Goal: Task Accomplishment & Management: Manage account settings

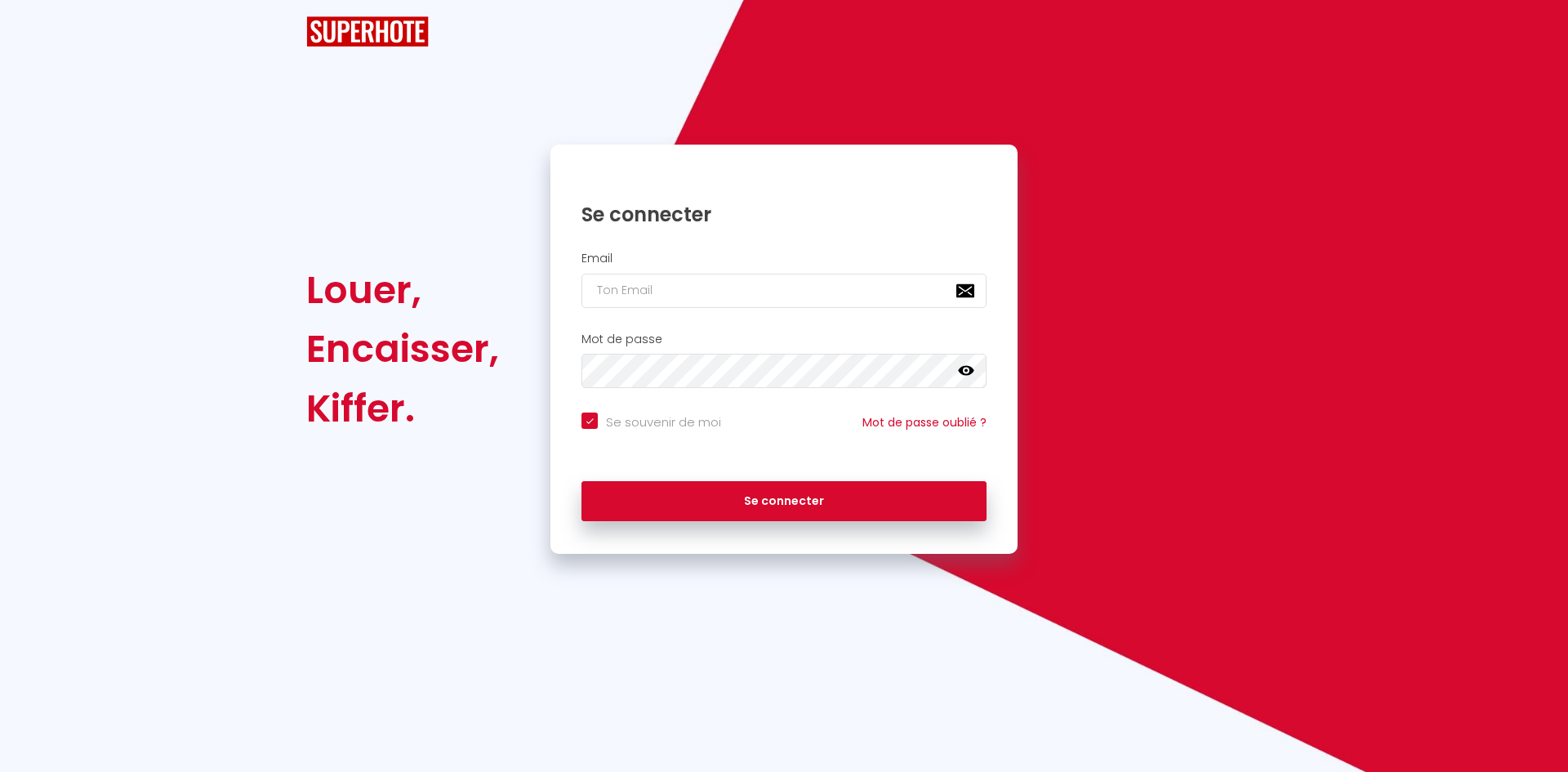
checkbox input "true"
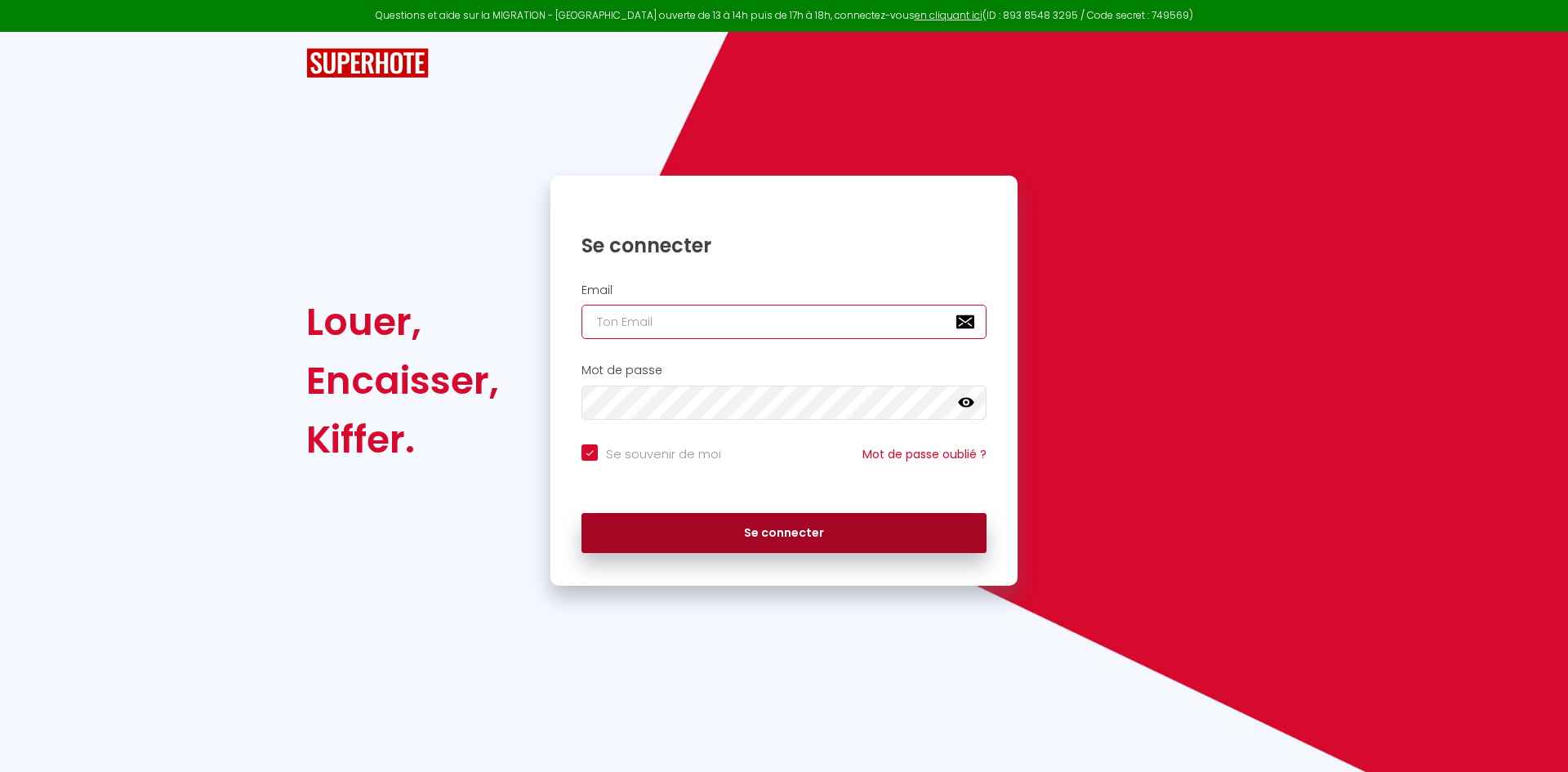
type input "[EMAIL_ADDRESS][DOMAIN_NAME]"
click at [723, 546] on button "Se connecter" at bounding box center [784, 533] width 405 height 41
checkbox input "true"
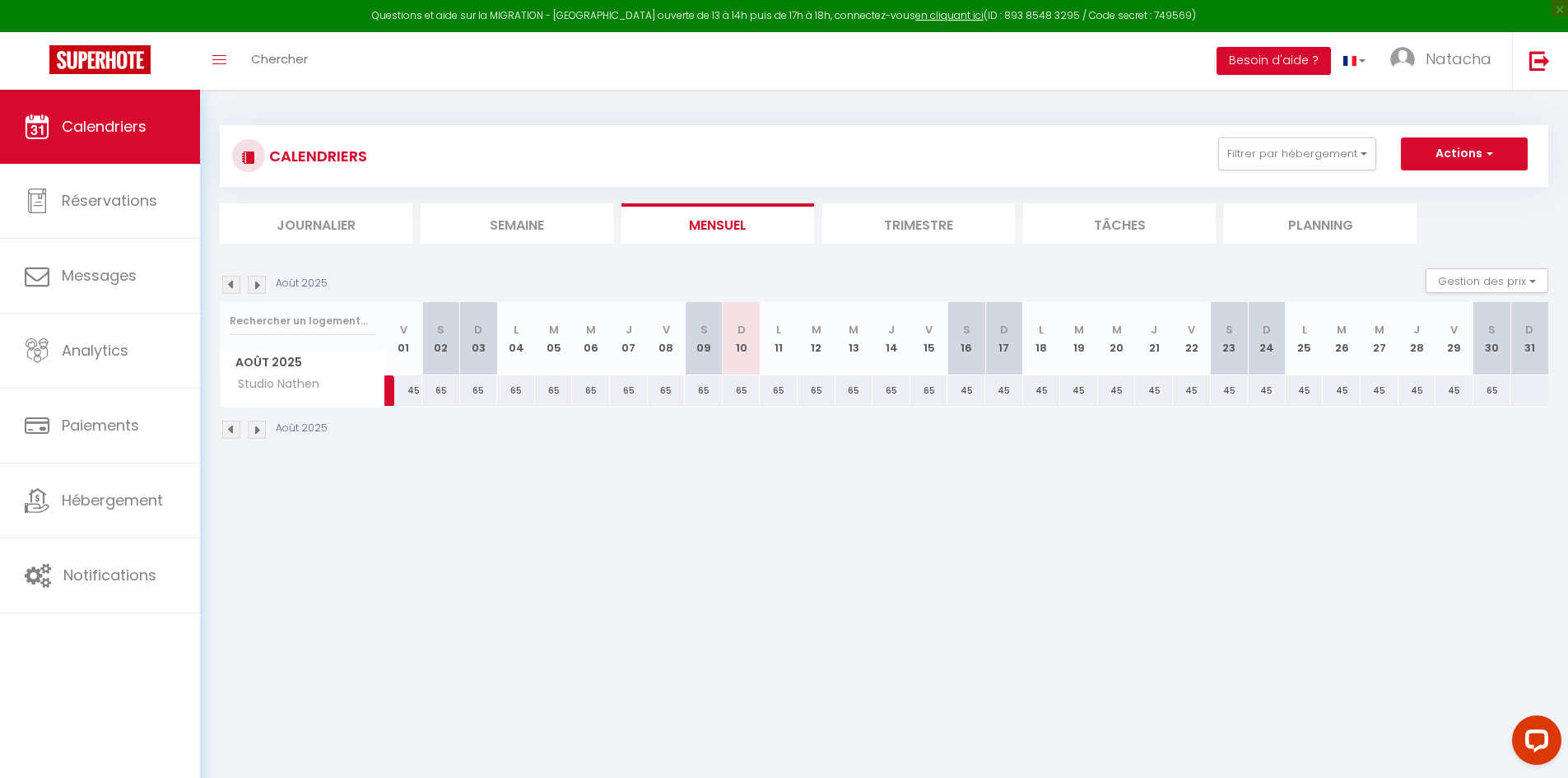
click at [941, 226] on li "Trimestre" at bounding box center [918, 223] width 192 height 41
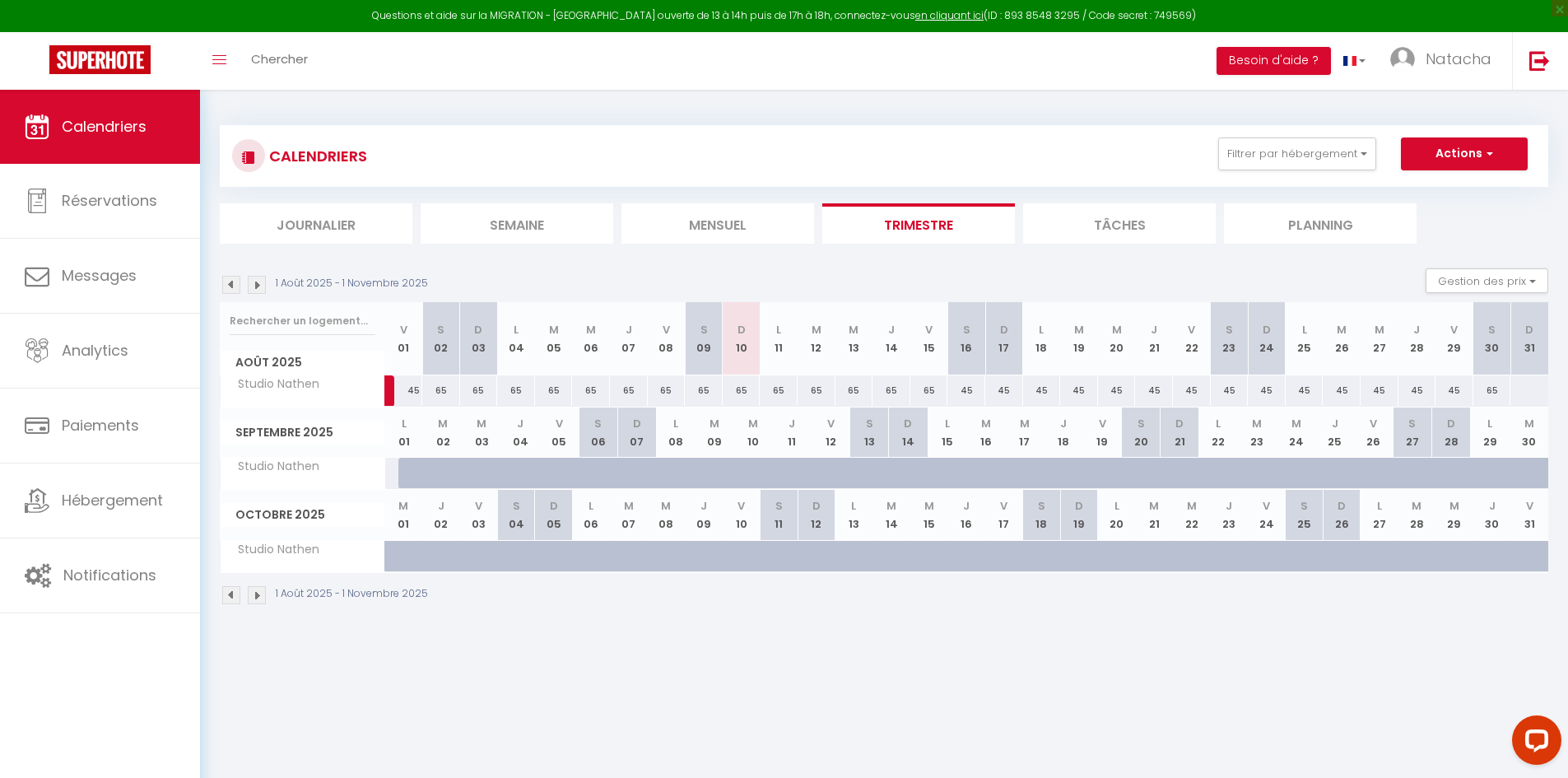
drag, startPoint x: 941, startPoint y: 226, endPoint x: 549, endPoint y: 364, distance: 415.6
click at [549, 364] on div "CALENDRIERS Filtrer par hébergement Tous Studio Nathen Effacer Sauvegarder Acti…" at bounding box center [884, 365] width 1328 height 512
click at [444, 257] on section "1 Août 2025 - 1 Novembre 2025 Gestion des prix Nb Nuits minimum Règles Disponib…" at bounding box center [884, 437] width 1328 height 370
click at [229, 278] on img at bounding box center [231, 284] width 18 height 18
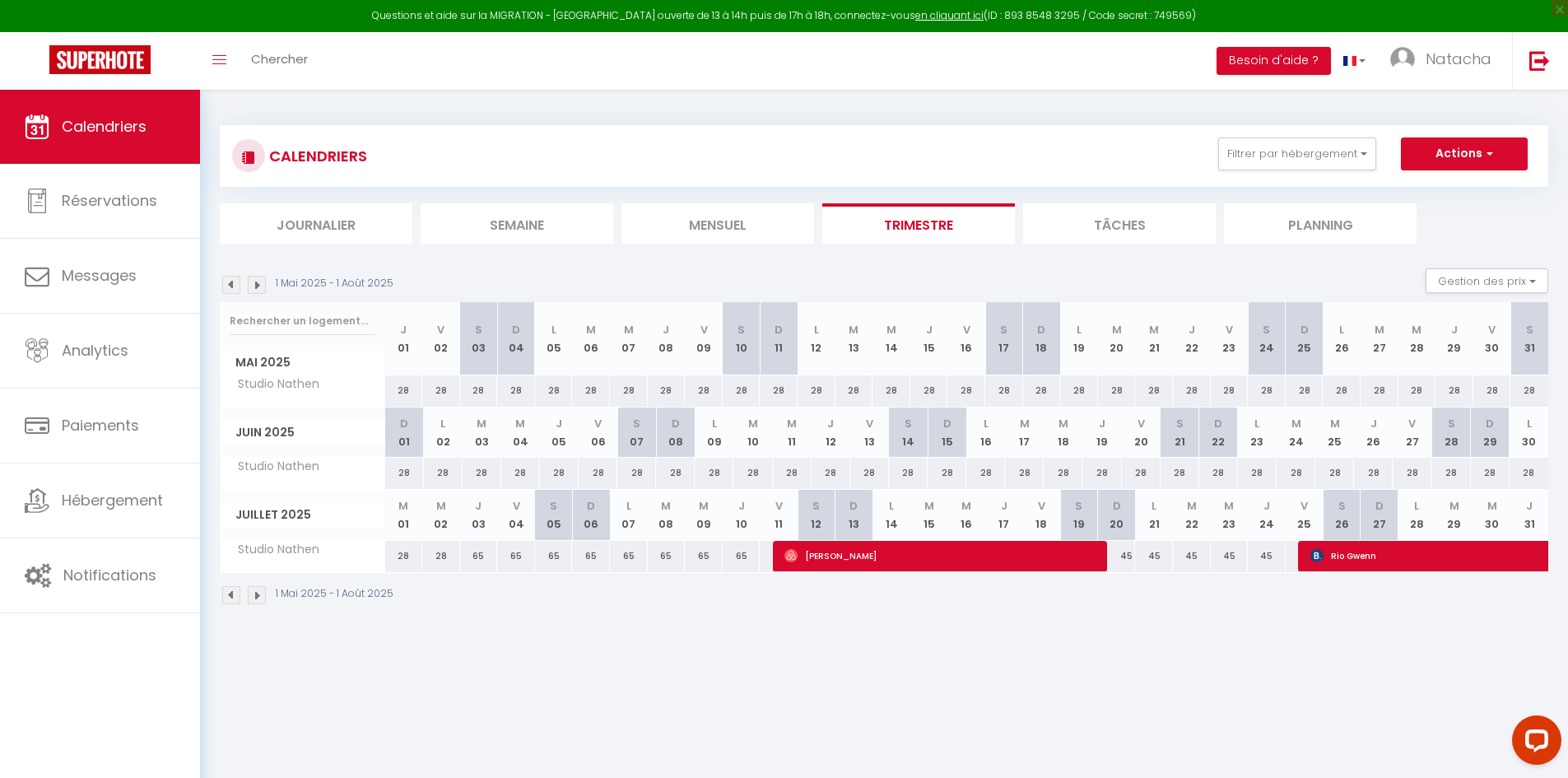
click at [229, 278] on img at bounding box center [231, 284] width 18 height 18
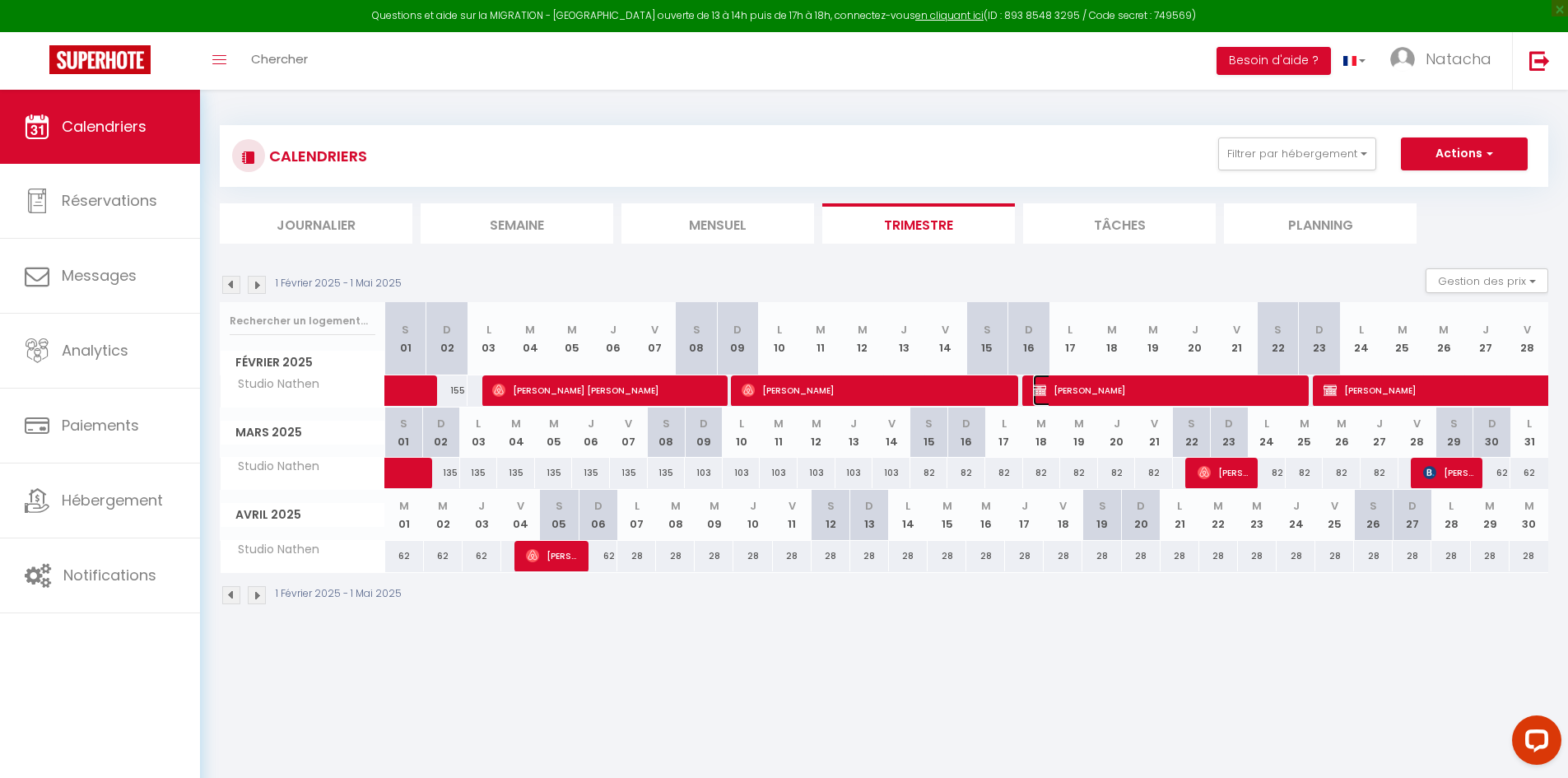
click at [1223, 390] on span "Olivier LEMAN" at bounding box center [1163, 390] width 261 height 32
select select "KO"
select select "0"
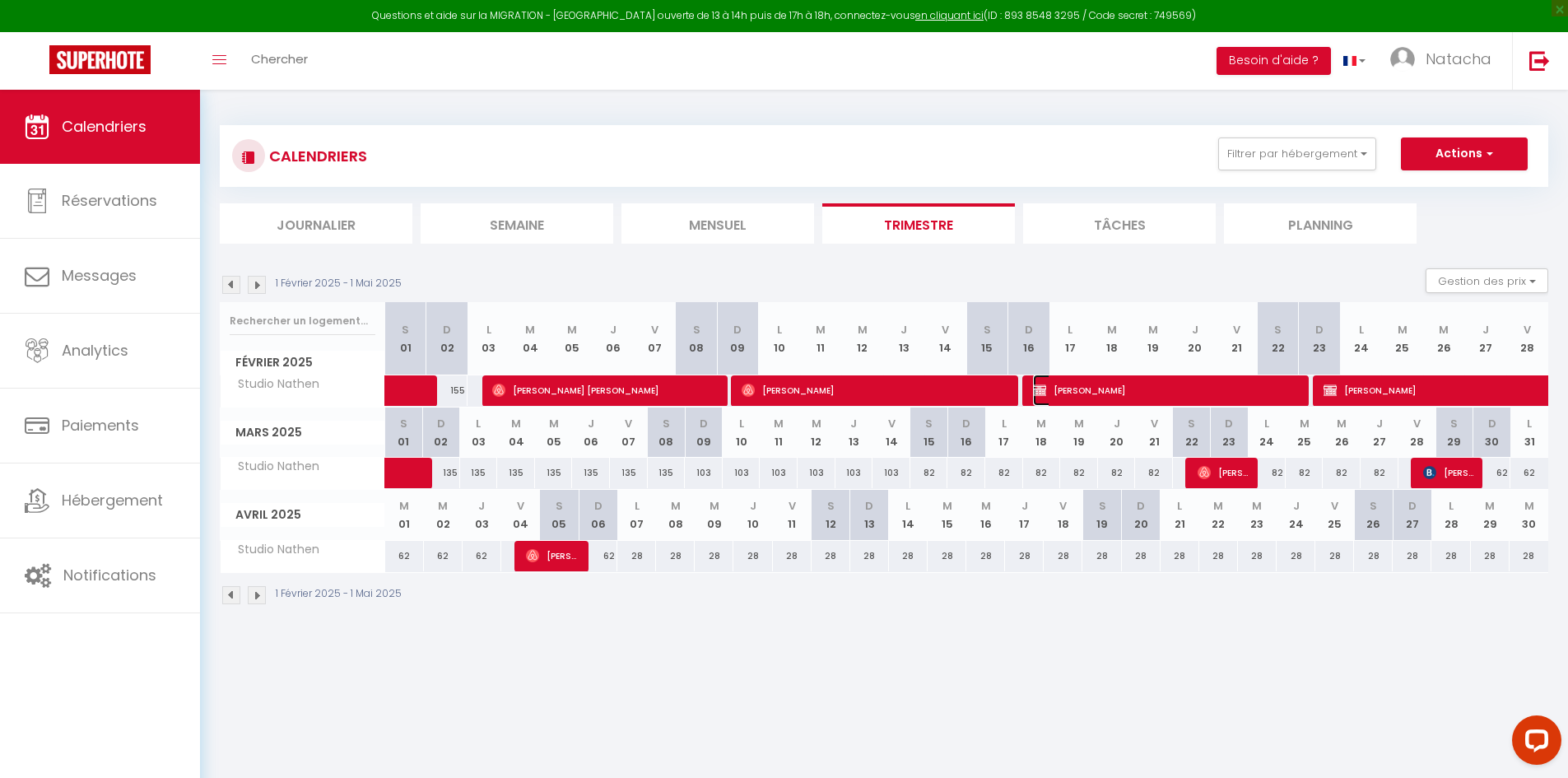
select select "1"
select select
select select "13439"
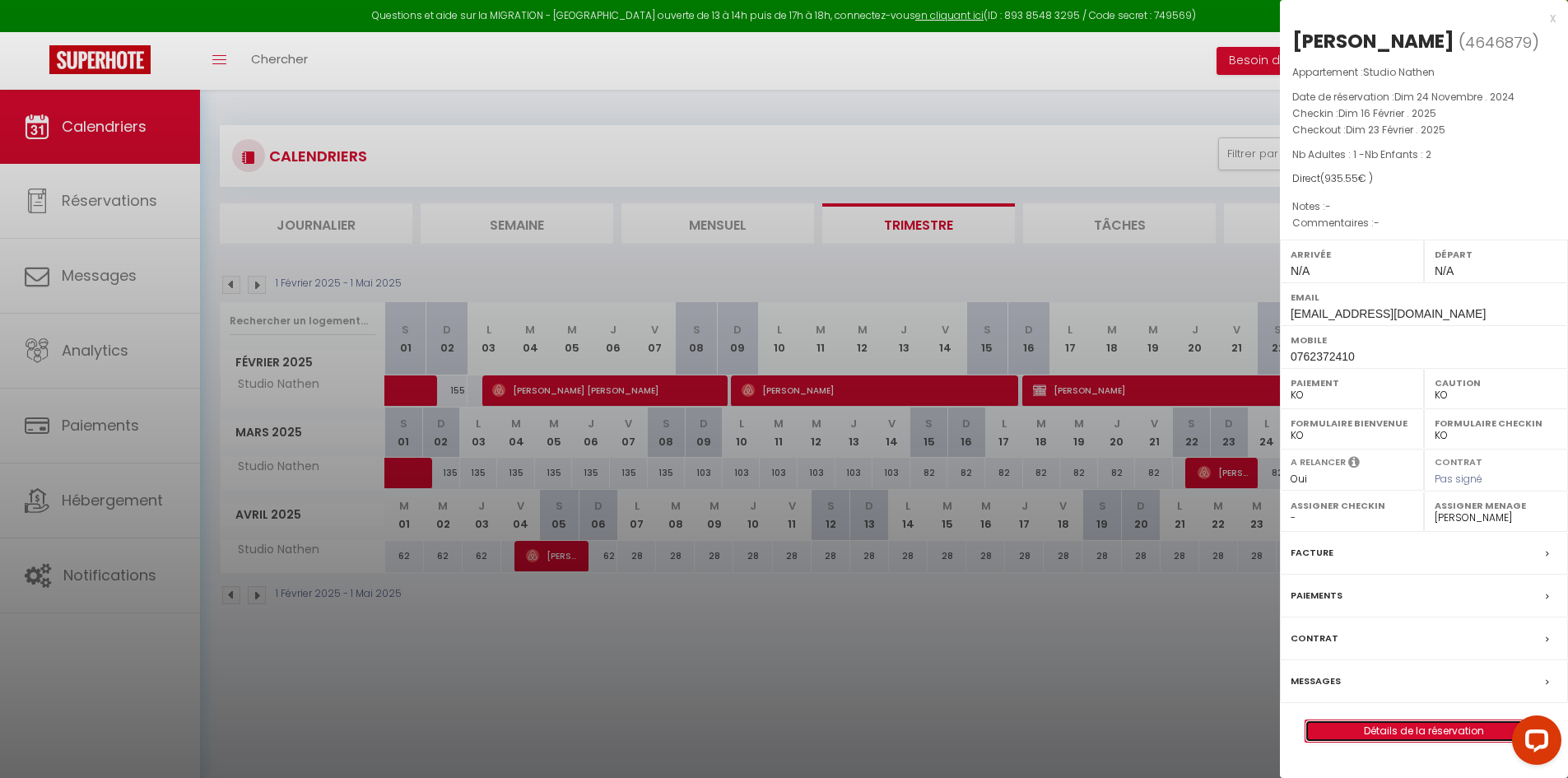
click at [1457, 727] on link "Détails de la réservation" at bounding box center [1424, 731] width 237 height 22
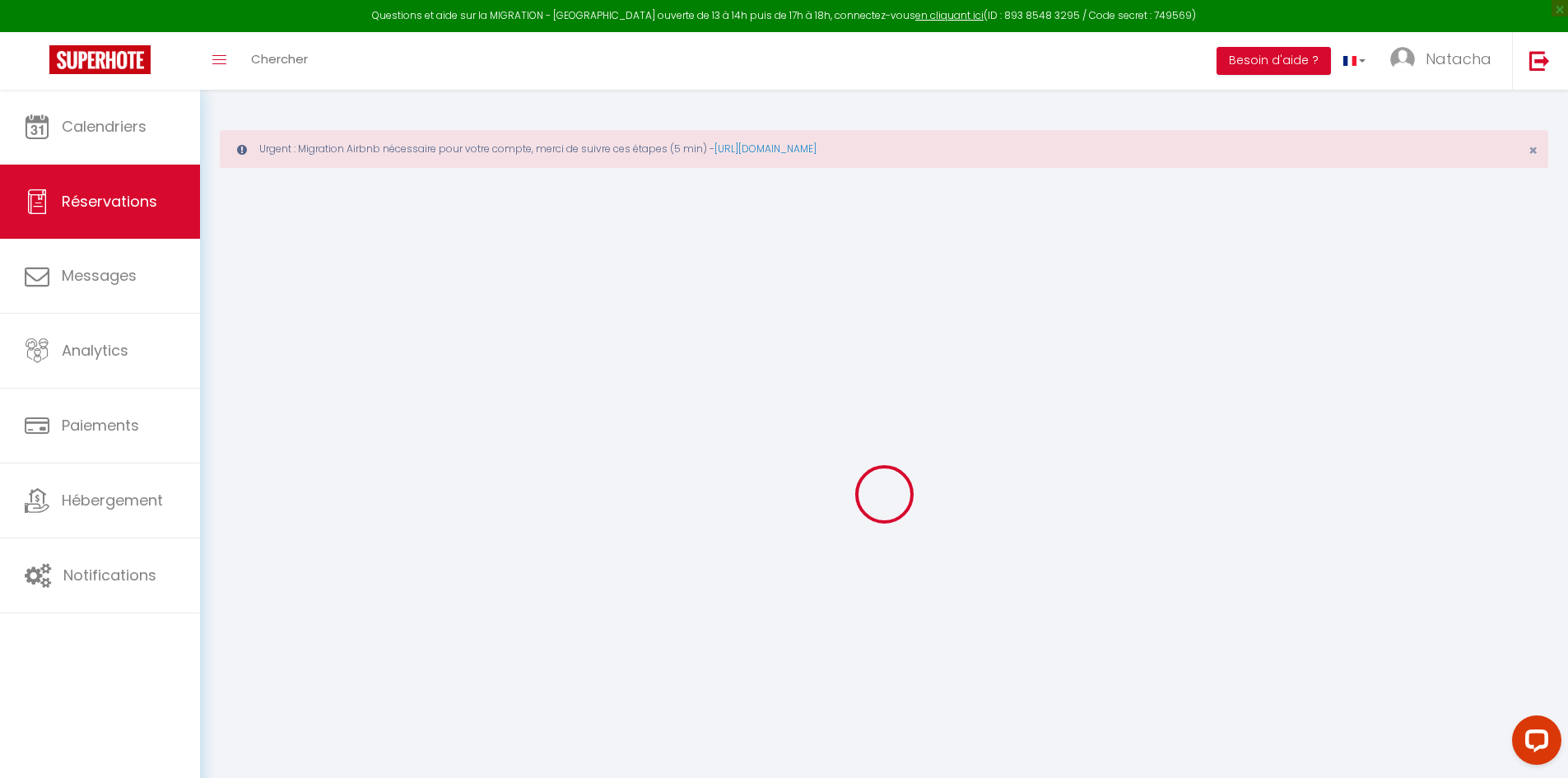
select select
checkbox input "false"
select select
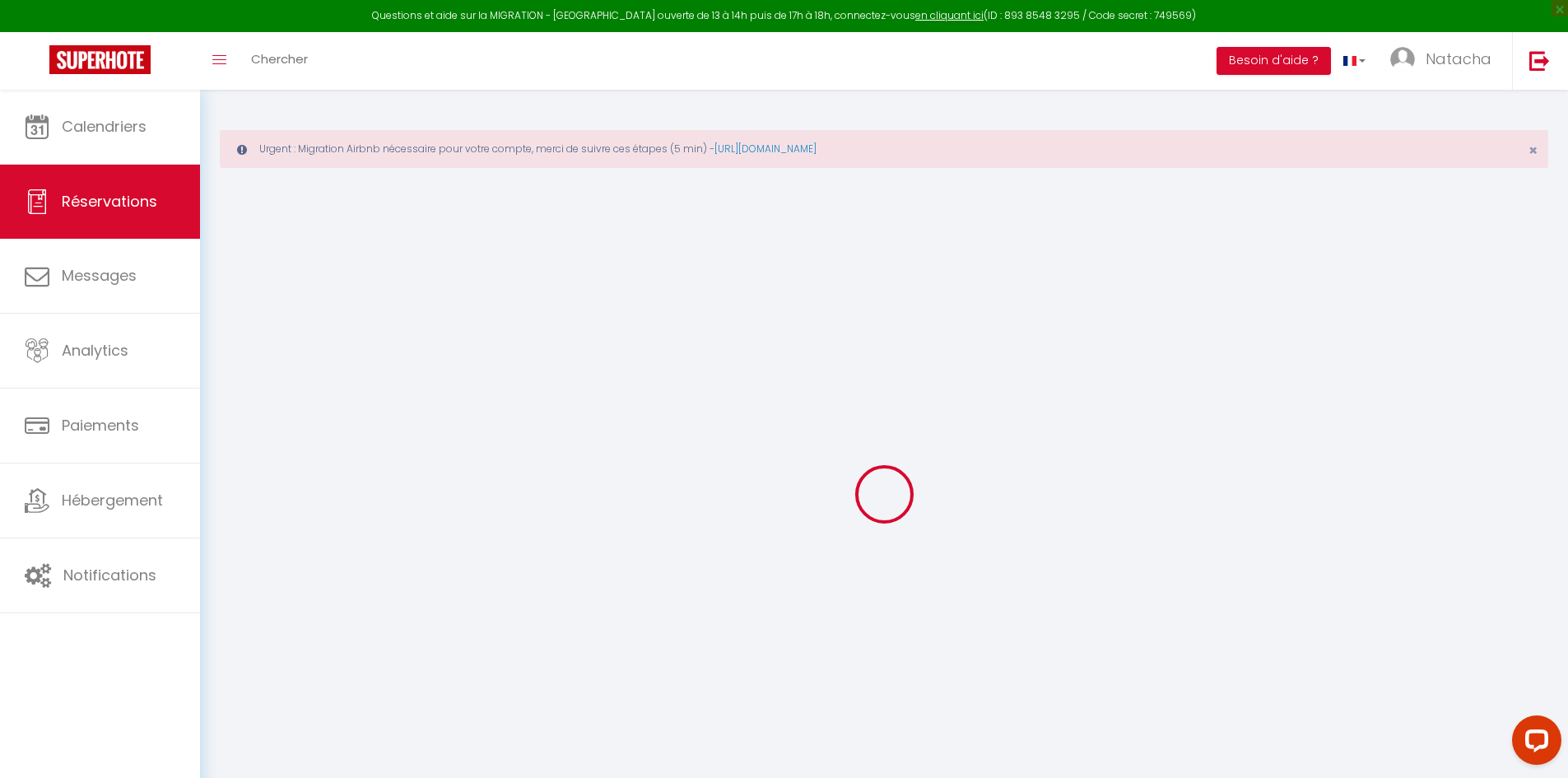
checkbox input "false"
select select
checkbox input "false"
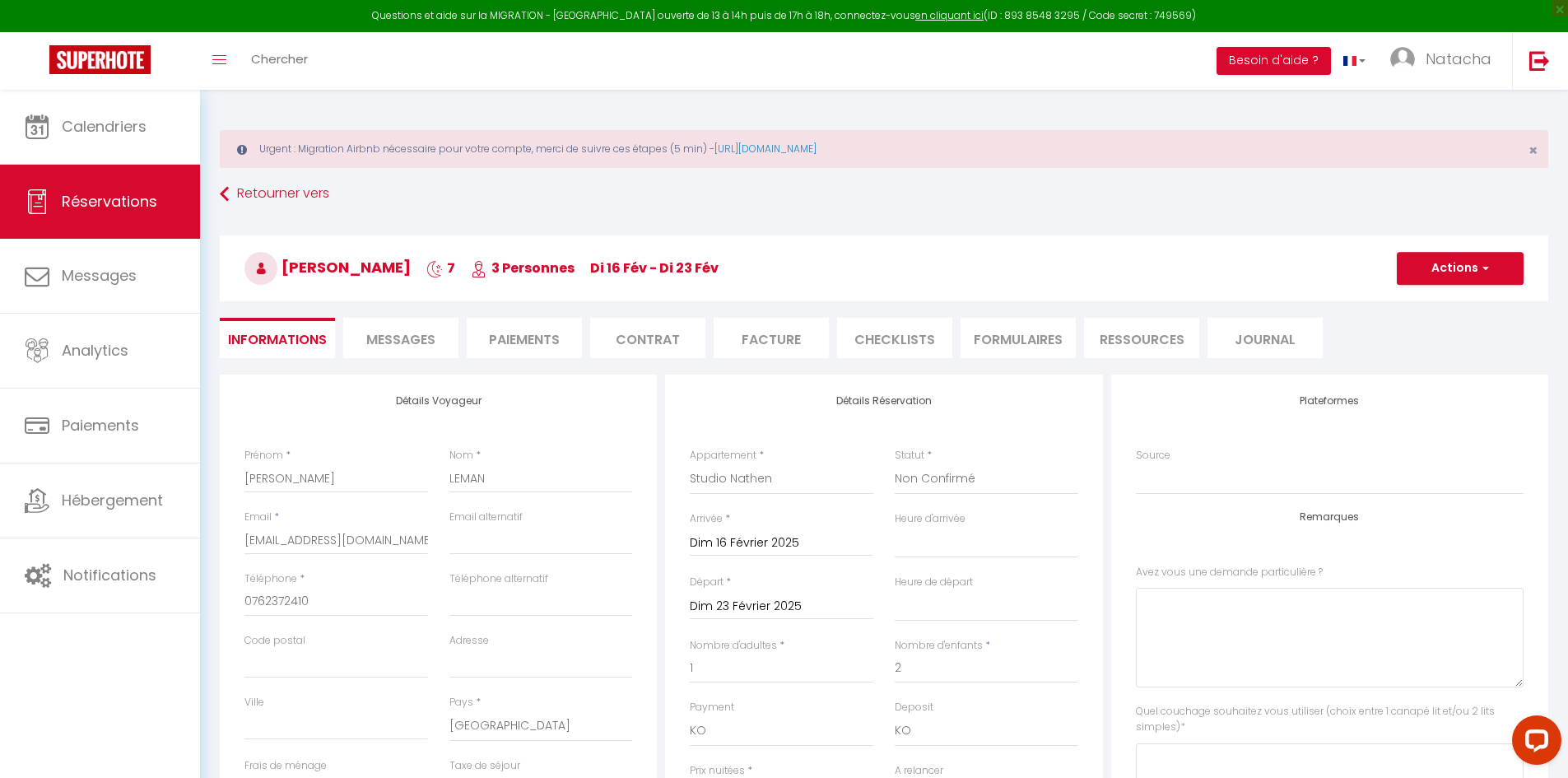
type input "84"
type input "11.55"
select select
checkbox input "false"
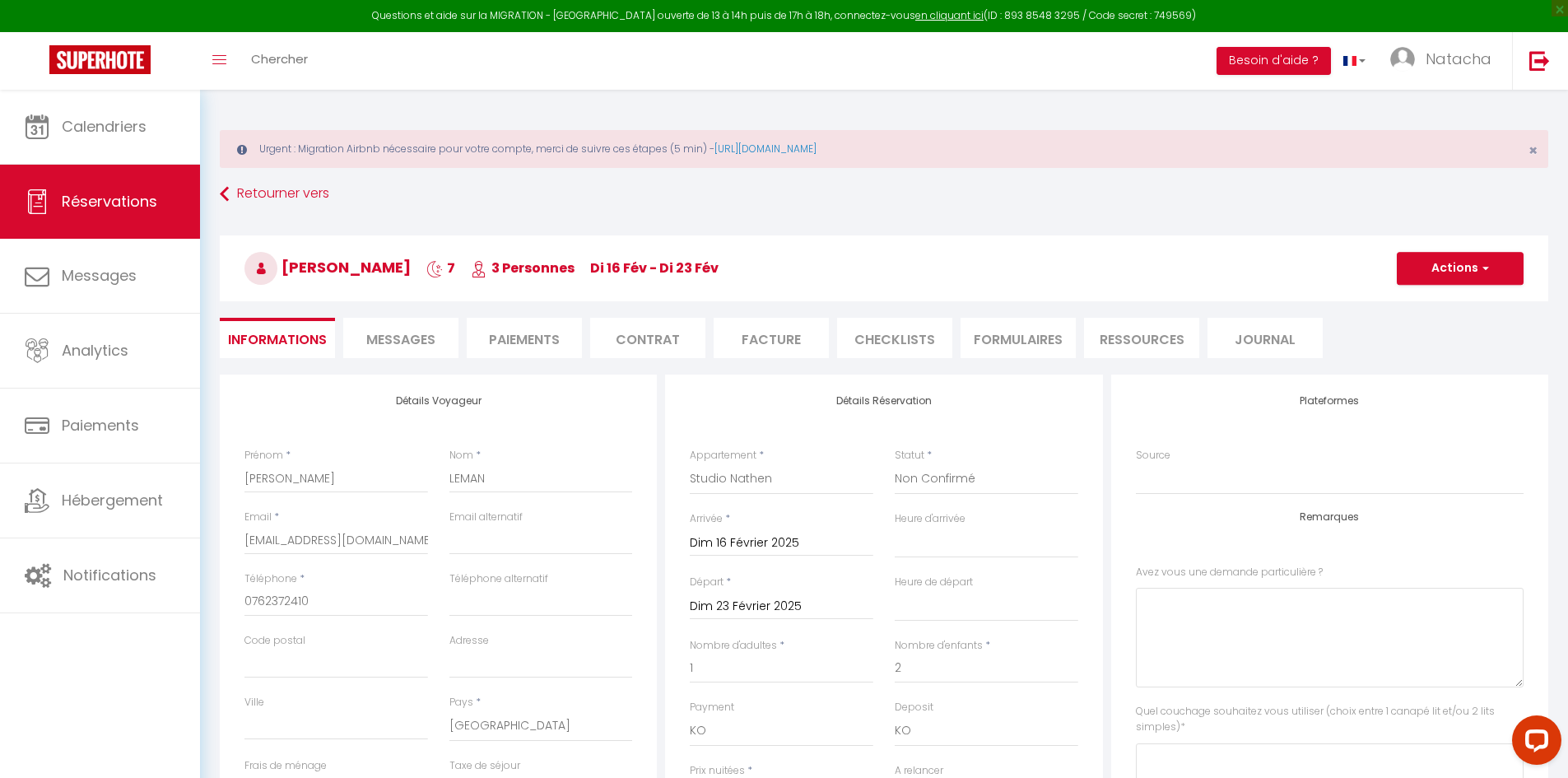
select select
click at [816, 147] on link "https://superhote.com/migration-airbnb" at bounding box center [765, 148] width 102 height 14
click at [111, 61] on img at bounding box center [100, 60] width 101 height 29
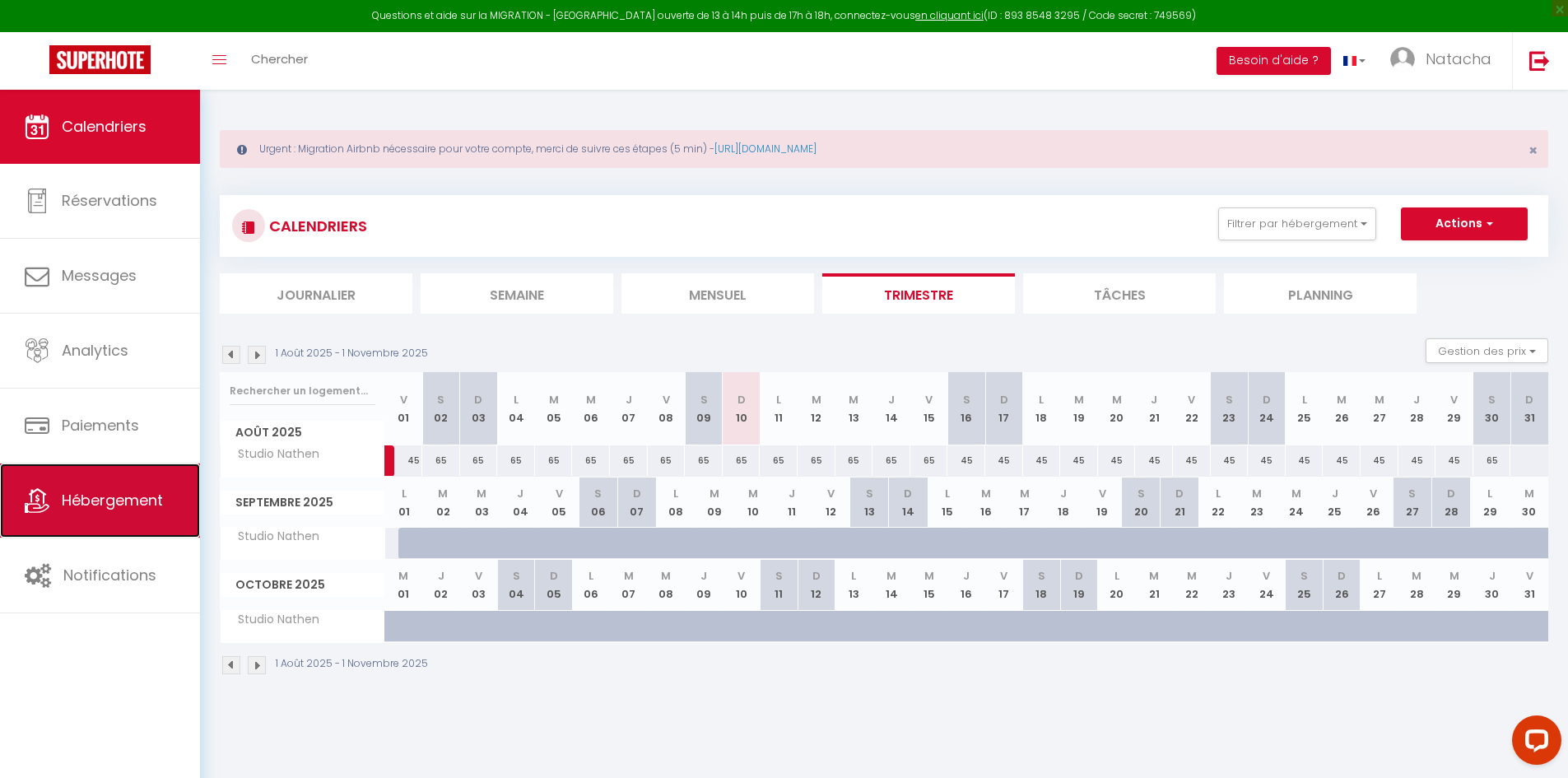
click at [45, 511] on icon at bounding box center [37, 500] width 25 height 25
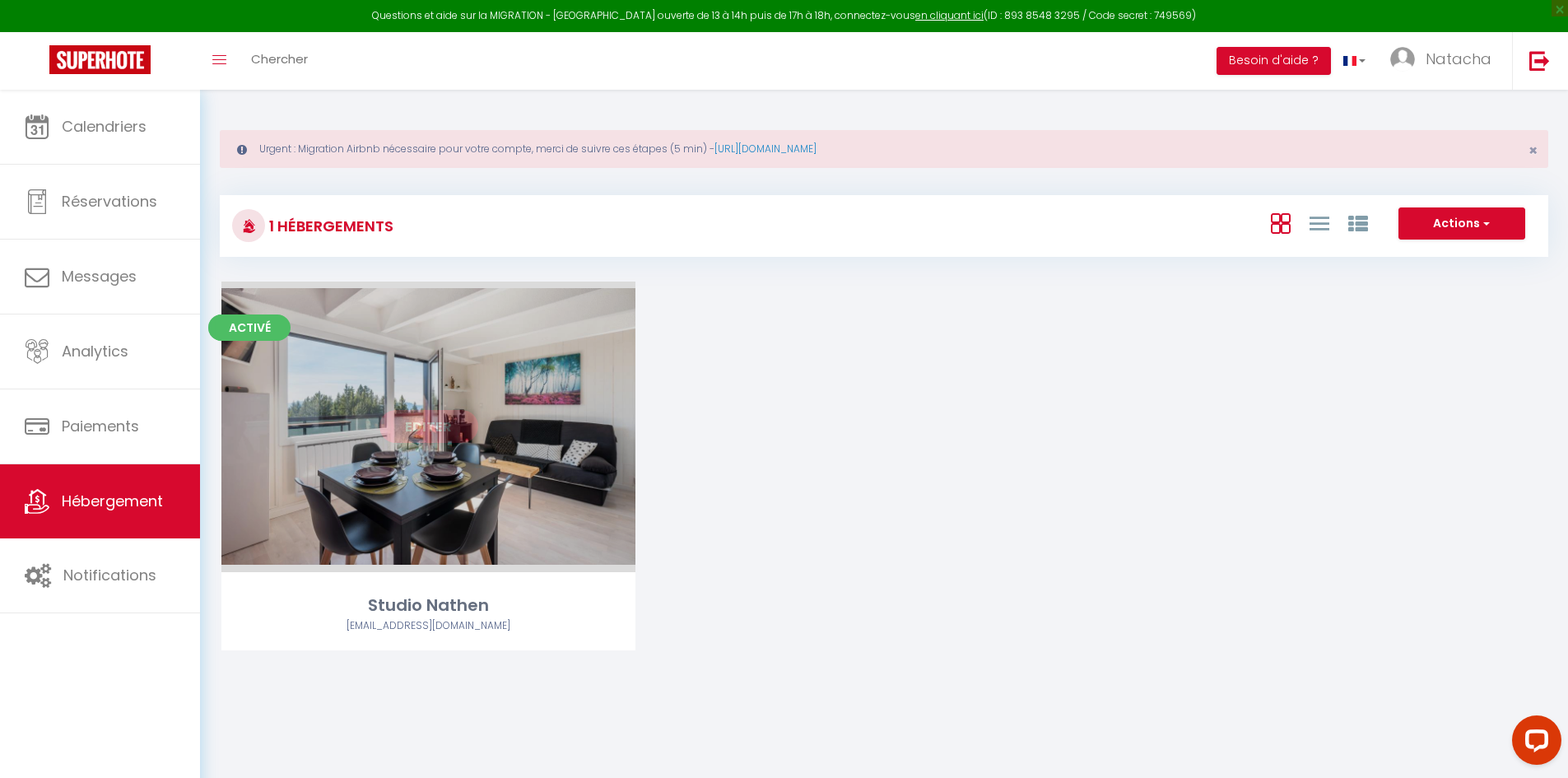
click at [359, 427] on div "Editer" at bounding box center [428, 426] width 414 height 290
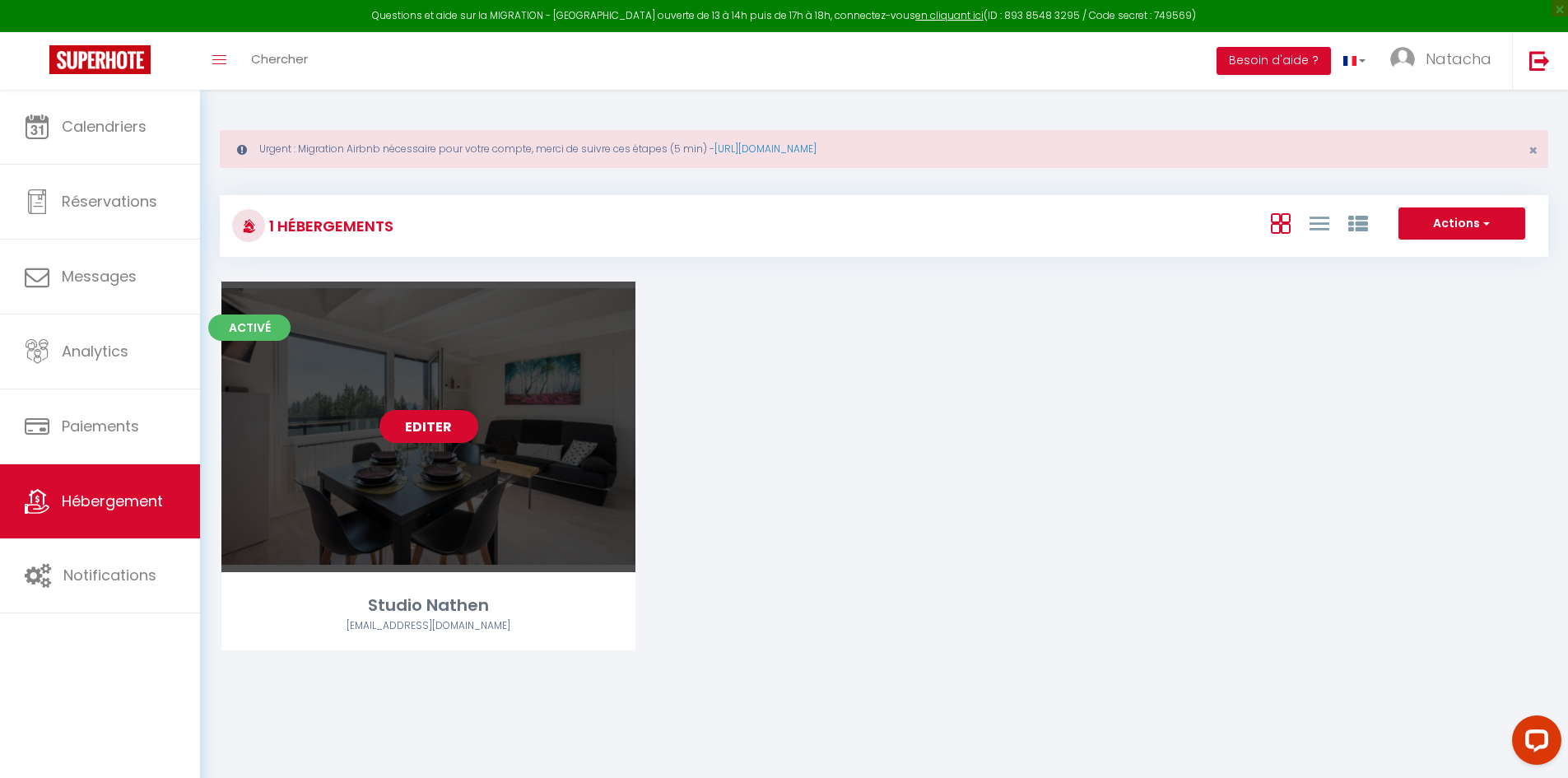
click at [418, 428] on link "Editer" at bounding box center [428, 426] width 99 height 33
select select "3"
select select "2"
select select "1"
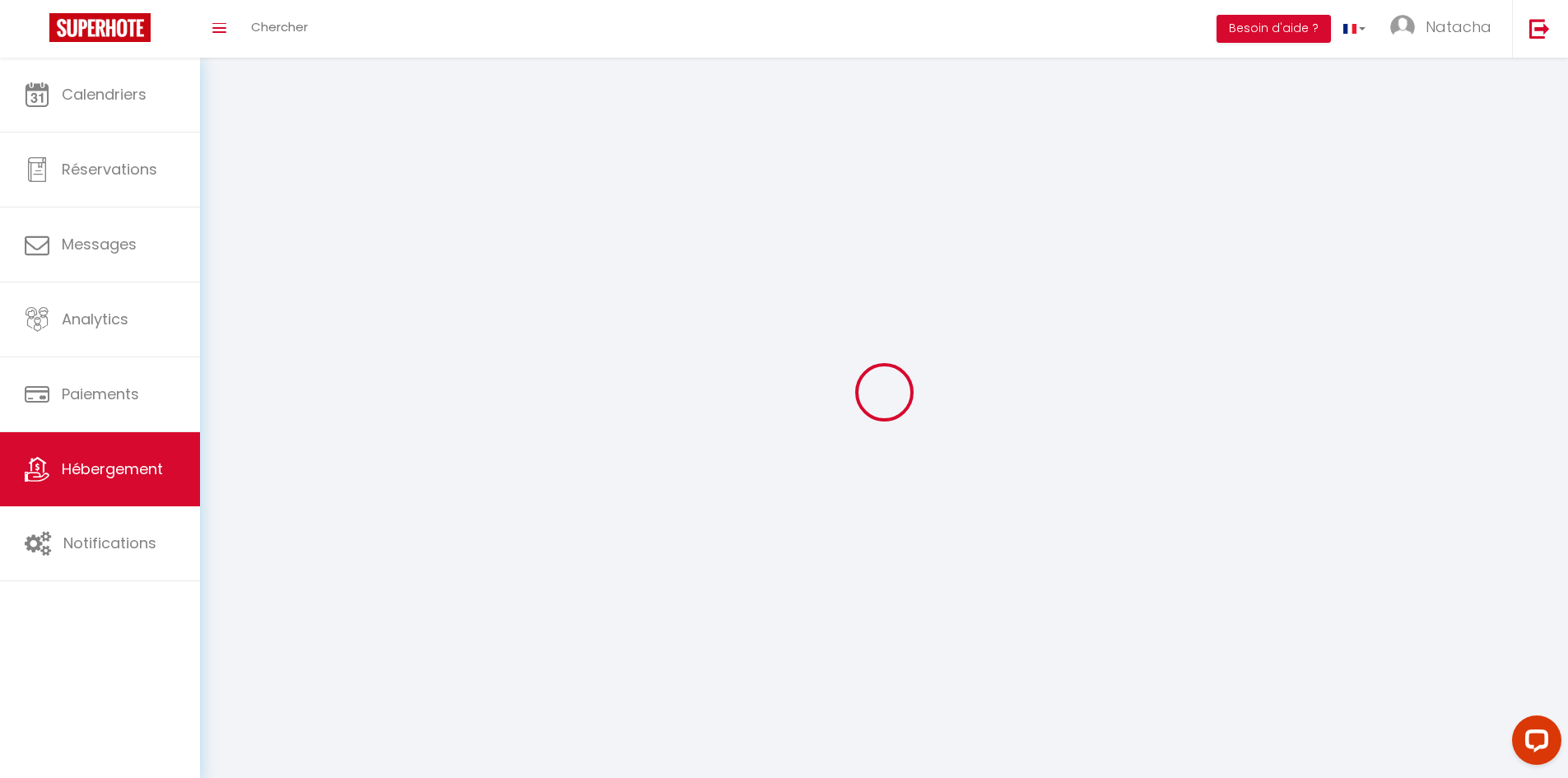
select select
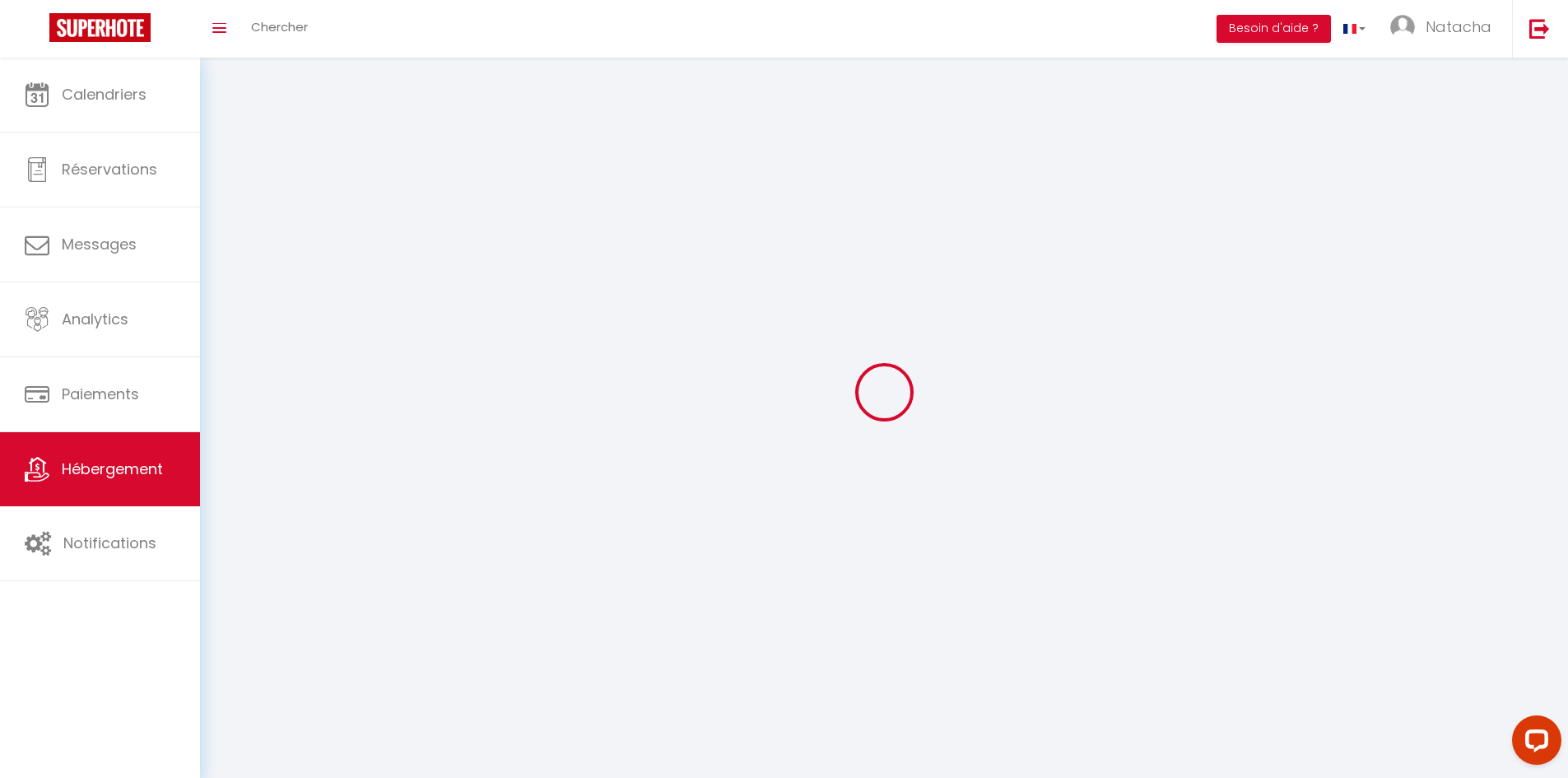
checkbox input "false"
select select
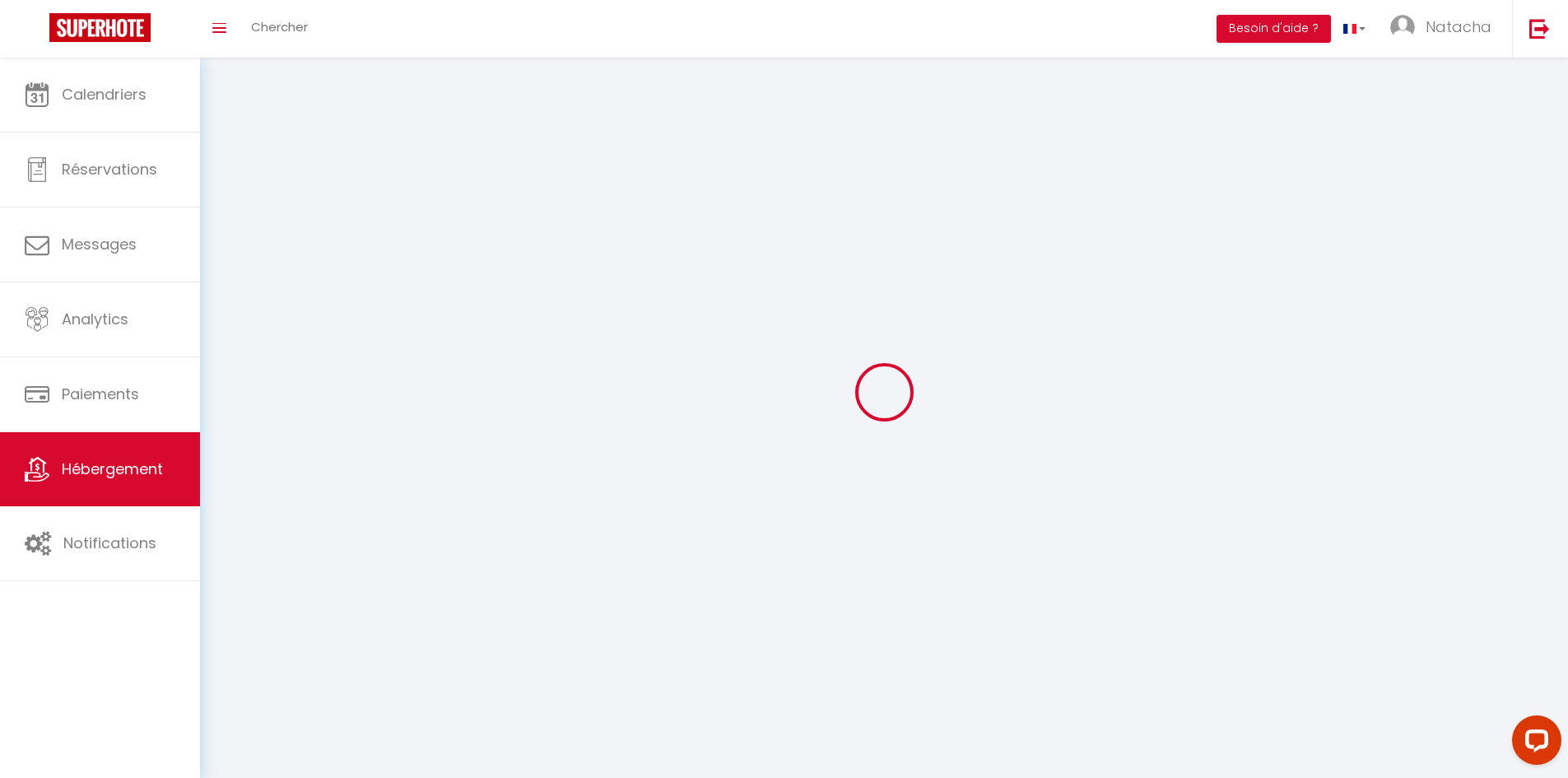
select select
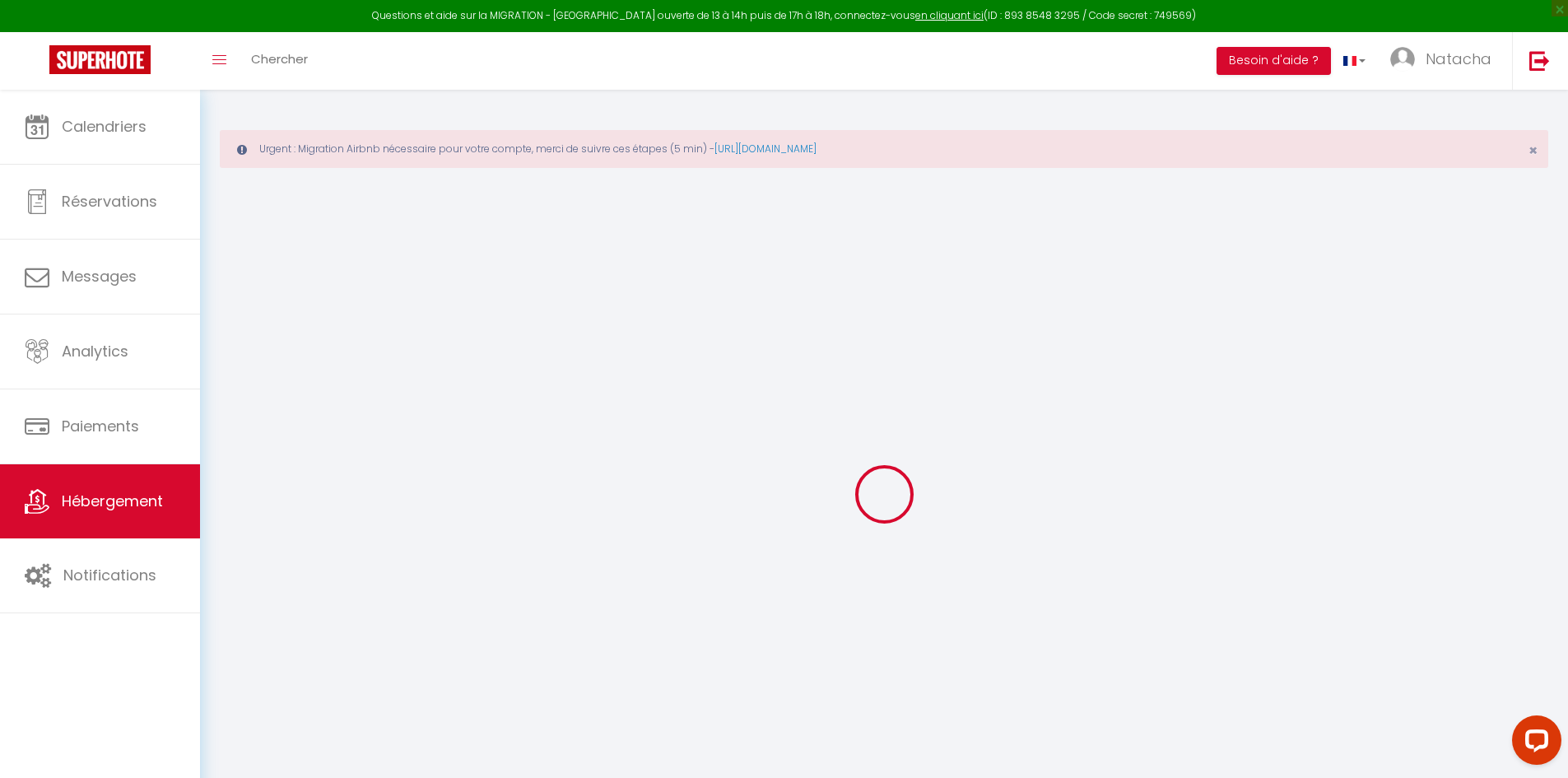
select select "+ 18 %"
select select "+ 20 %"
select select "+ 2 %"
select select
checkbox input "false"
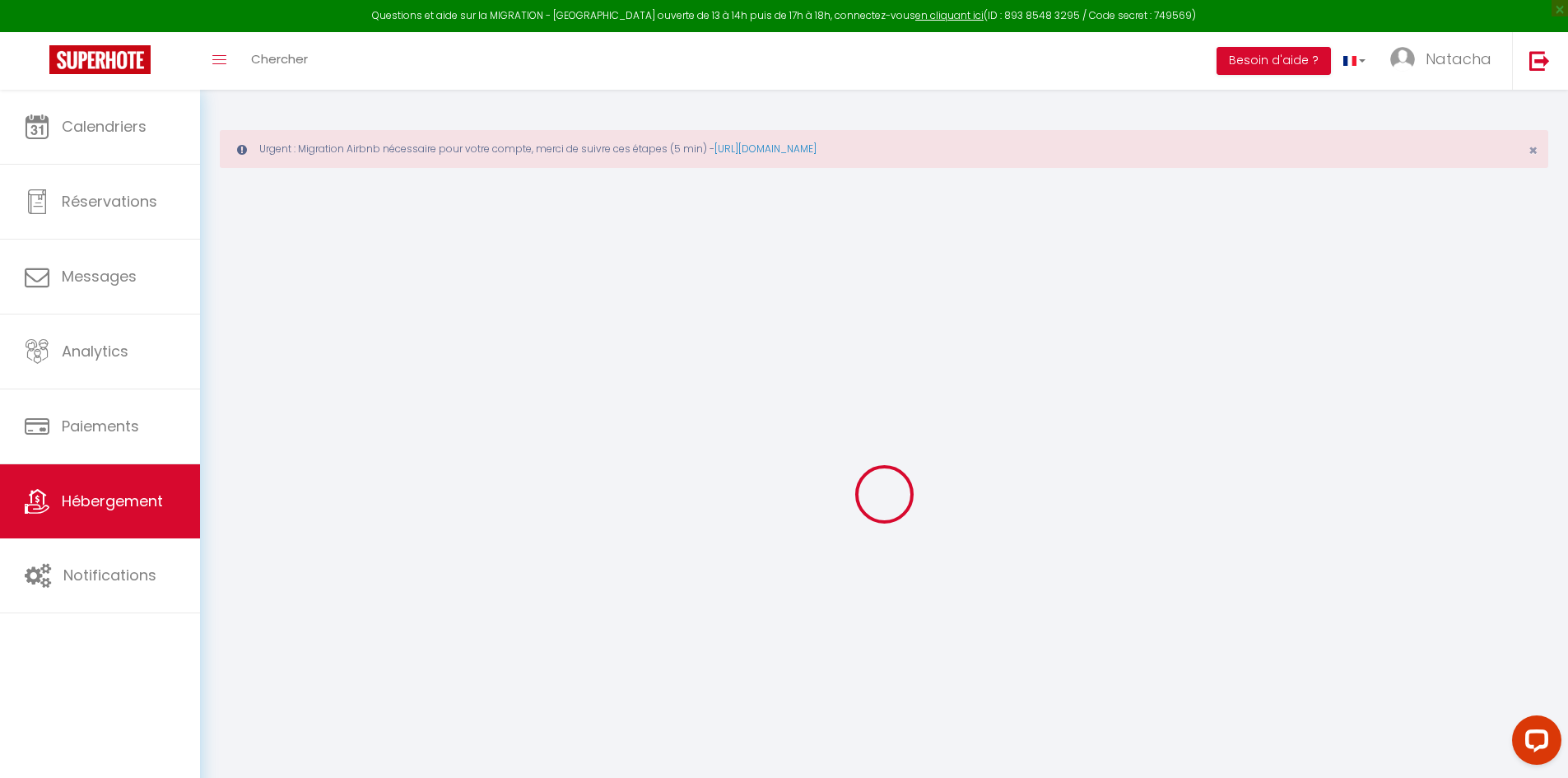
checkbox input "false"
select select "2491-41457841"
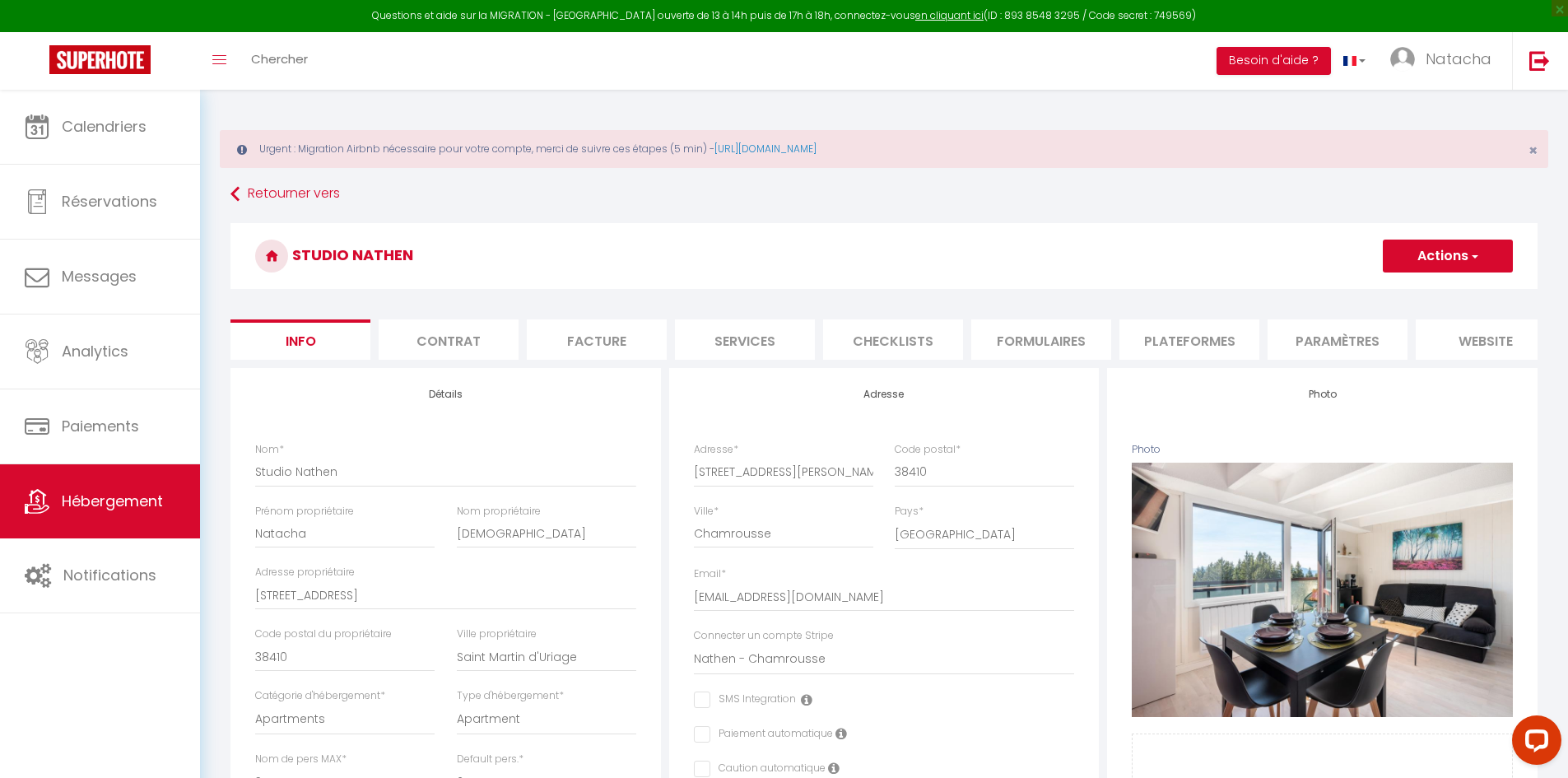
click at [1175, 344] on li "Plateformes" at bounding box center [1189, 339] width 140 height 41
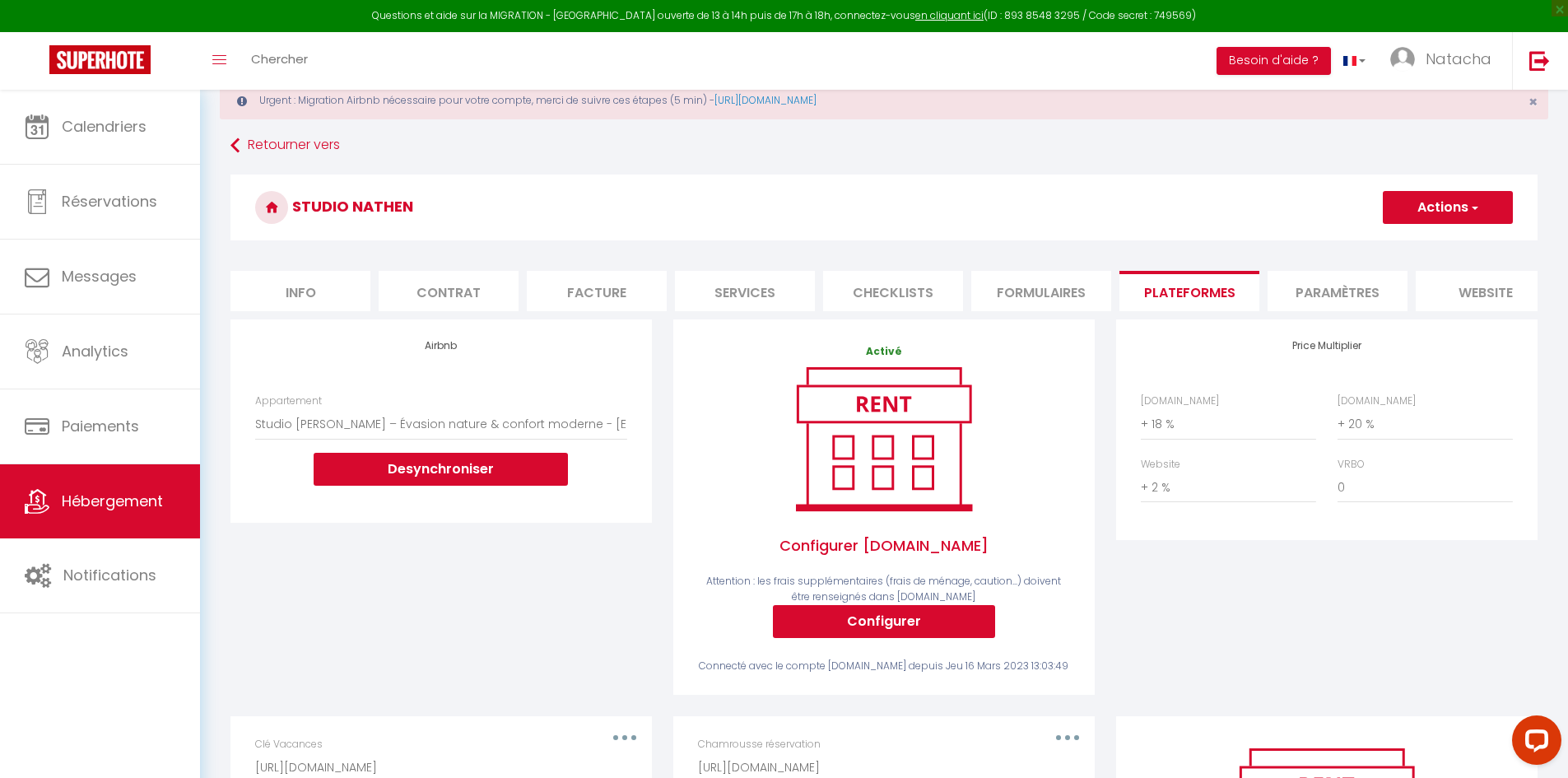
scroll to position [46, 0]
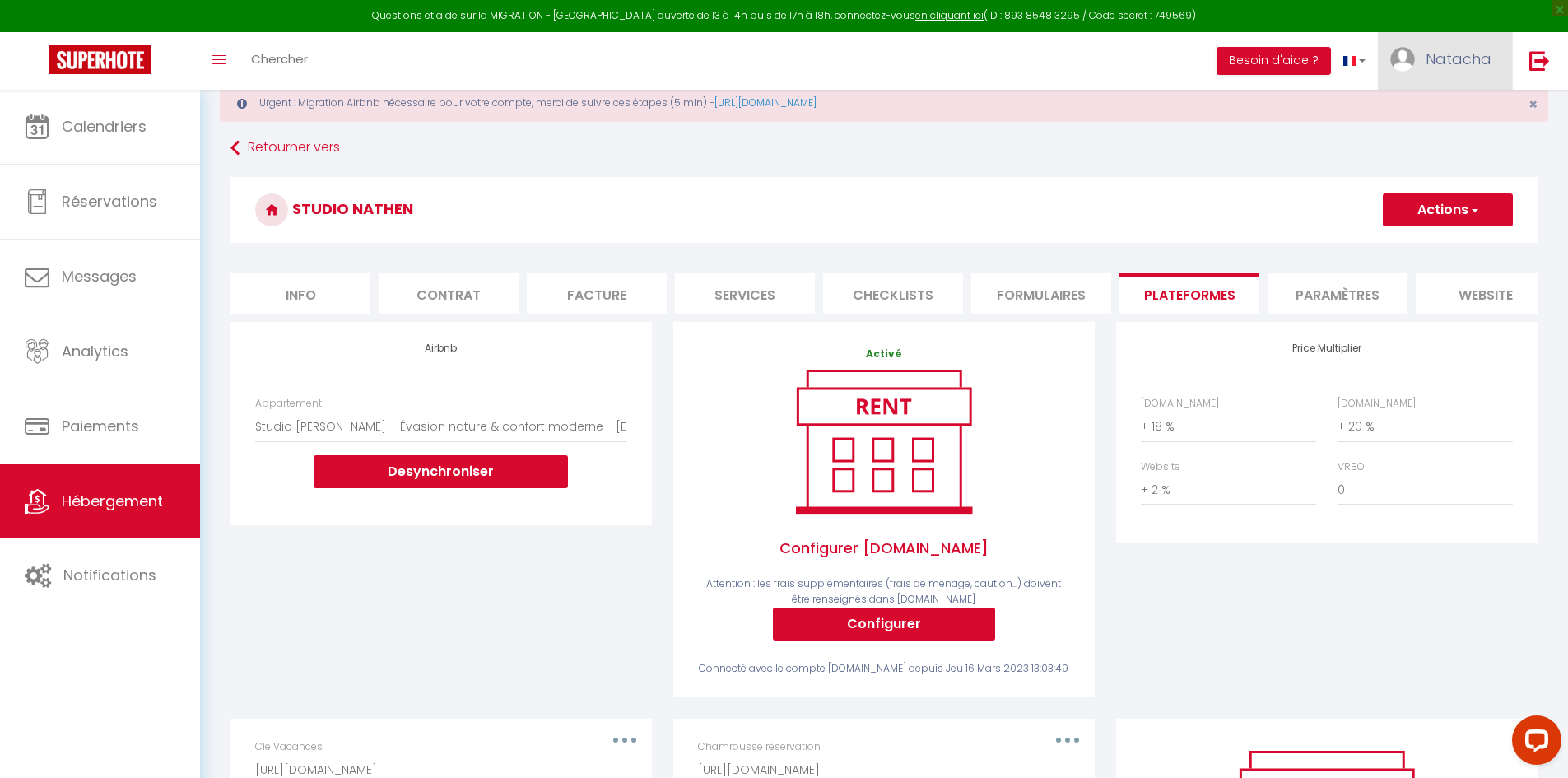
click at [1449, 46] on link "Natacha" at bounding box center [1445, 61] width 134 height 57
click at [1451, 105] on link "Paramètres" at bounding box center [1446, 114] width 122 height 28
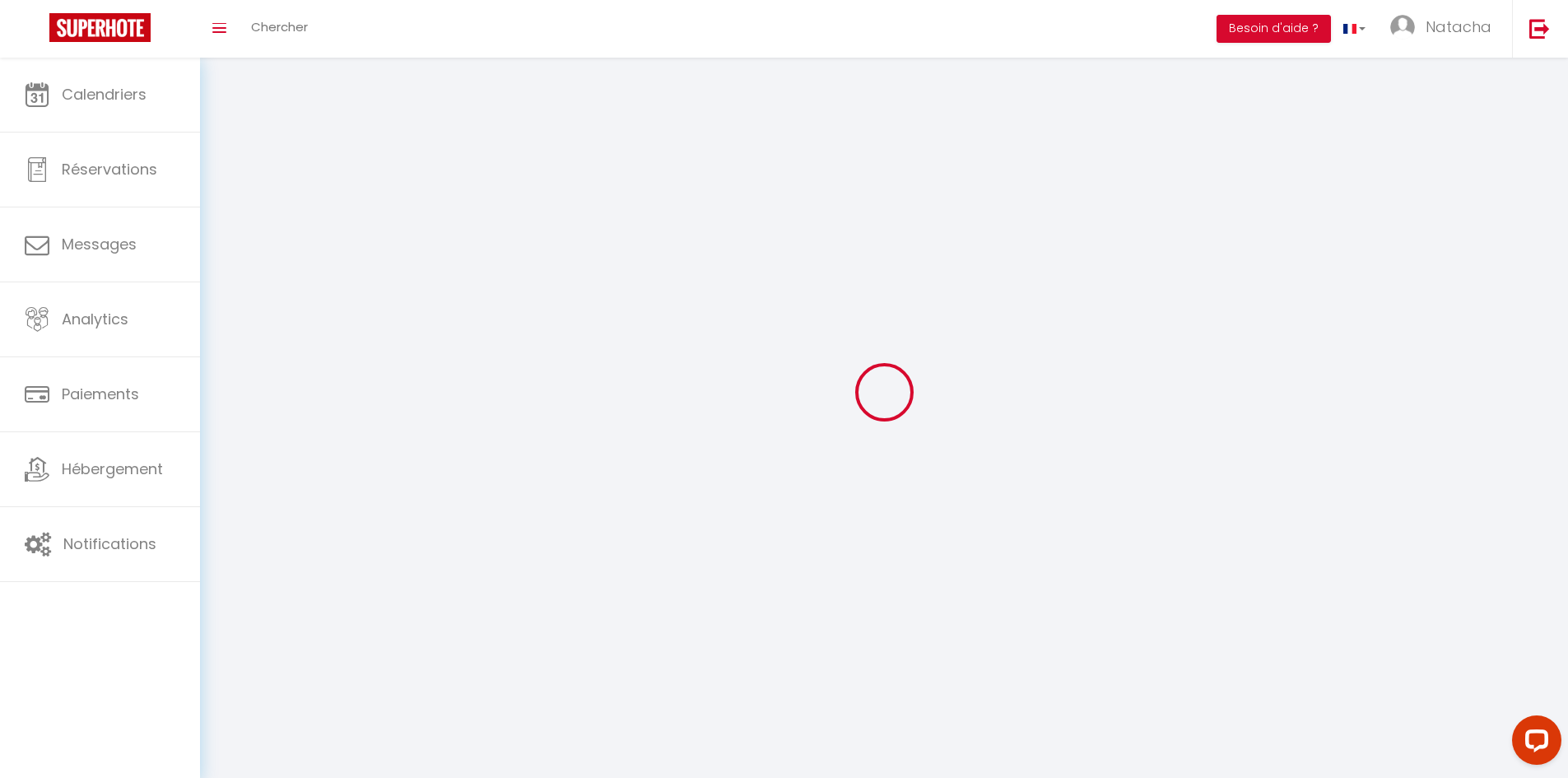
type input "Natacha"
type input "[DEMOGRAPHIC_DATA]"
type input "0688879047"
type input "[STREET_ADDRESS][PERSON_NAME]"
type input "38410"
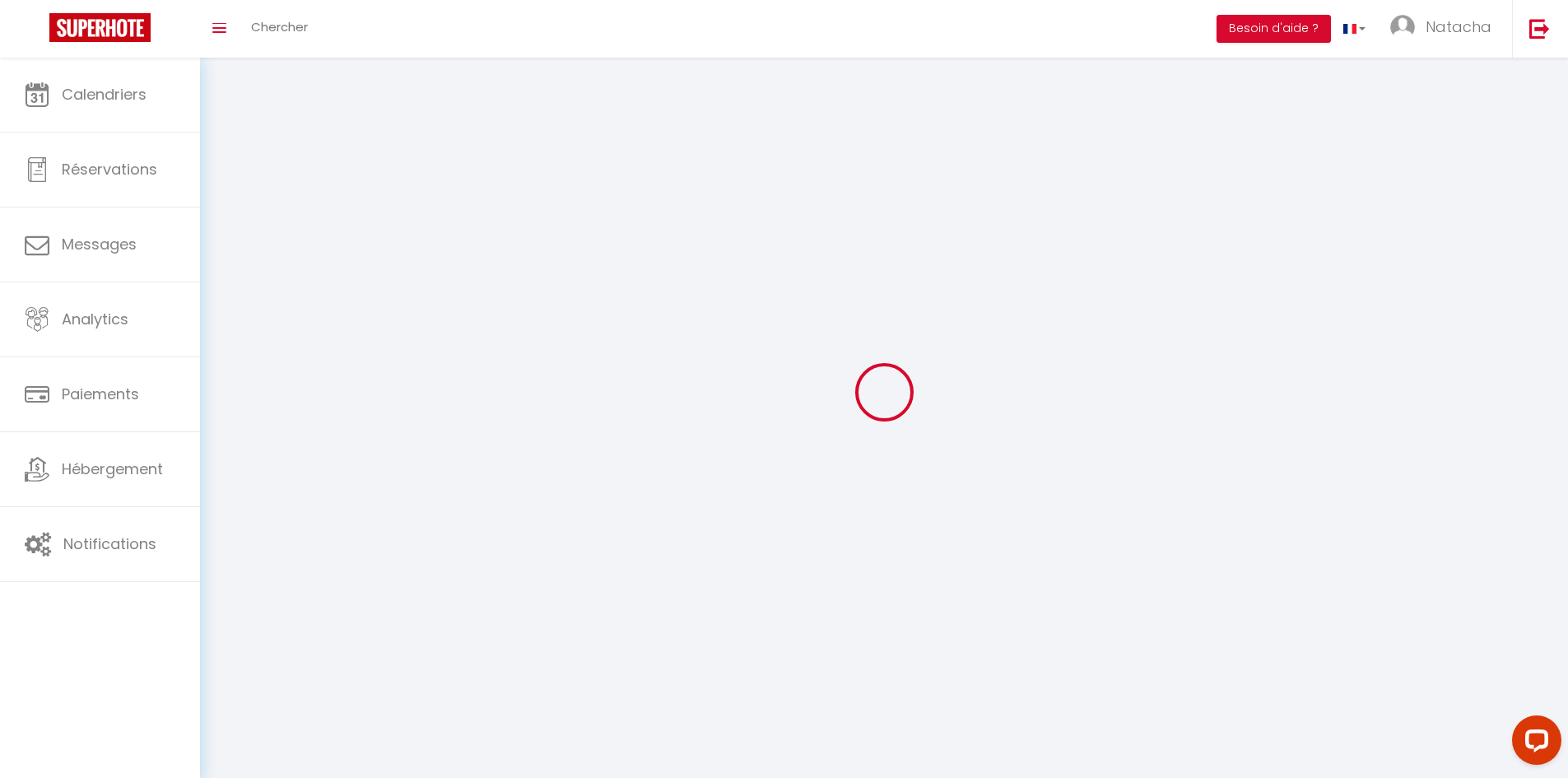
type input "CHAMROUSSE"
type input "d0RhELiwbSxF3MhI6kCKMExNK"
type input "1fUpASTGtP1Qaez1Ih7tyGhG6"
type input "[URL][DOMAIN_NAME]"
select select "28"
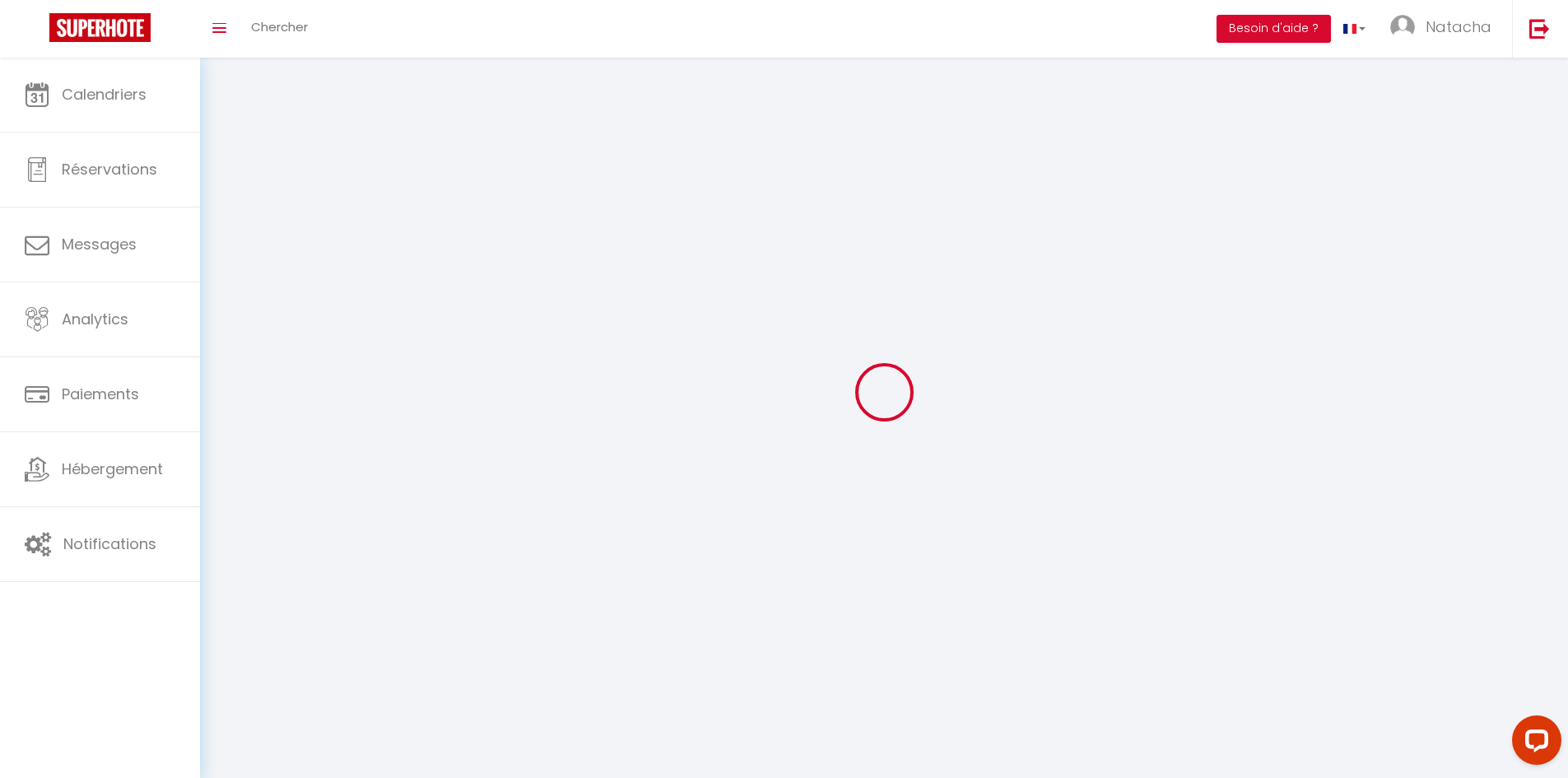
select select "fr"
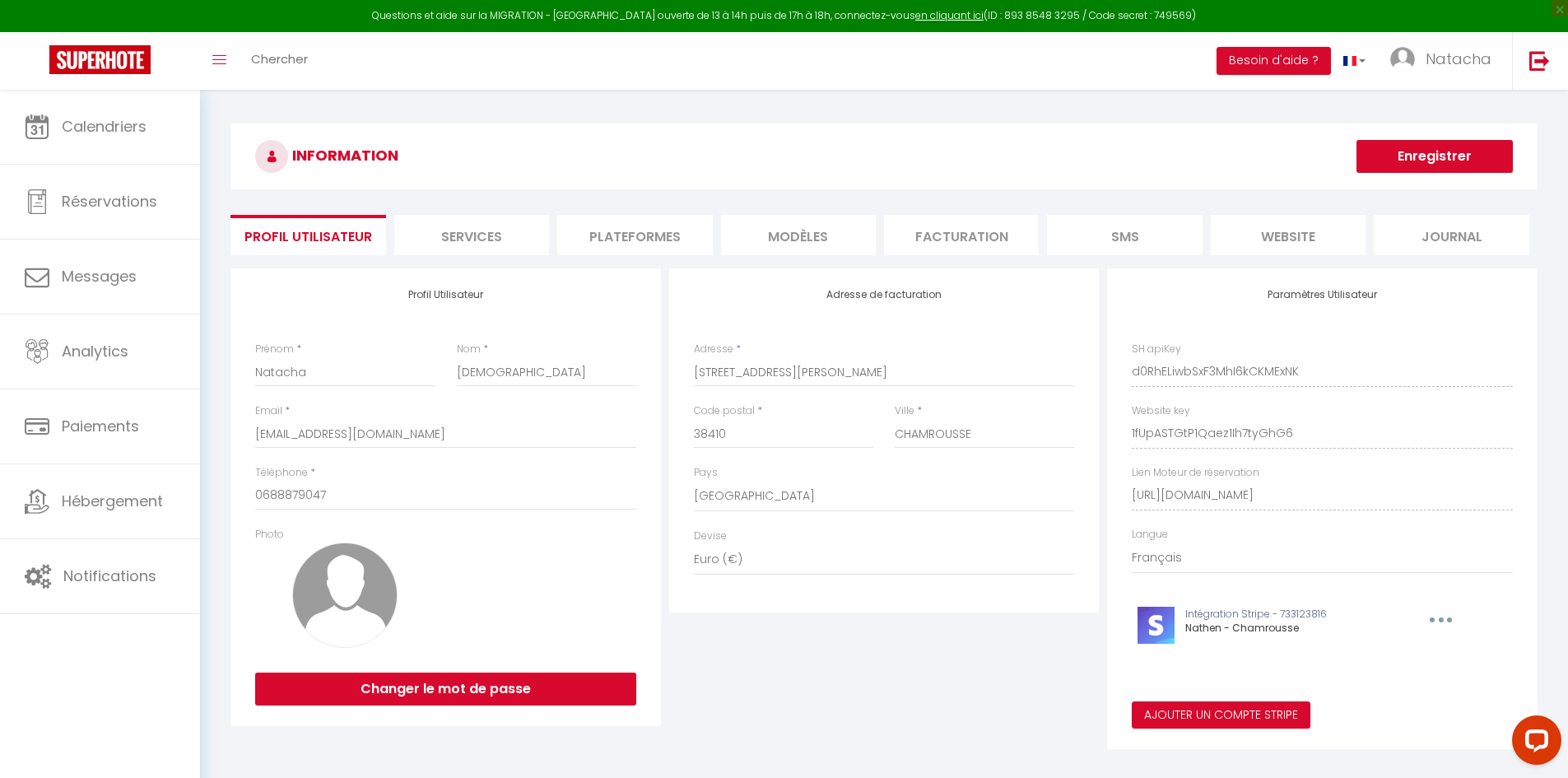
click at [665, 232] on li "Plateformes" at bounding box center [635, 235] width 155 height 41
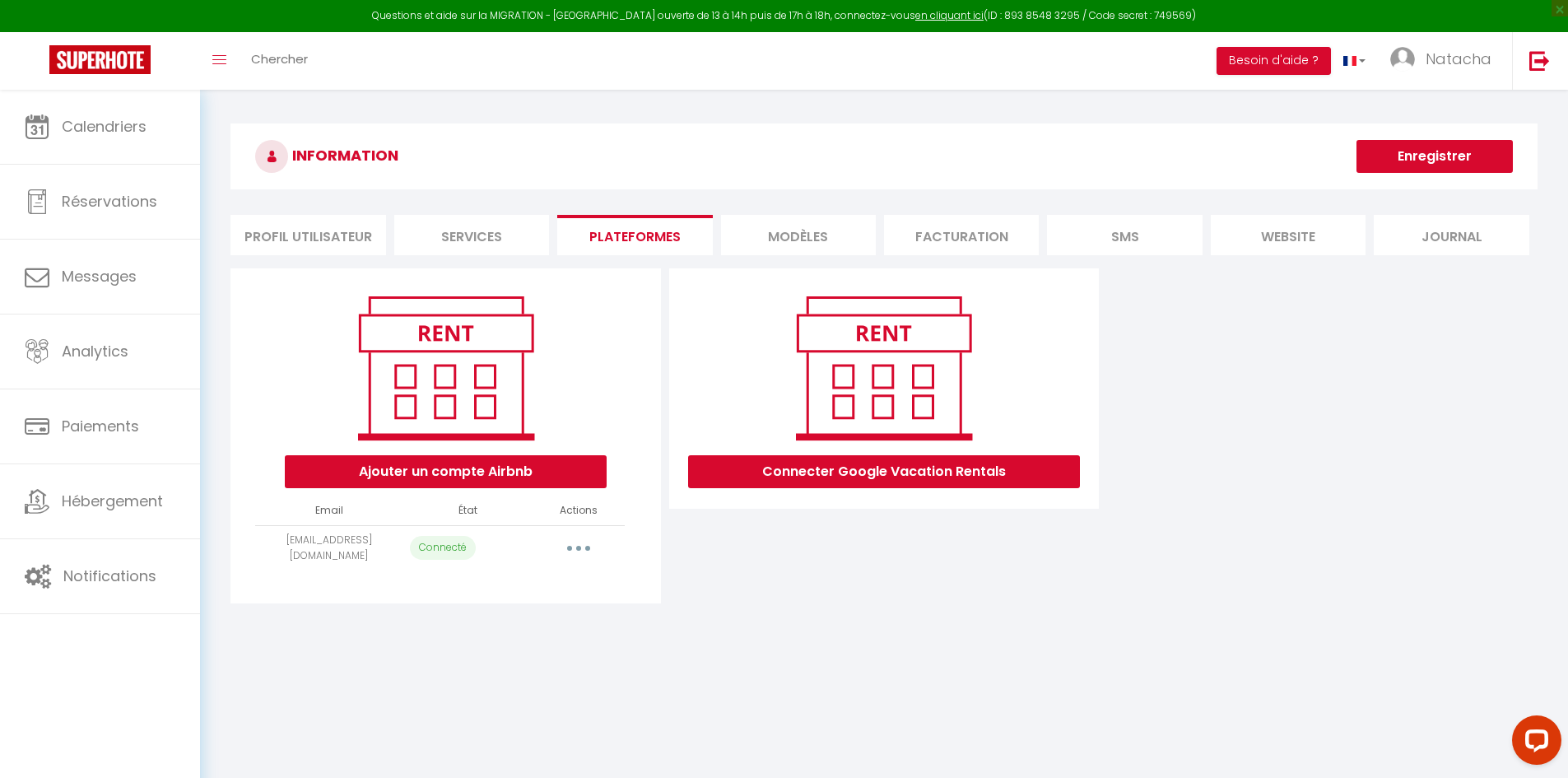
click at [583, 557] on button "button" at bounding box center [579, 548] width 46 height 27
click at [550, 649] on link "Reconnecter le compte" at bounding box center [505, 644] width 182 height 28
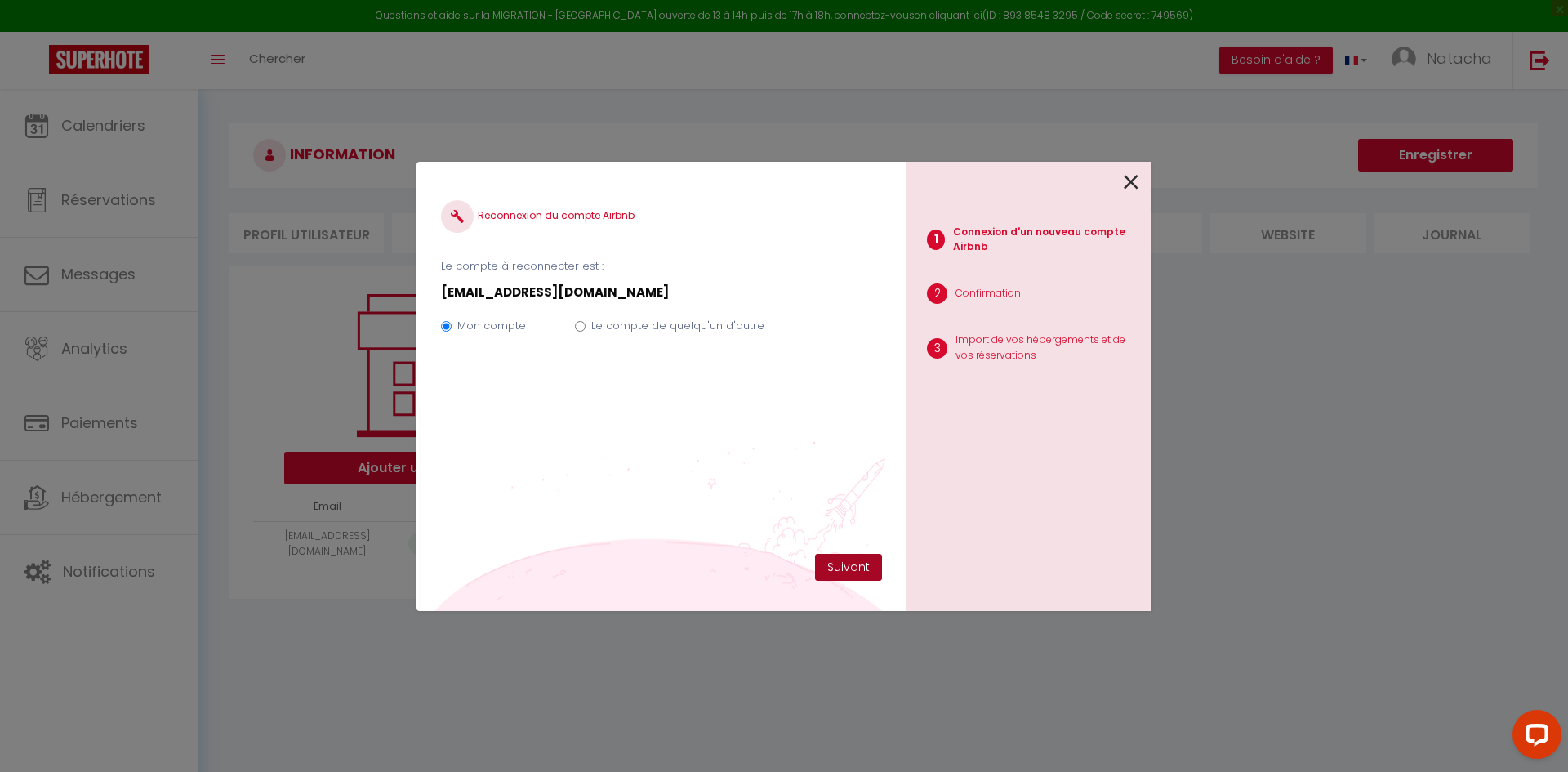
click at [863, 572] on button "Suivant" at bounding box center [848, 568] width 67 height 28
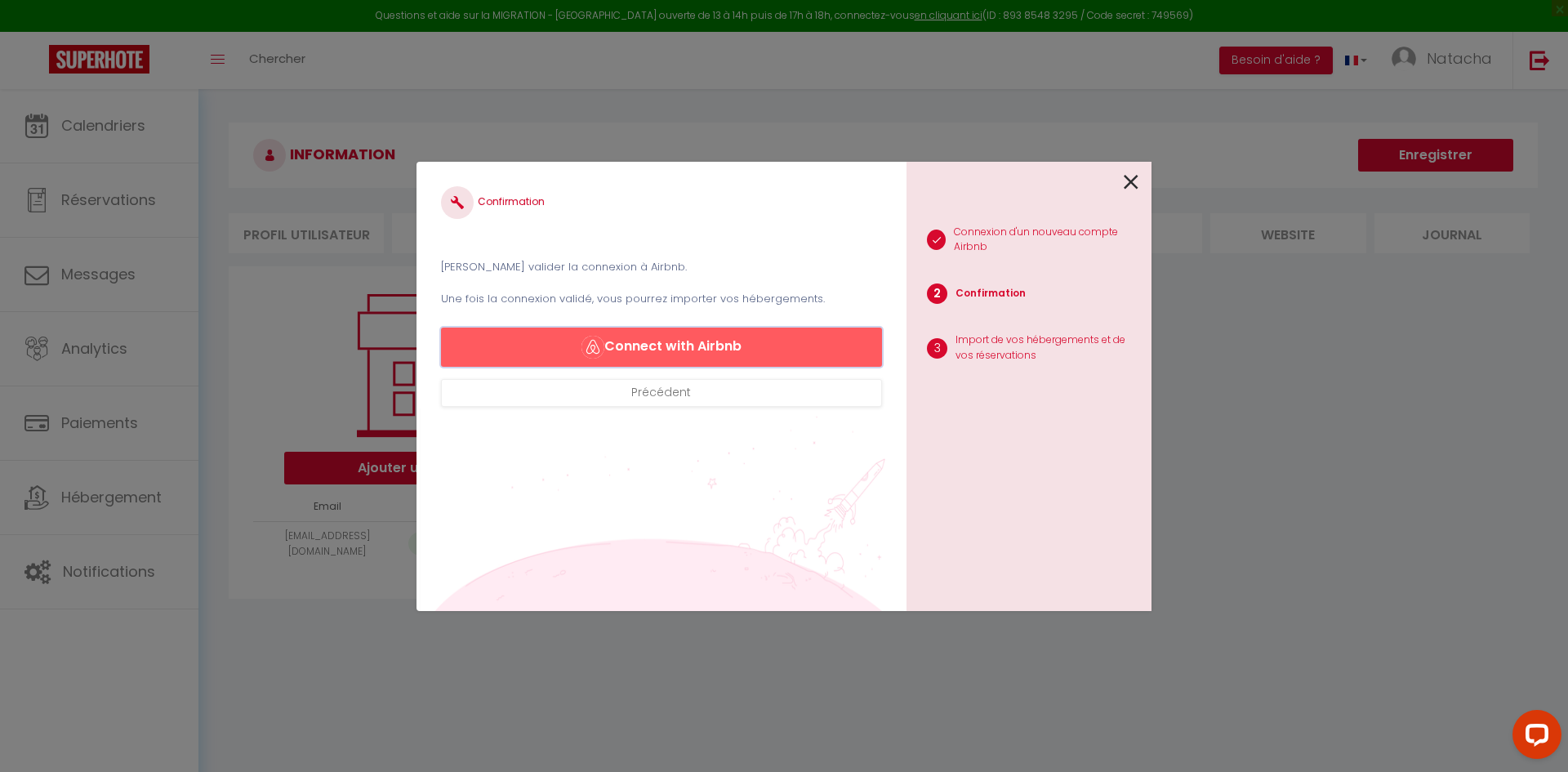
click at [711, 351] on button "Connect with Airbnb" at bounding box center [662, 347] width 441 height 40
click at [1119, 178] on div at bounding box center [1022, 180] width 232 height 39
click at [1131, 180] on icon at bounding box center [1131, 182] width 15 height 25
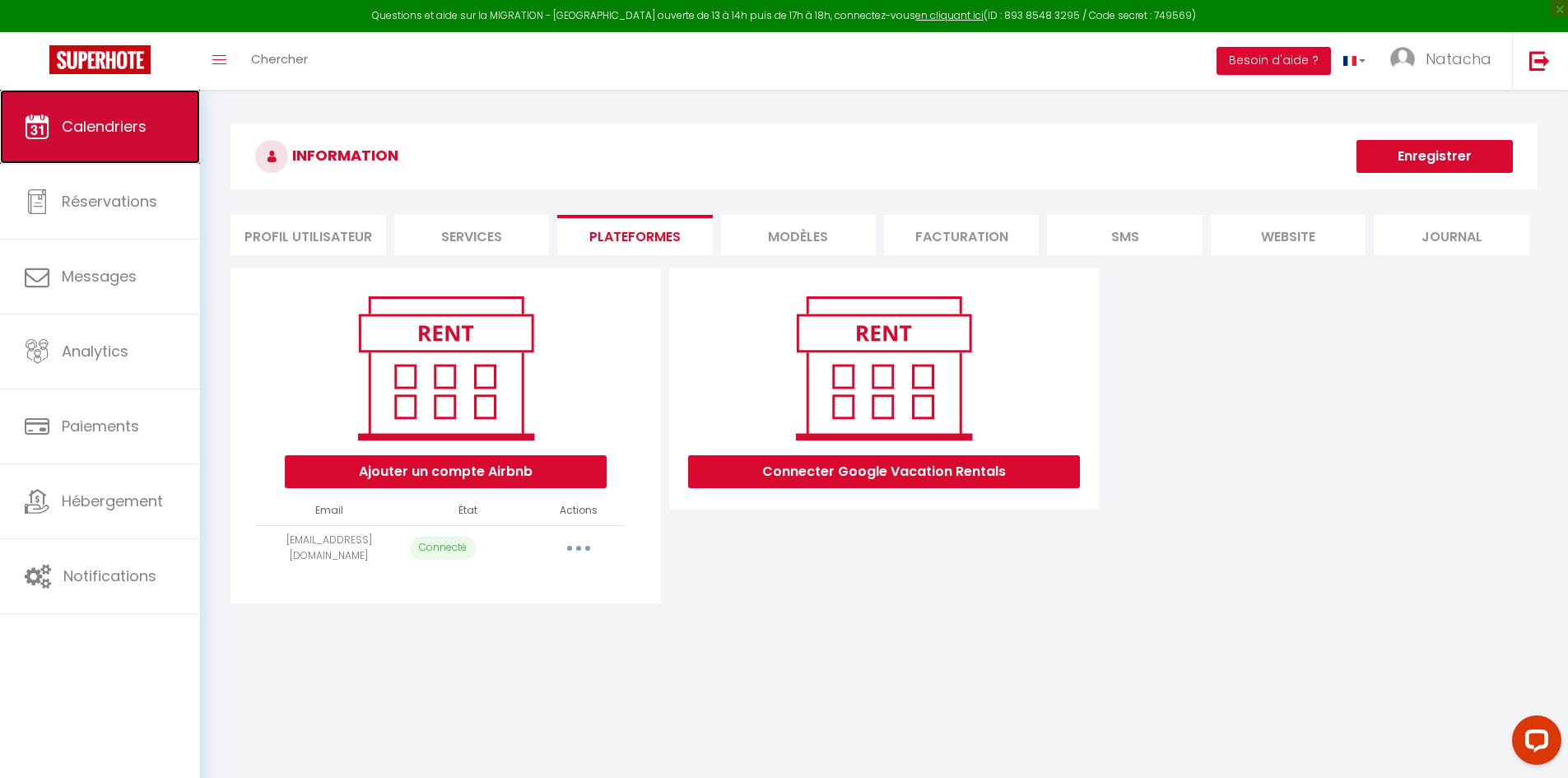
click at [168, 142] on link "Calendriers" at bounding box center [100, 126] width 200 height 74
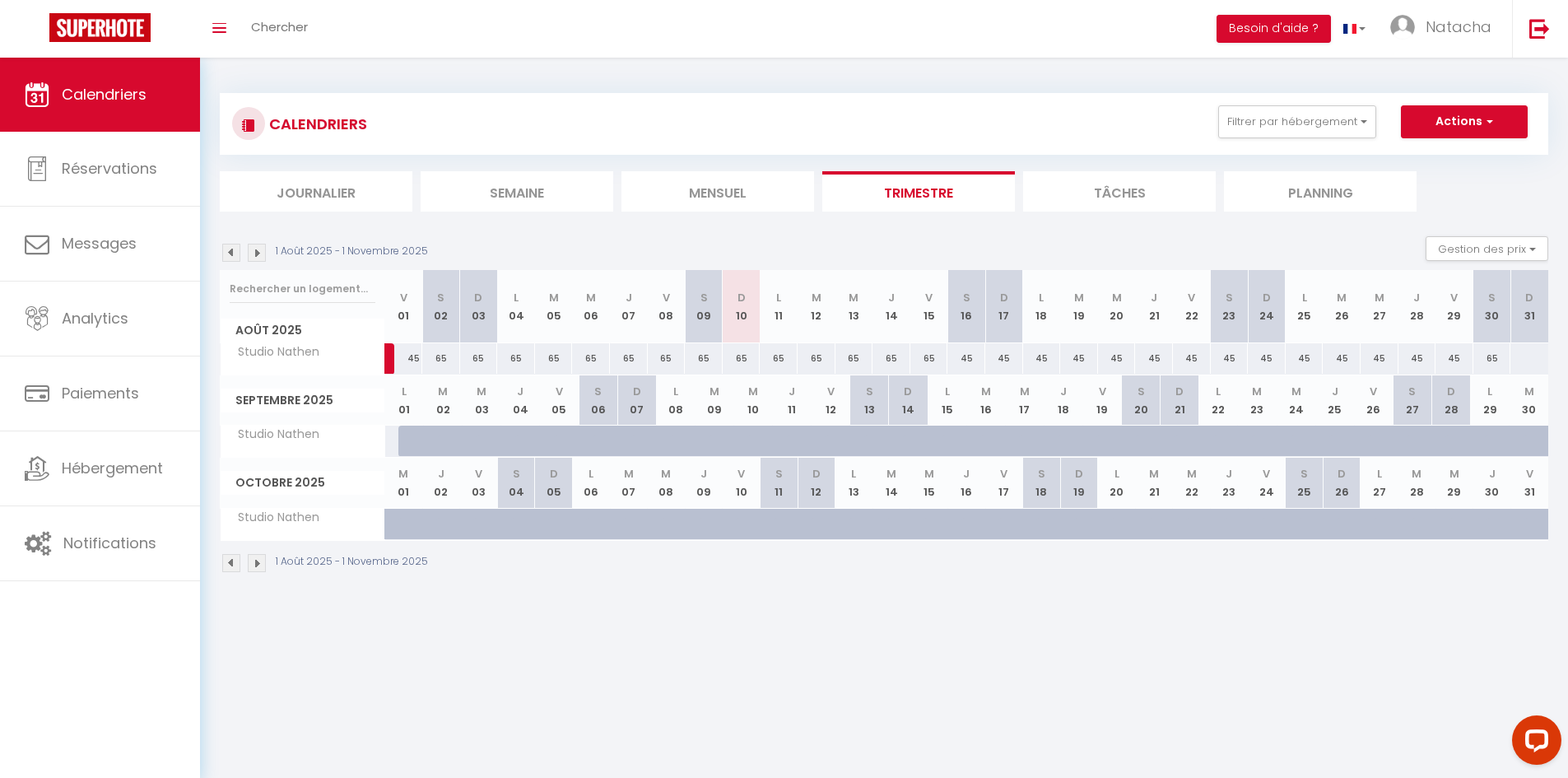
click at [265, 254] on img at bounding box center [257, 253] width 18 height 18
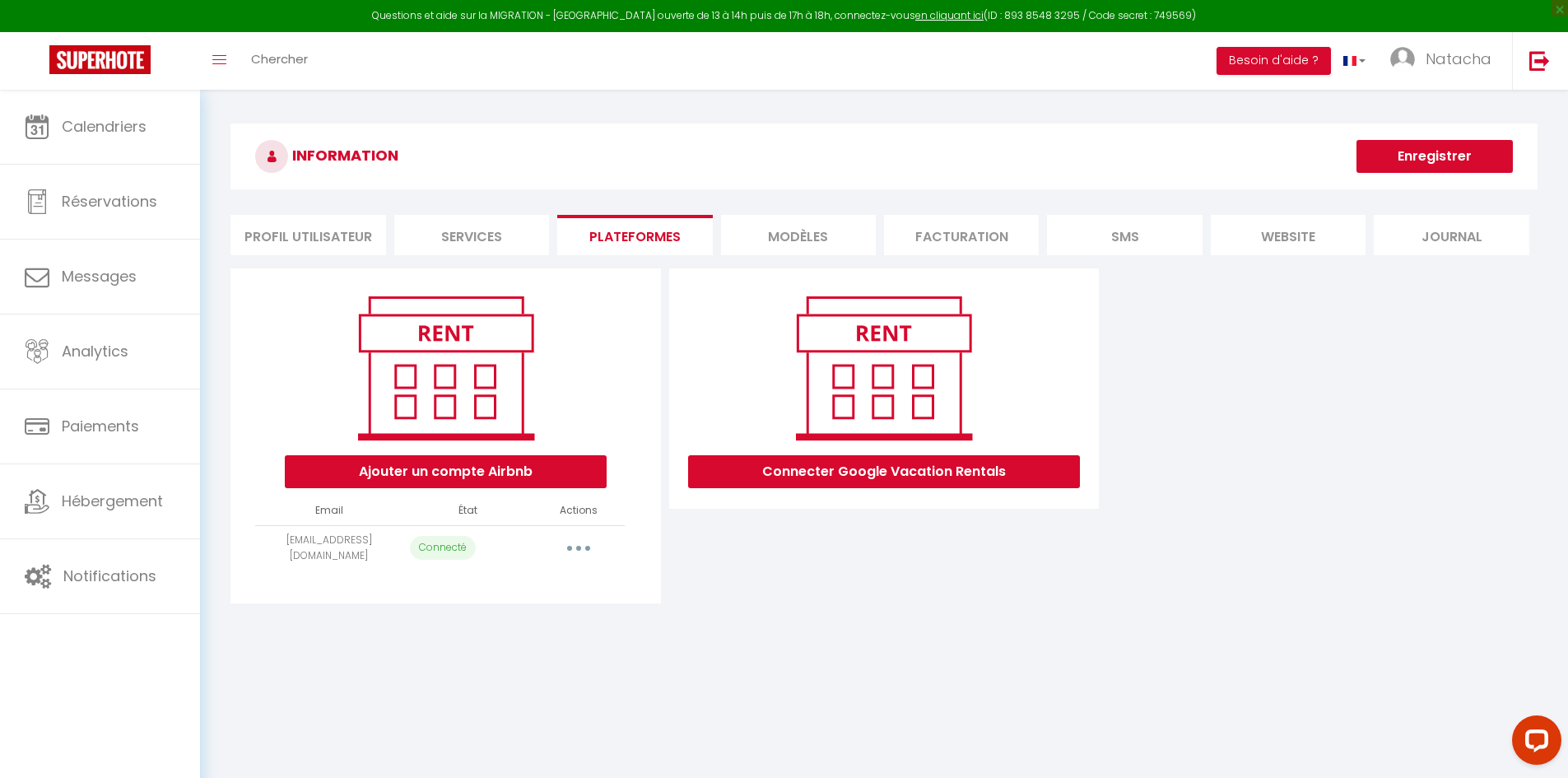
select select "16458"
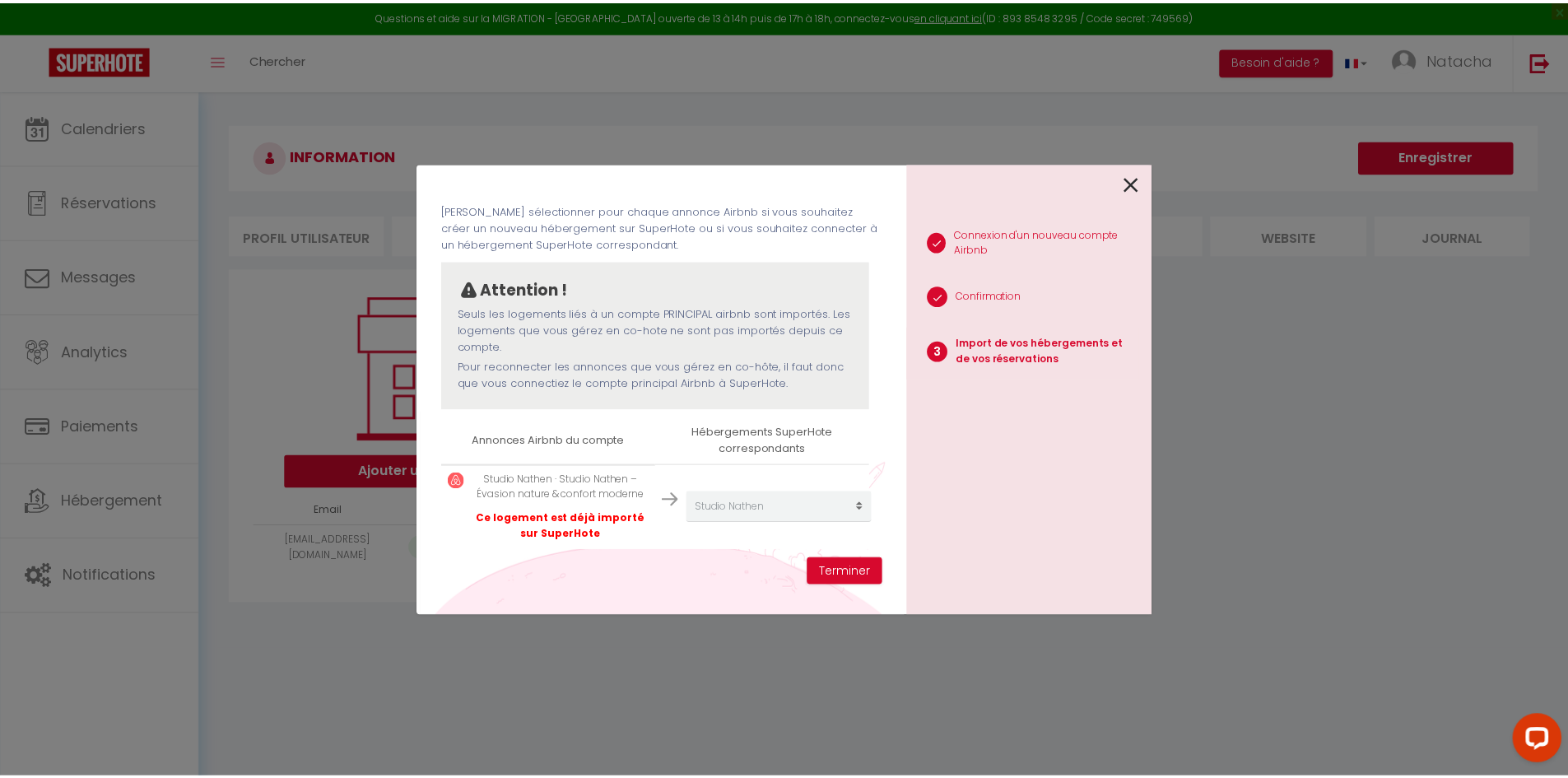
scroll to position [64, 0]
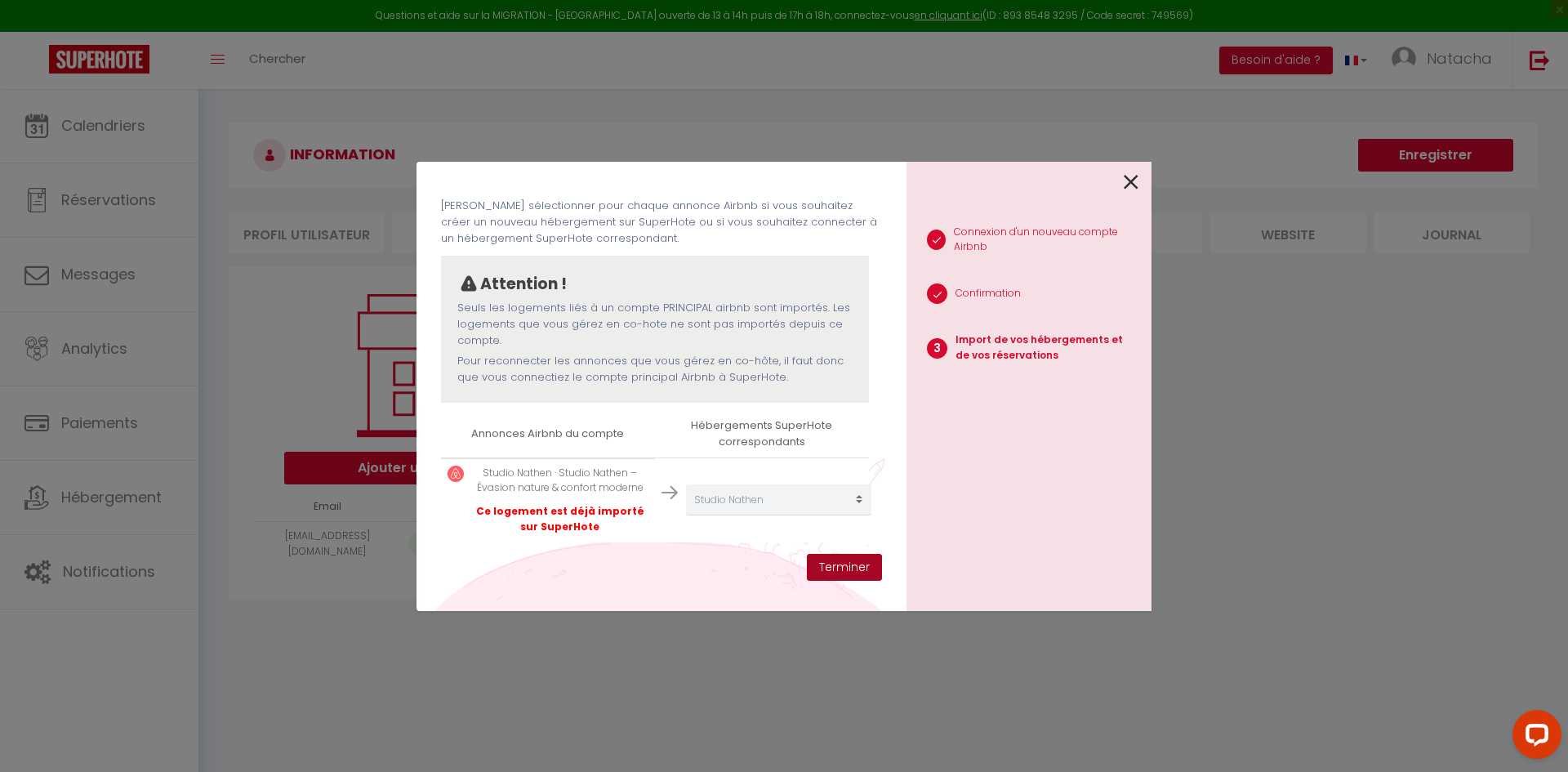
click at [850, 563] on button "Terminer" at bounding box center [844, 568] width 75 height 28
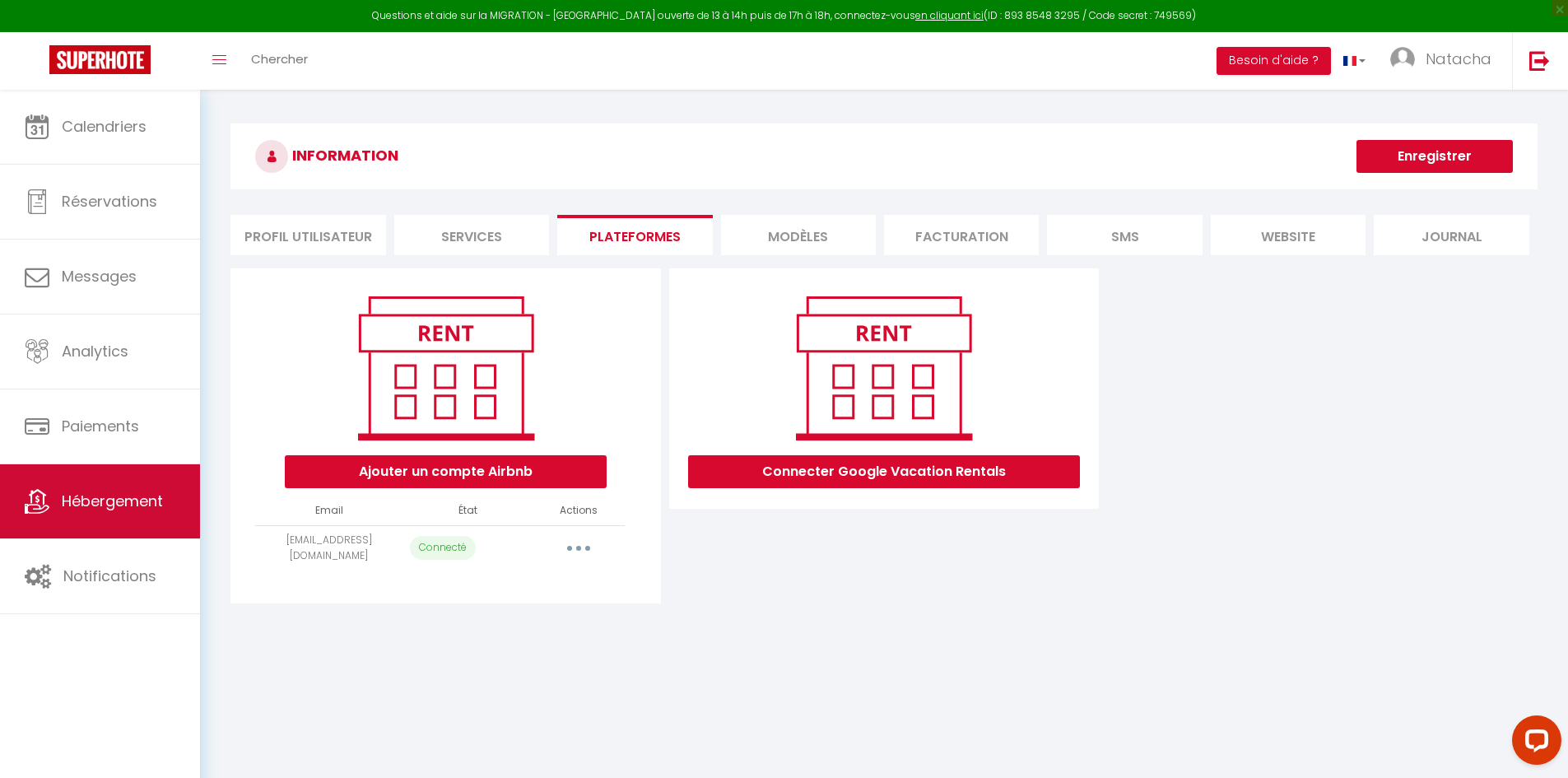
click at [79, 518] on link "Hébergement" at bounding box center [100, 501] width 200 height 74
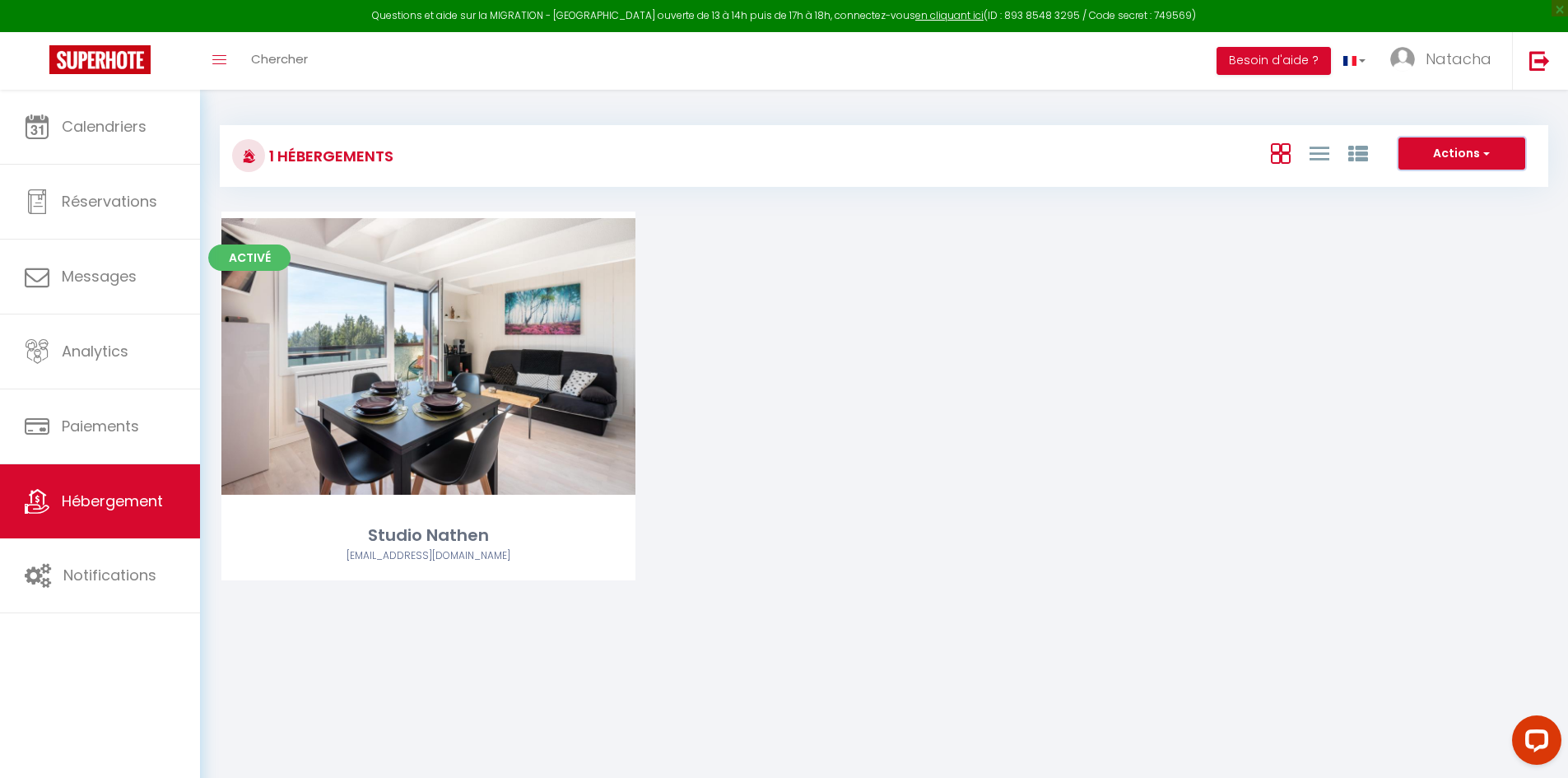
click at [1498, 153] on button "Actions" at bounding box center [1462, 154] width 127 height 33
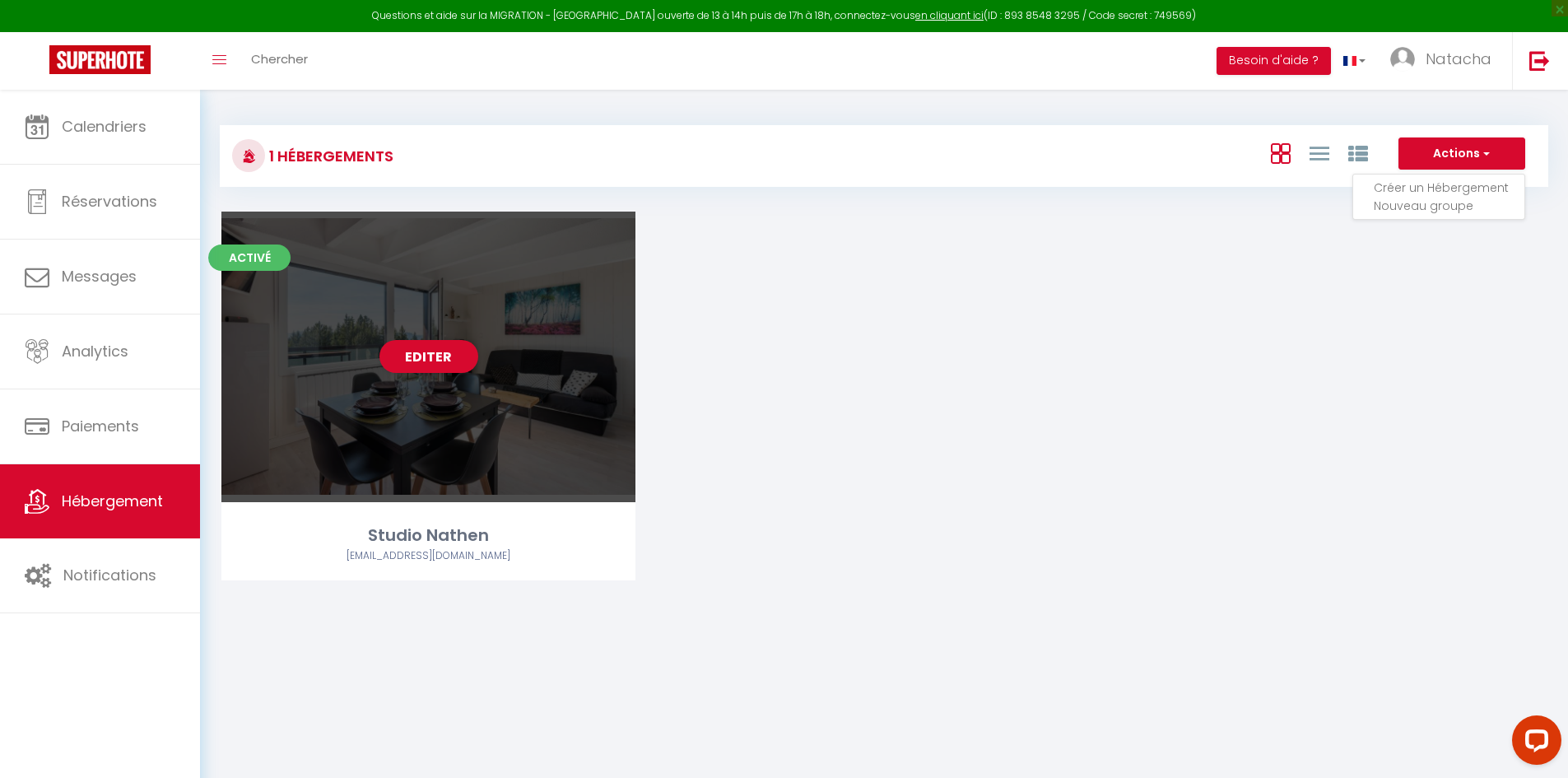
click at [542, 414] on div "Editer" at bounding box center [428, 357] width 414 height 290
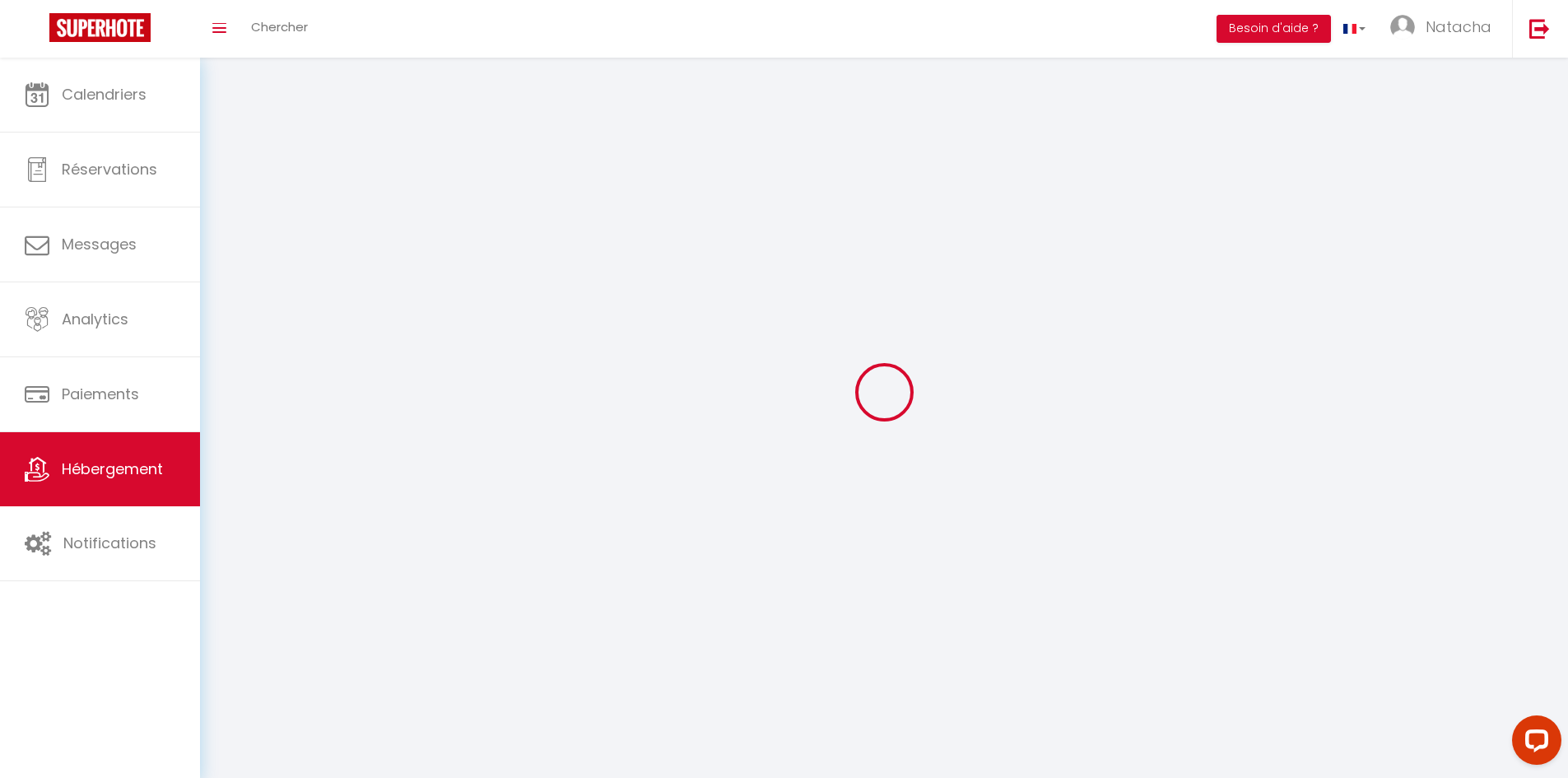
select select
select select "28"
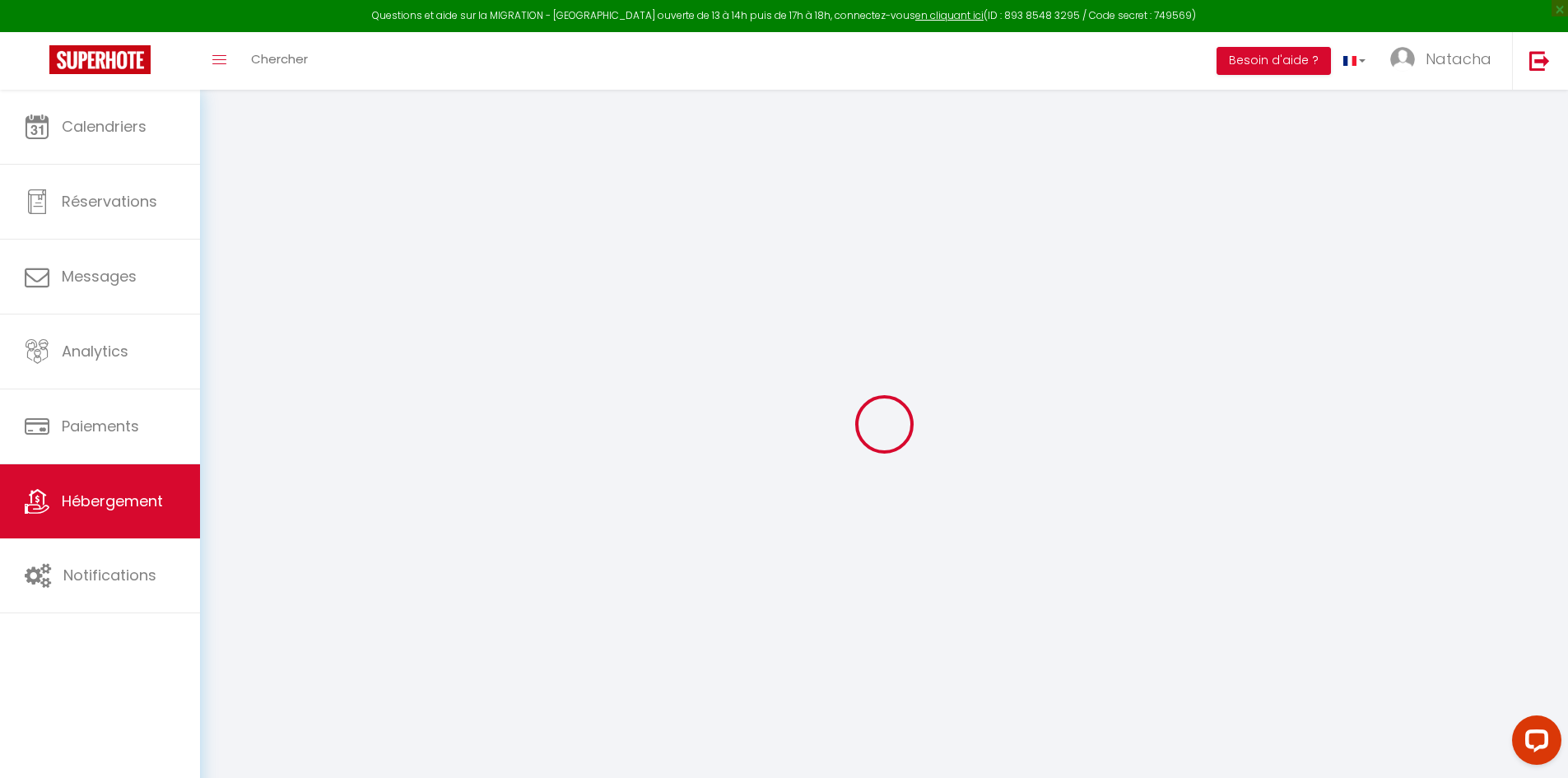
select select
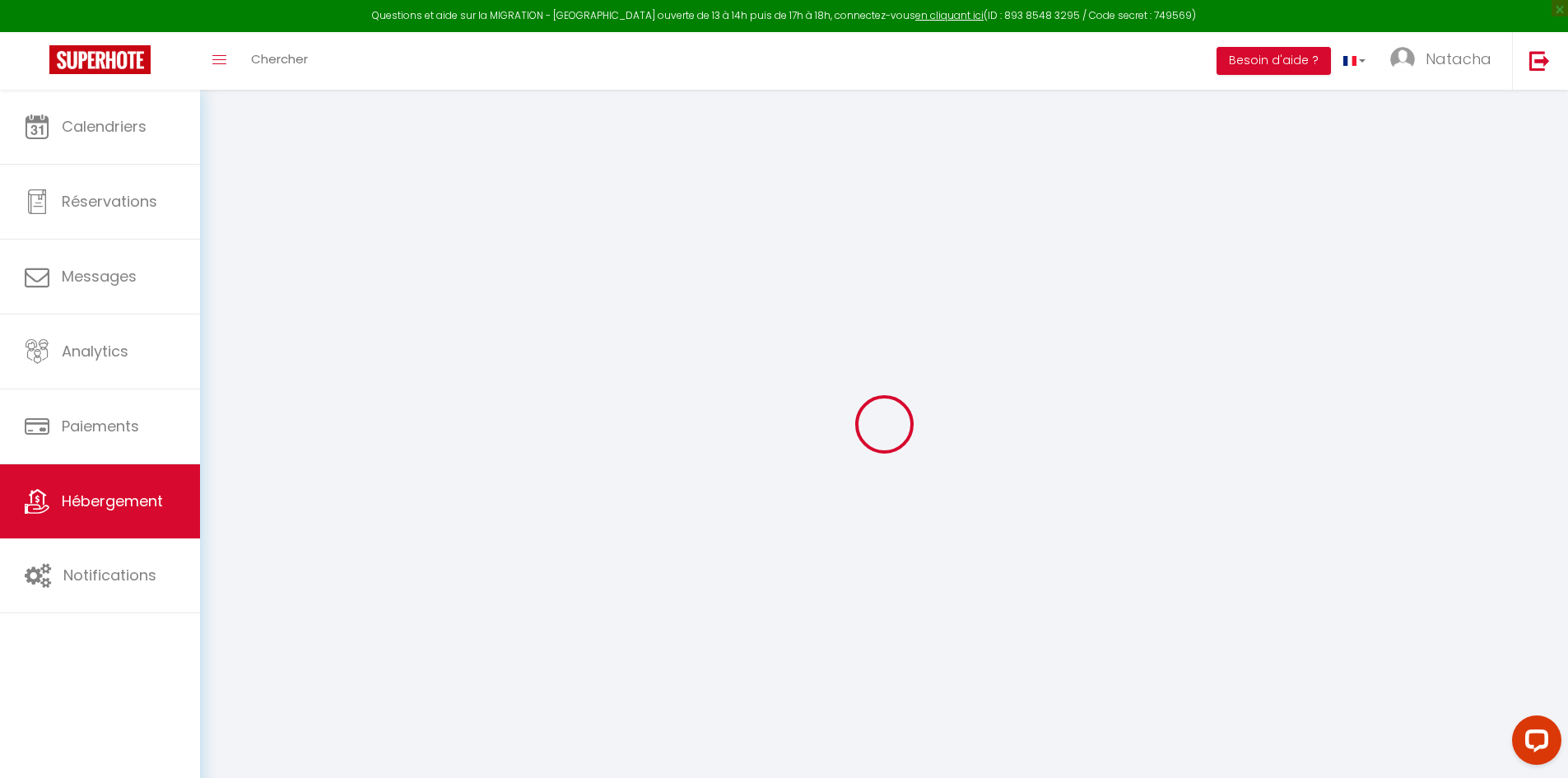
select select
checkbox input "false"
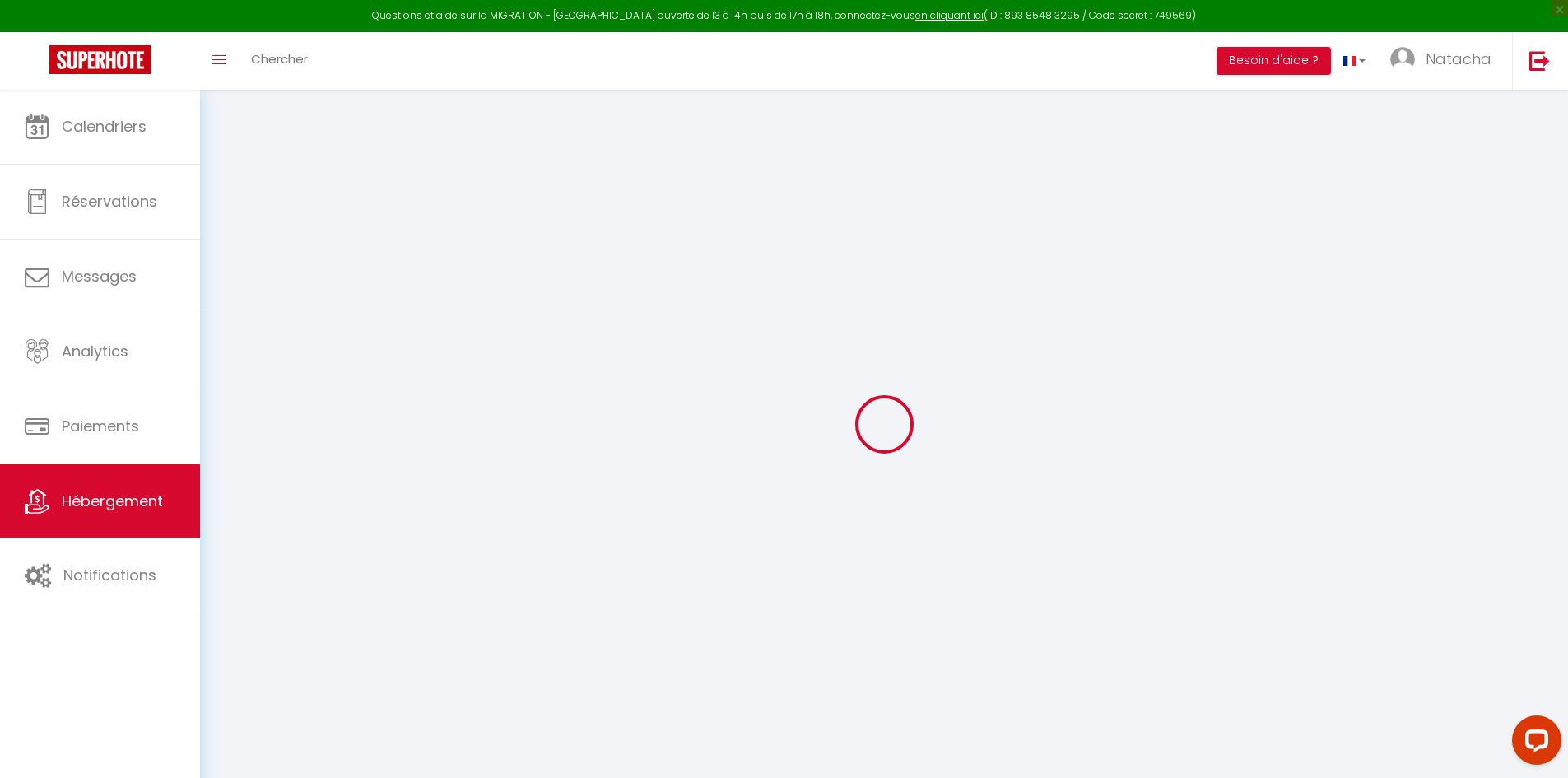
select select
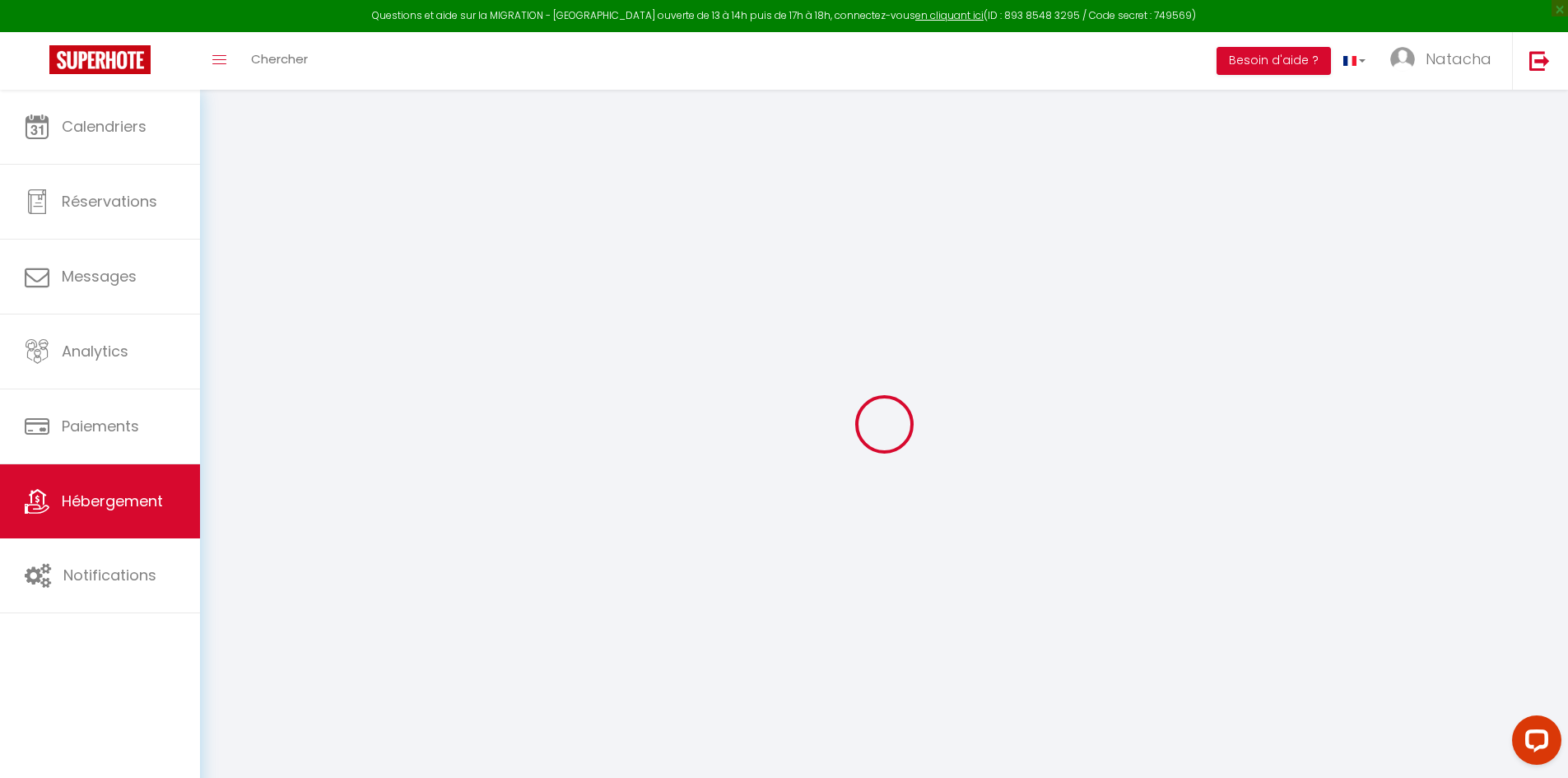
select select
checkbox input "false"
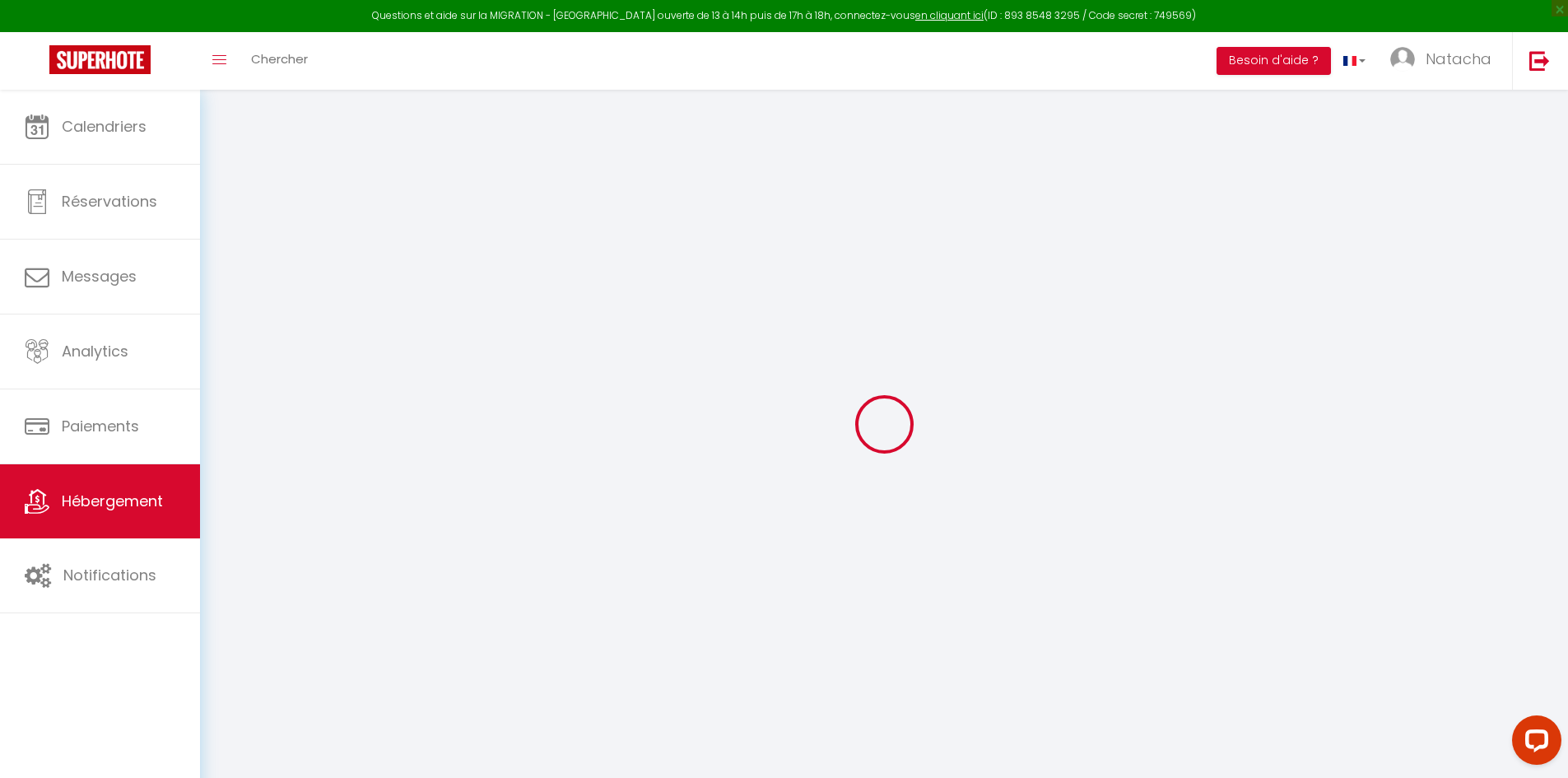
checkbox input "false"
select select
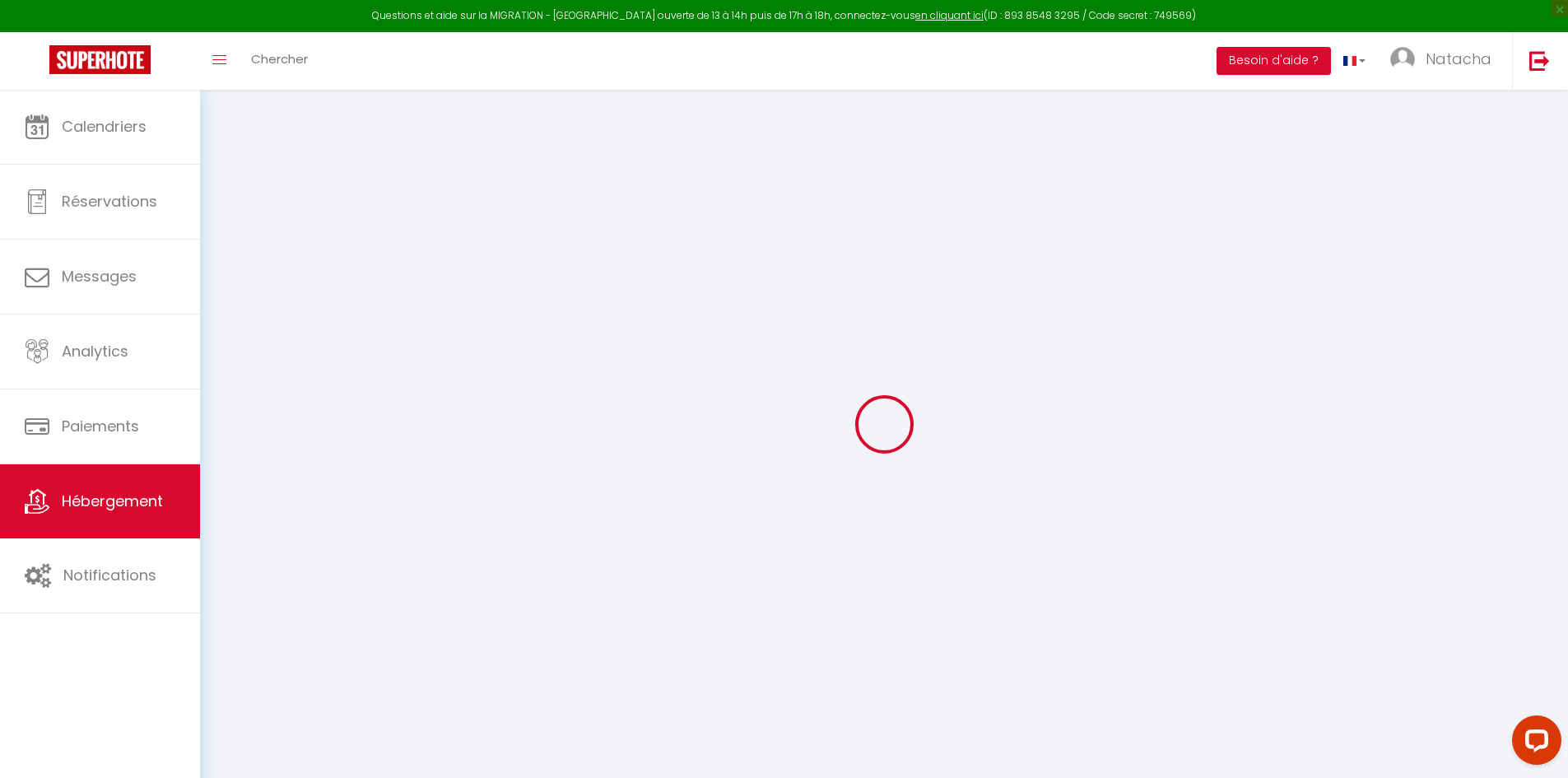
select select
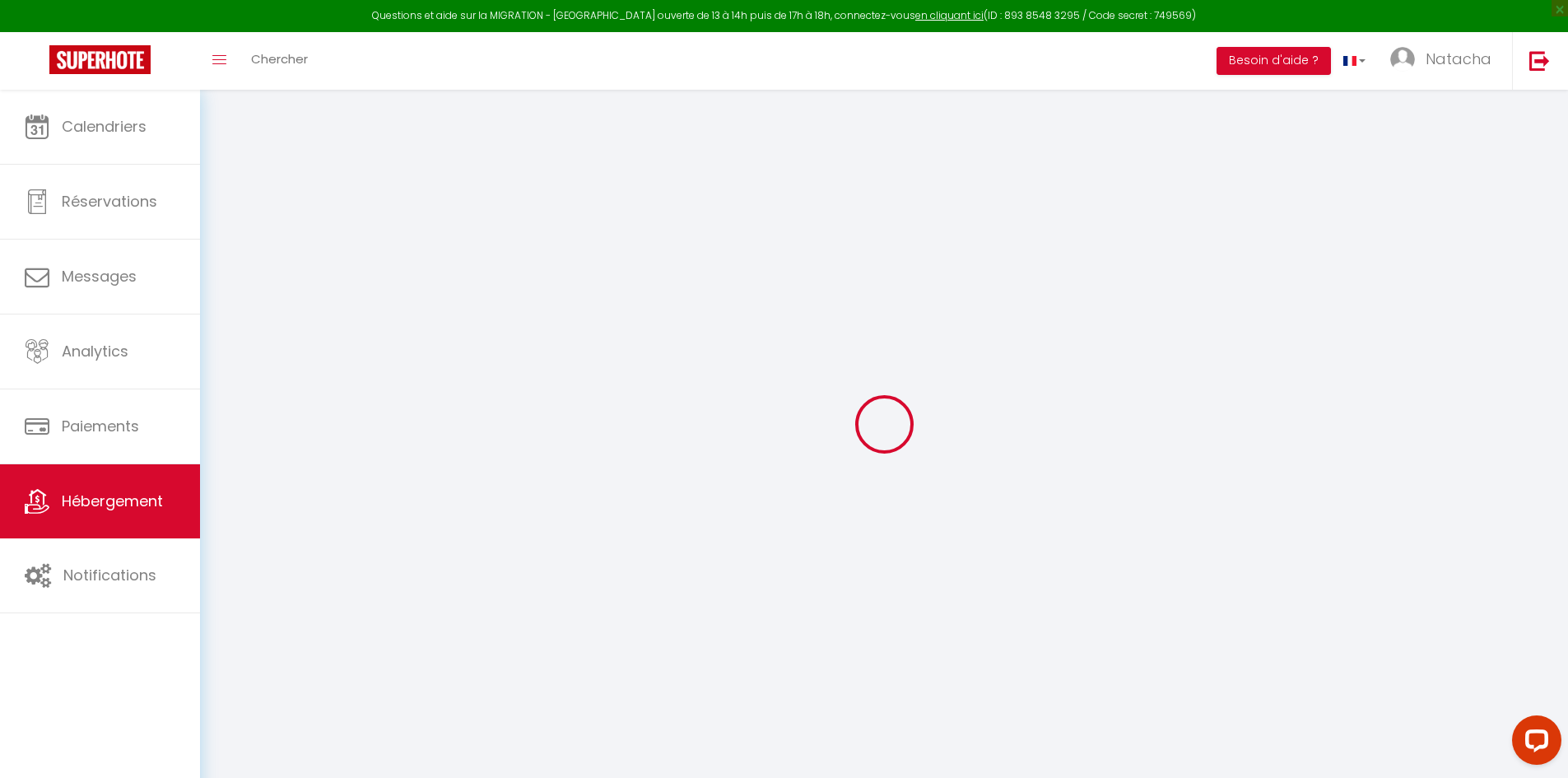
checkbox input "false"
select select
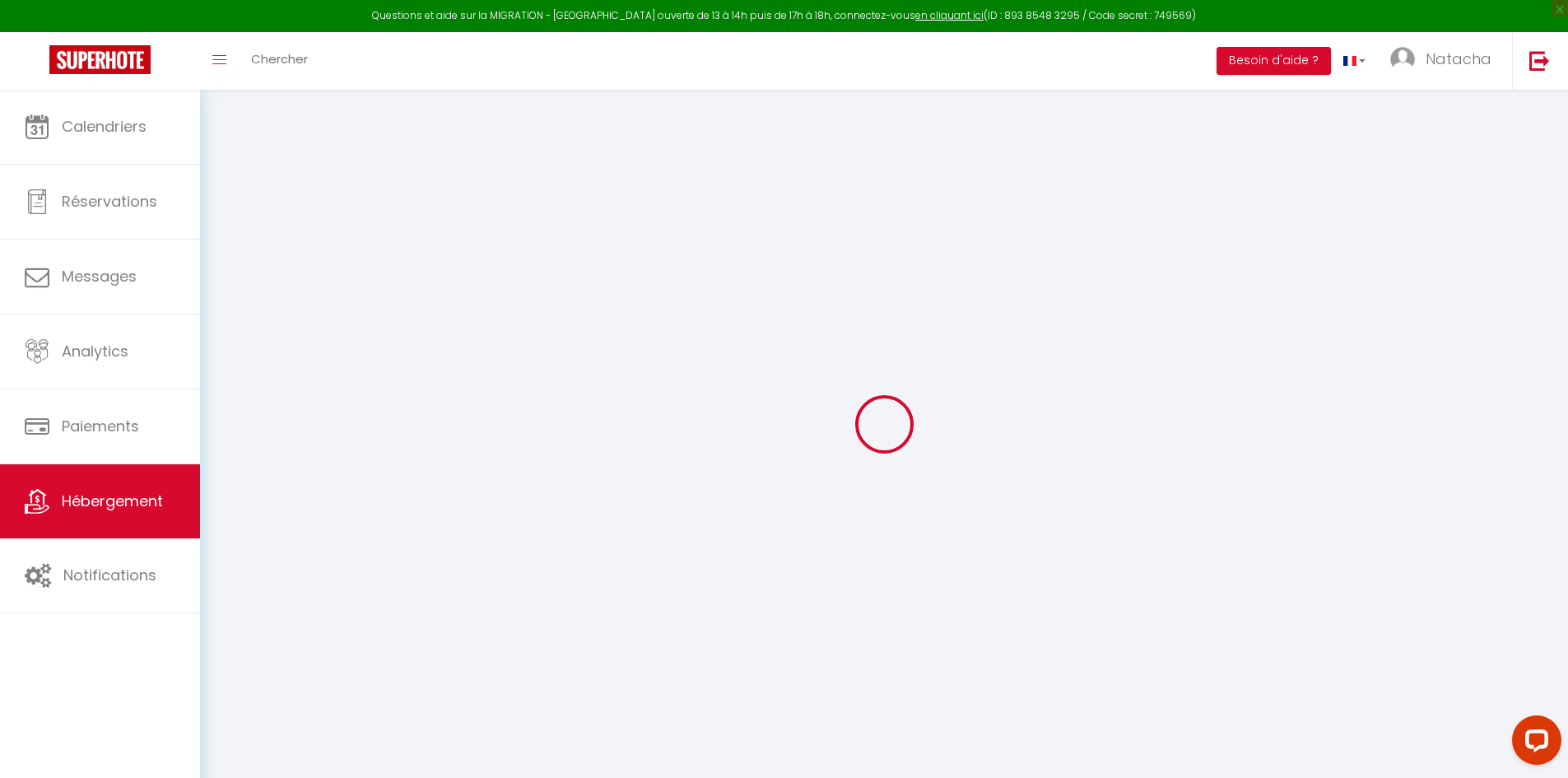
select select
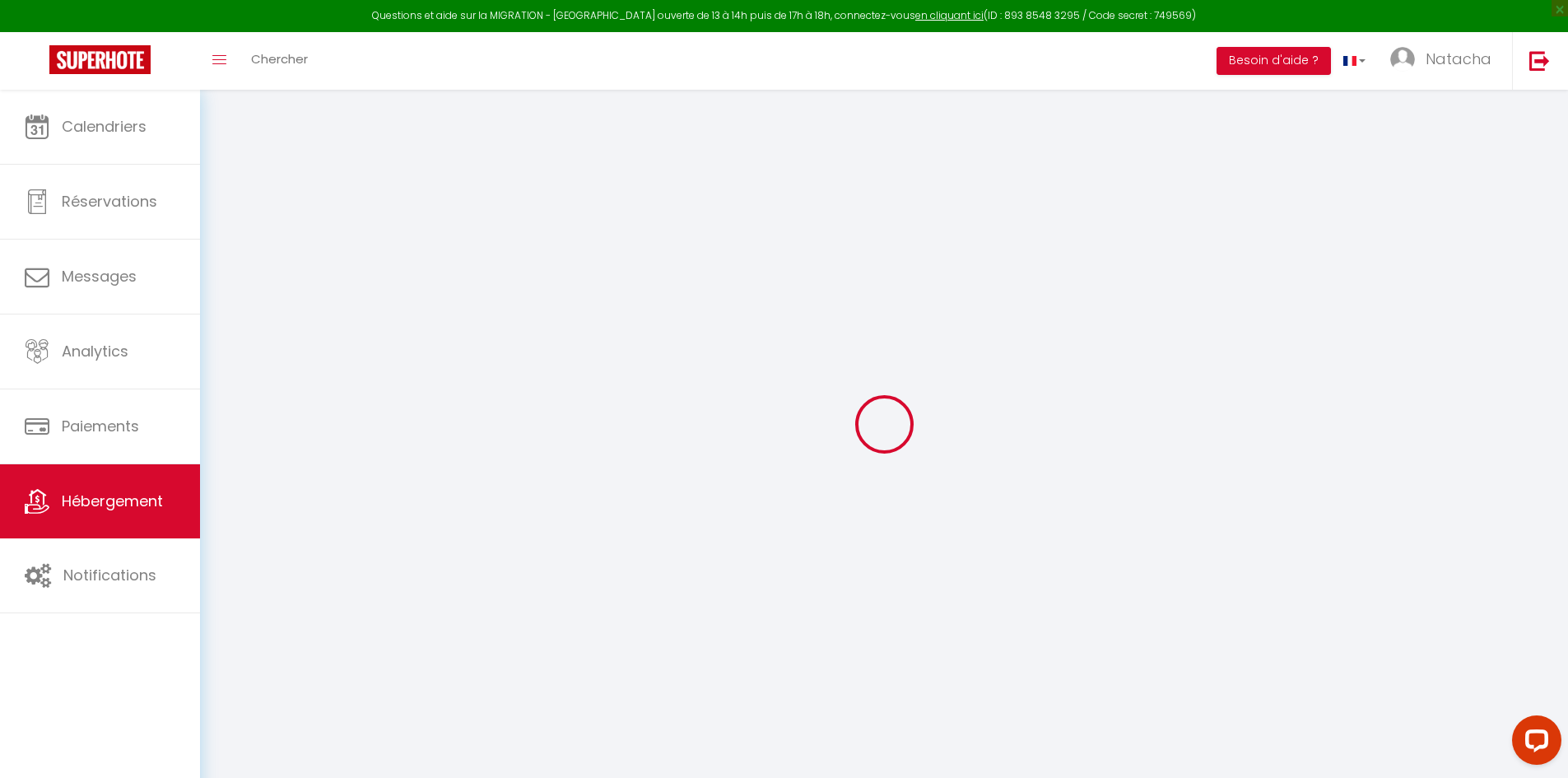
select select
checkbox input "false"
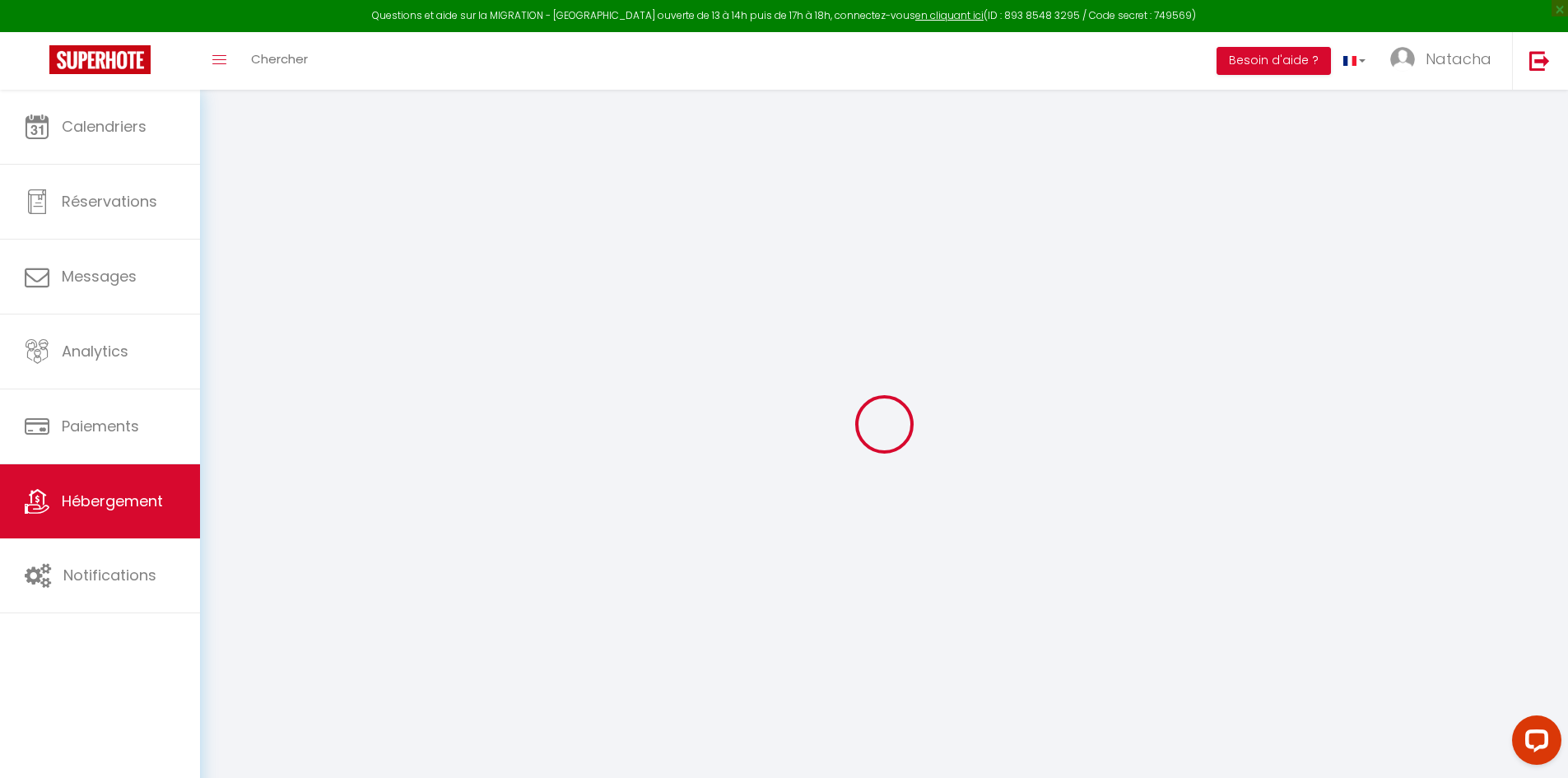
checkbox input "false"
select select
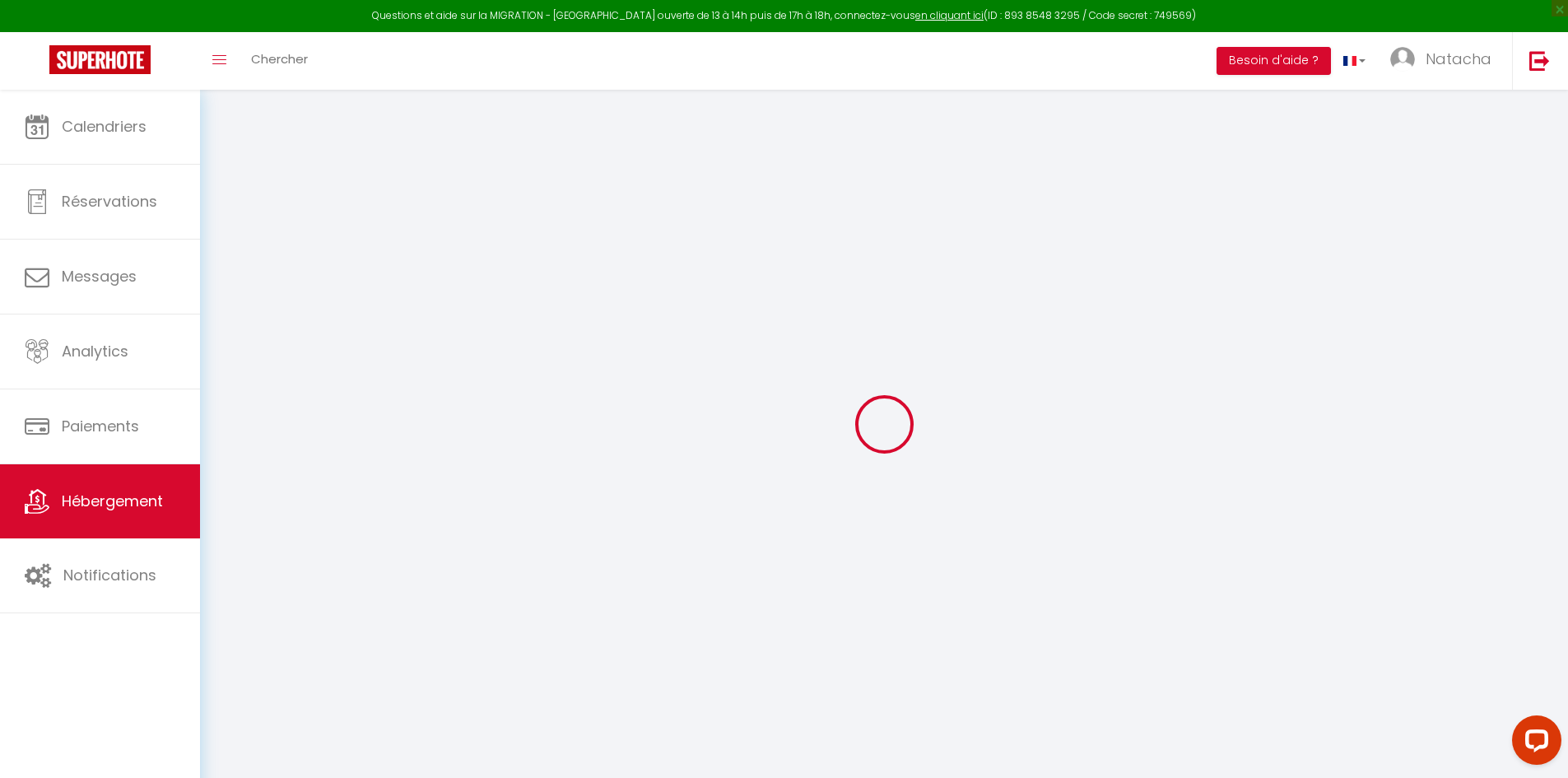
select select
checkbox input "false"
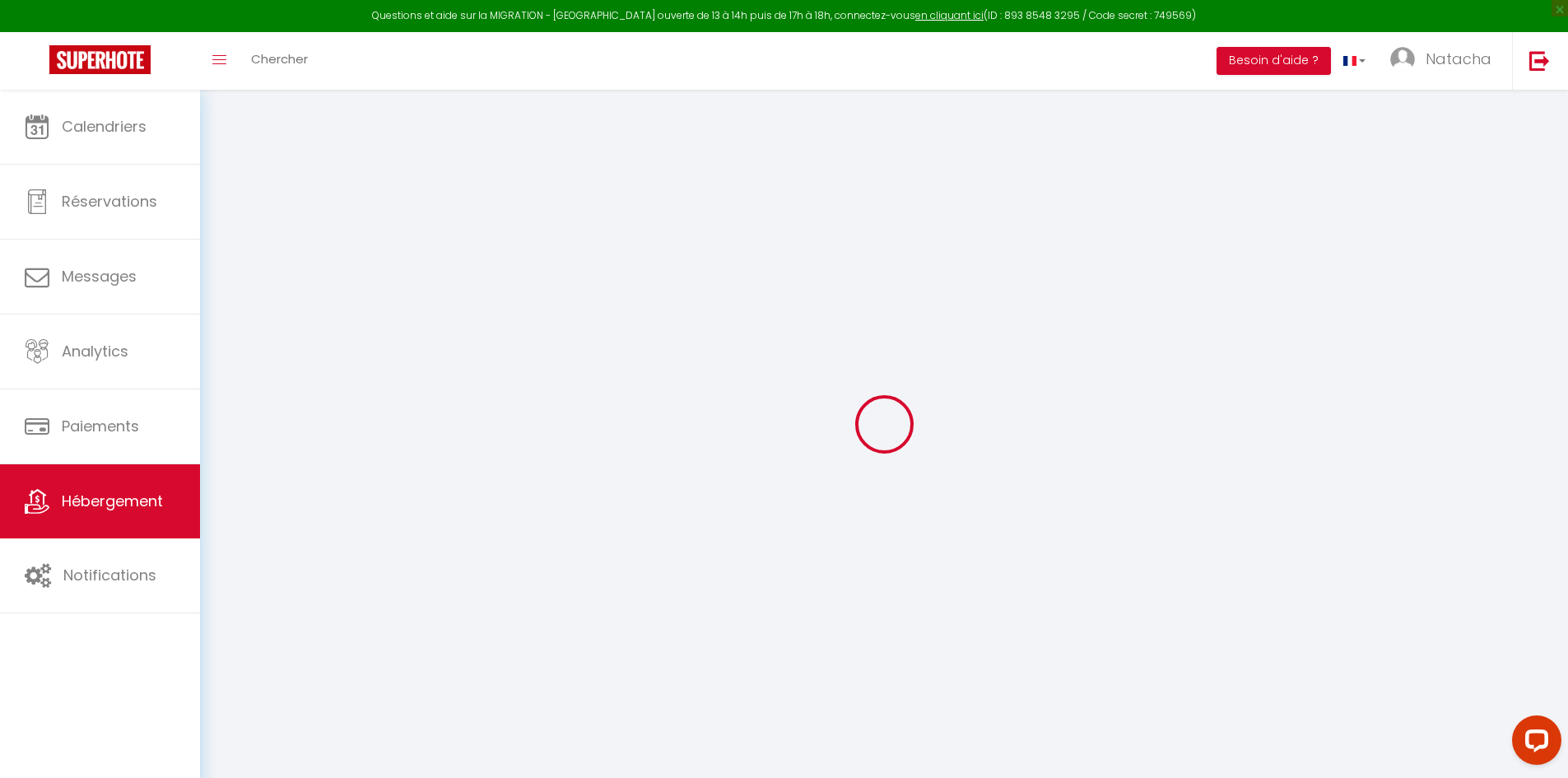
checkbox input "false"
select select
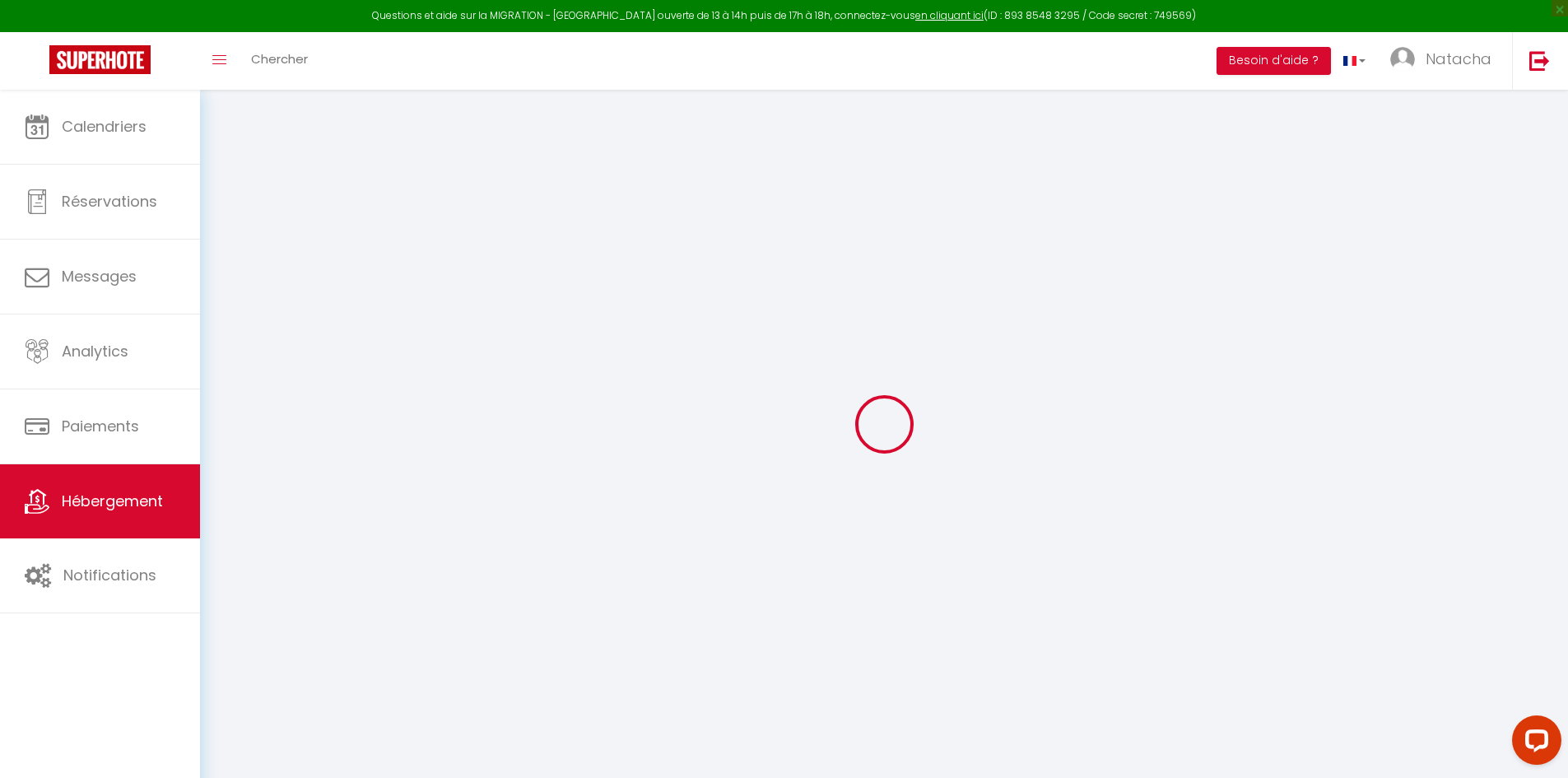
type input "Studio Nathen"
type input "Natacha"
type input "[DEMOGRAPHIC_DATA]"
type input "[STREET_ADDRESS]"
type input "38410"
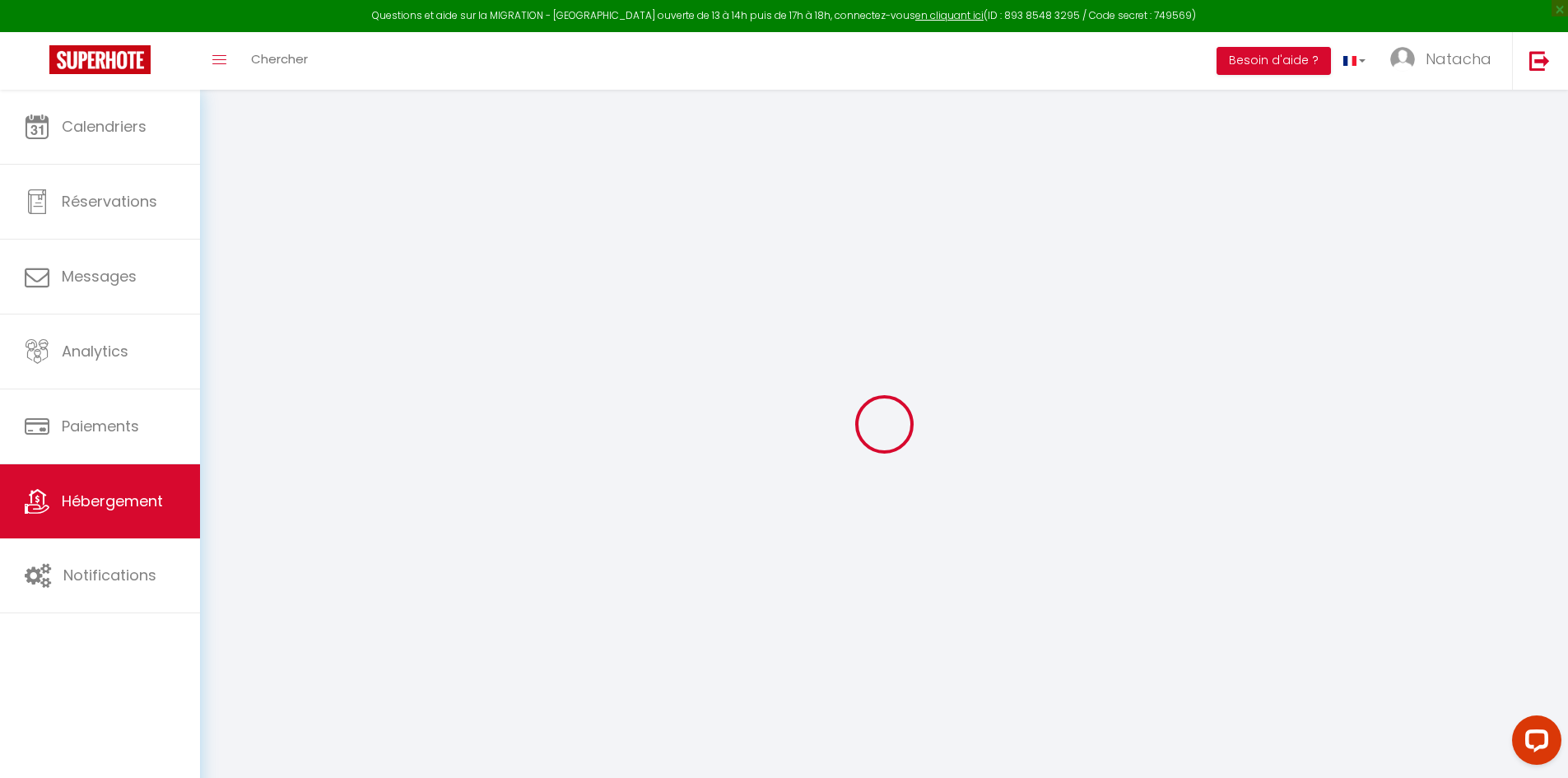
type input "Saint Martin d'Uriage"
select select "0"
type input "35"
type input "84"
type input "1.65"
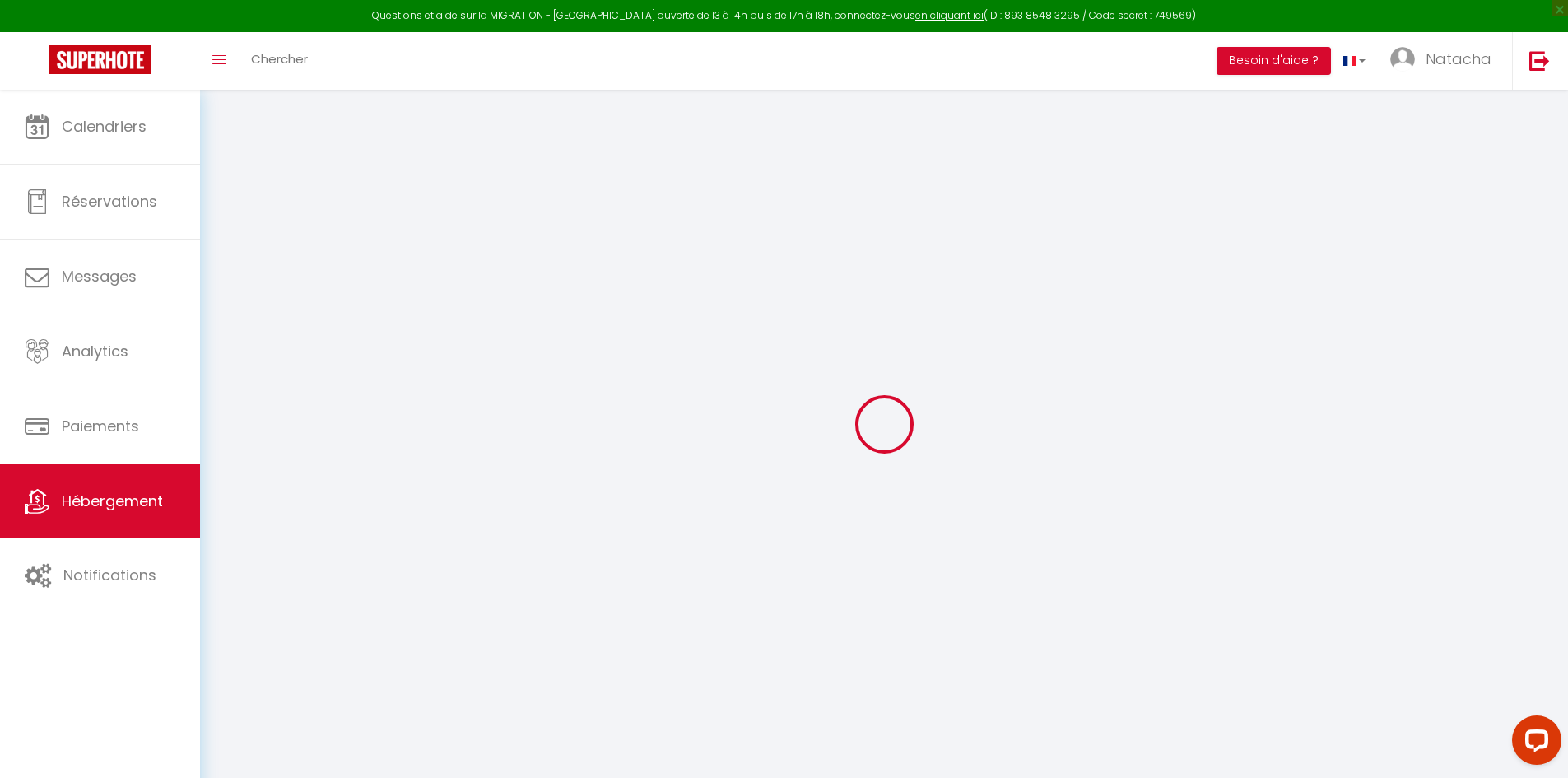
type input "400"
select select
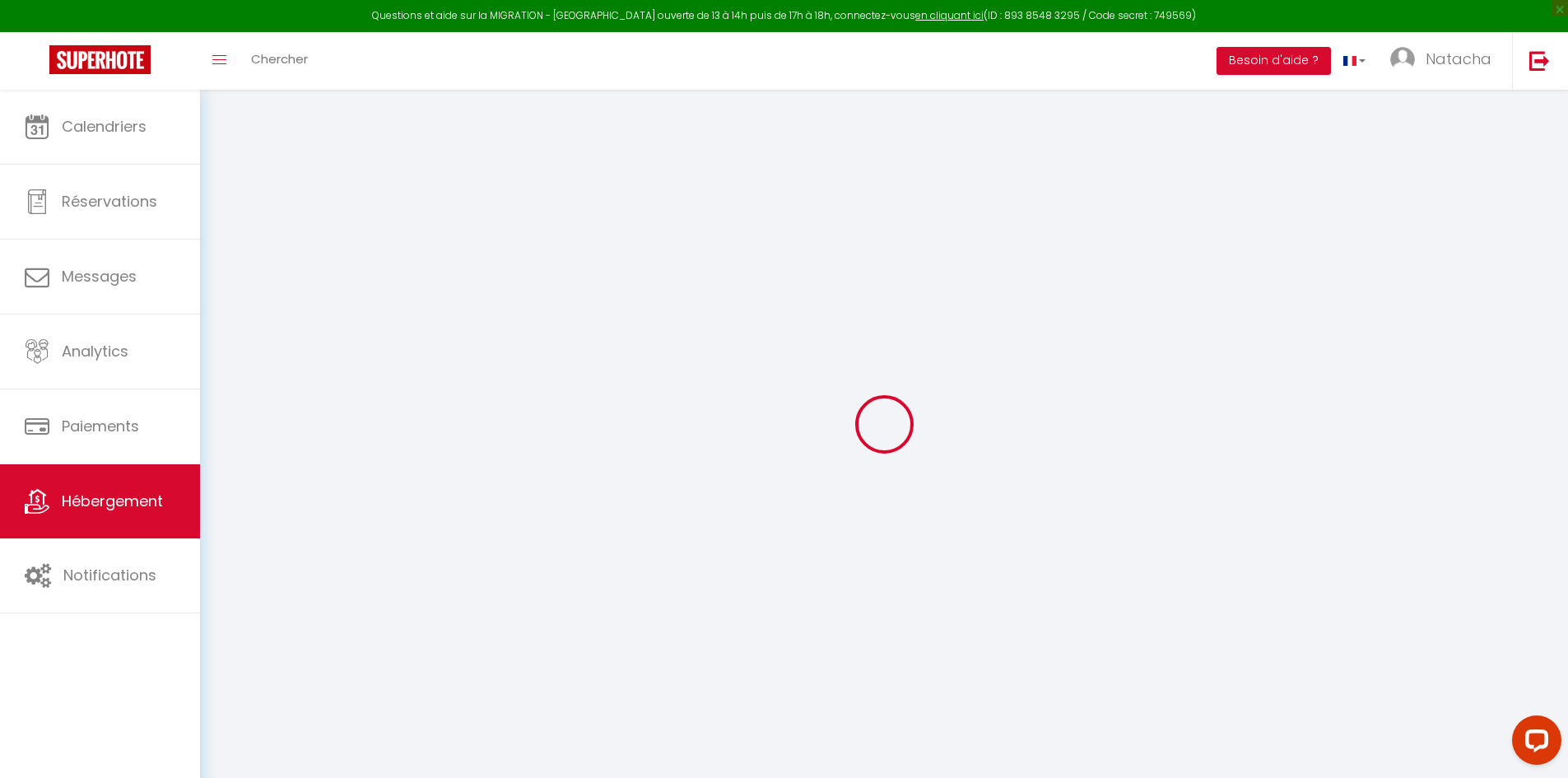
select select
type input "[STREET_ADDRESS][PERSON_NAME]"
type input "38410"
type input "Chamrousse"
type input "[EMAIL_ADDRESS][DOMAIN_NAME]"
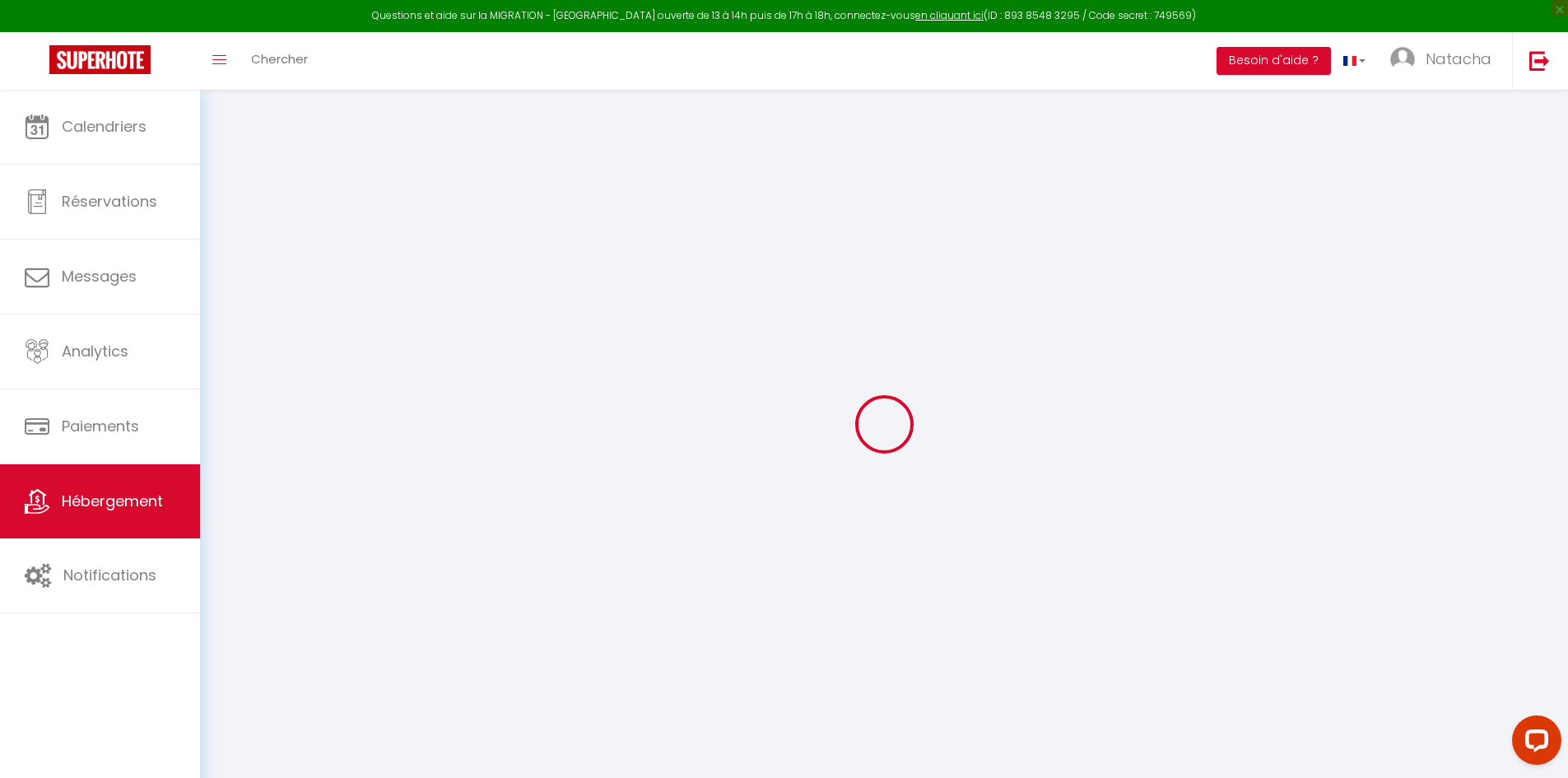
select select "4462"
checkbox input "false"
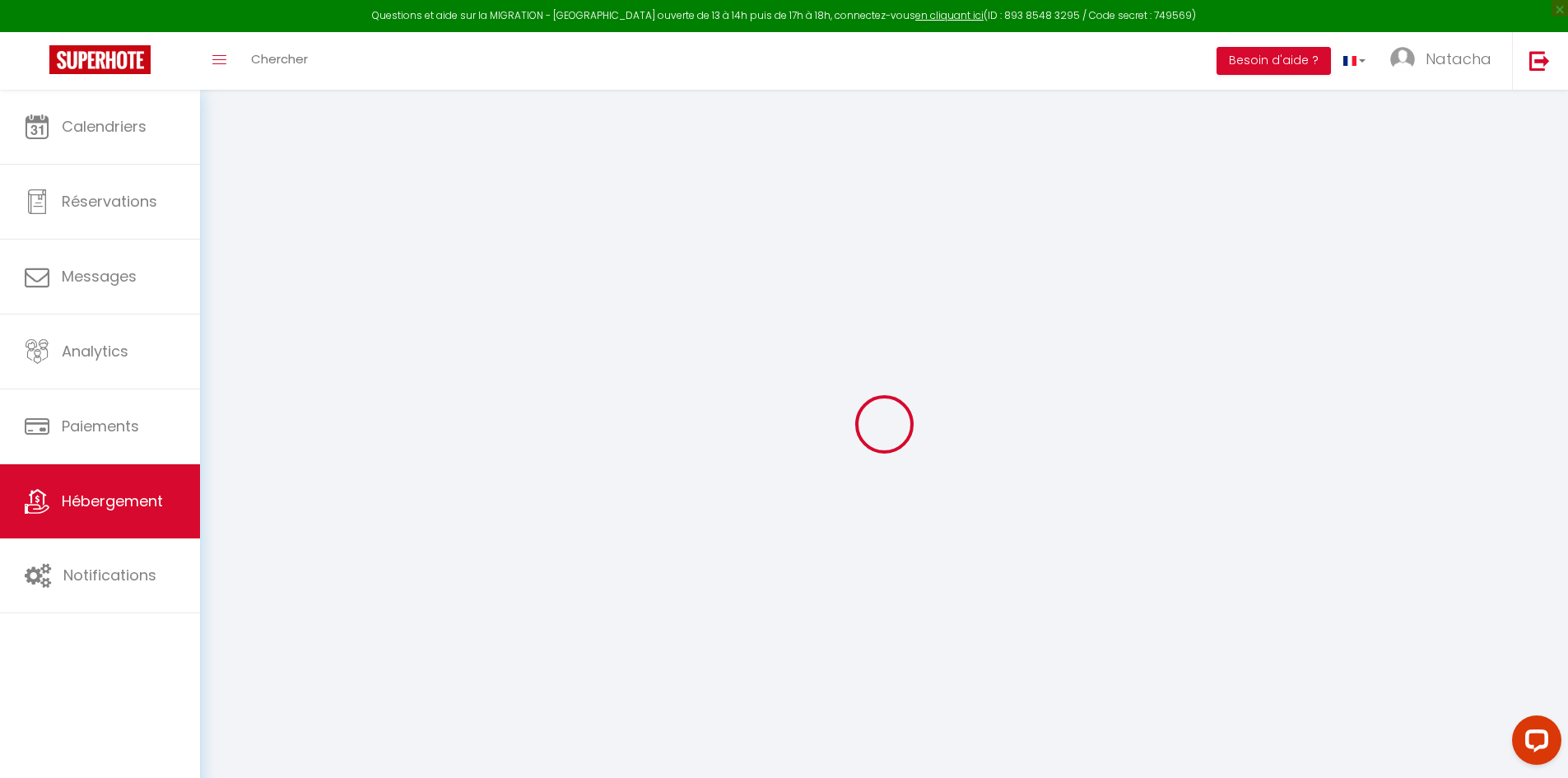
type input "0"
select select
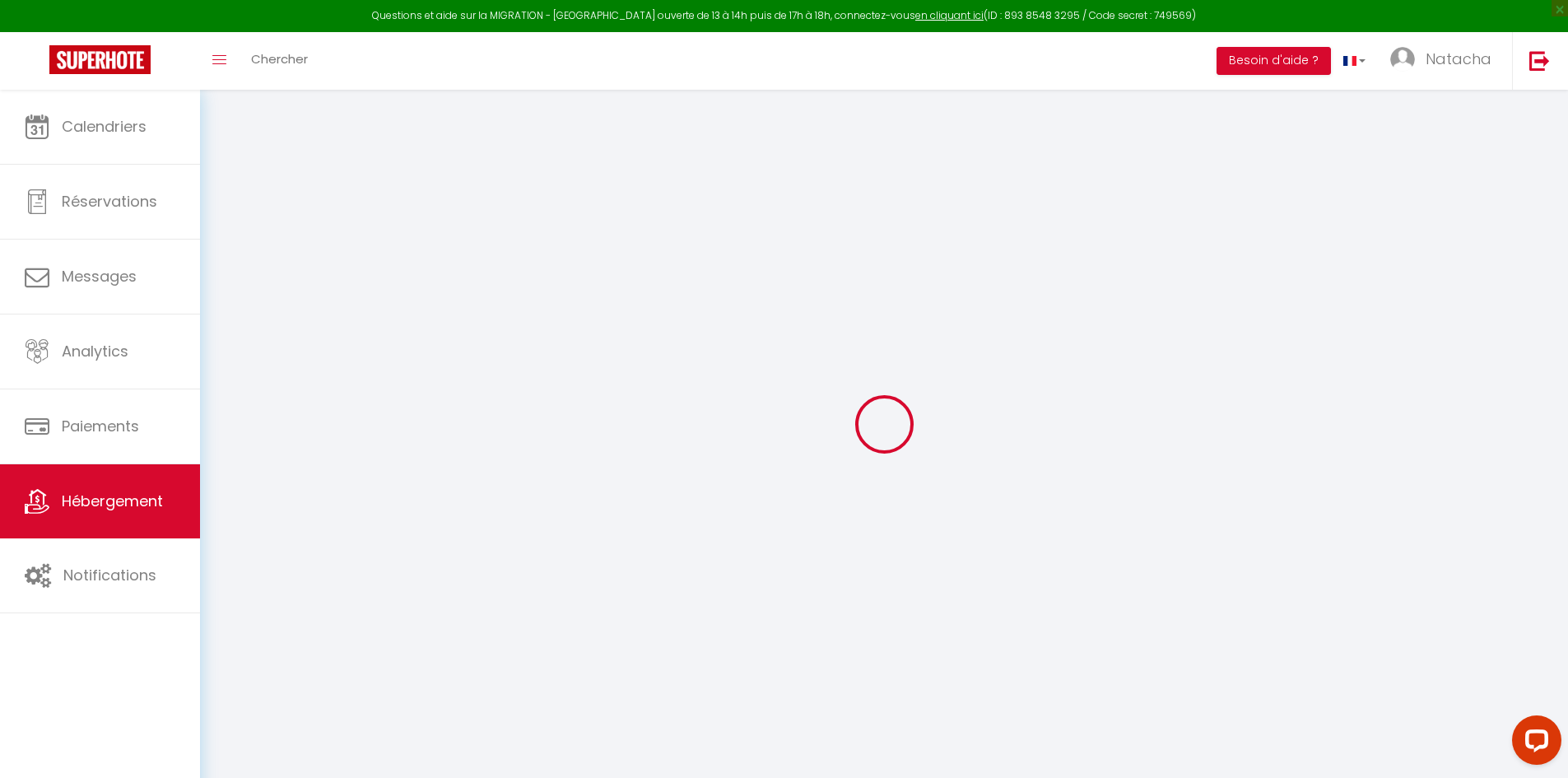
select select
checkbox input "false"
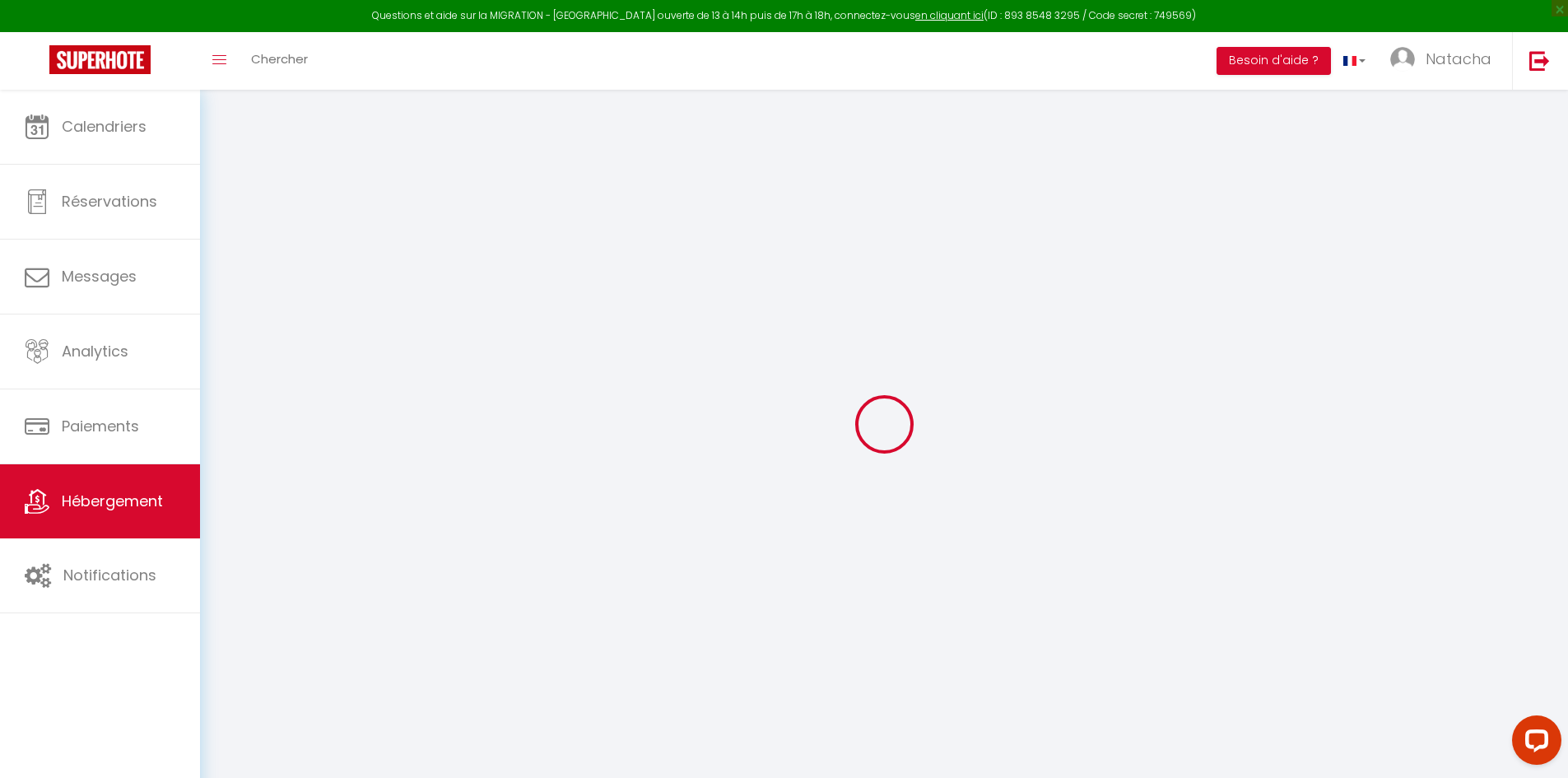
checkbox input "false"
select select "+ 18 %"
select select "+ 20 %"
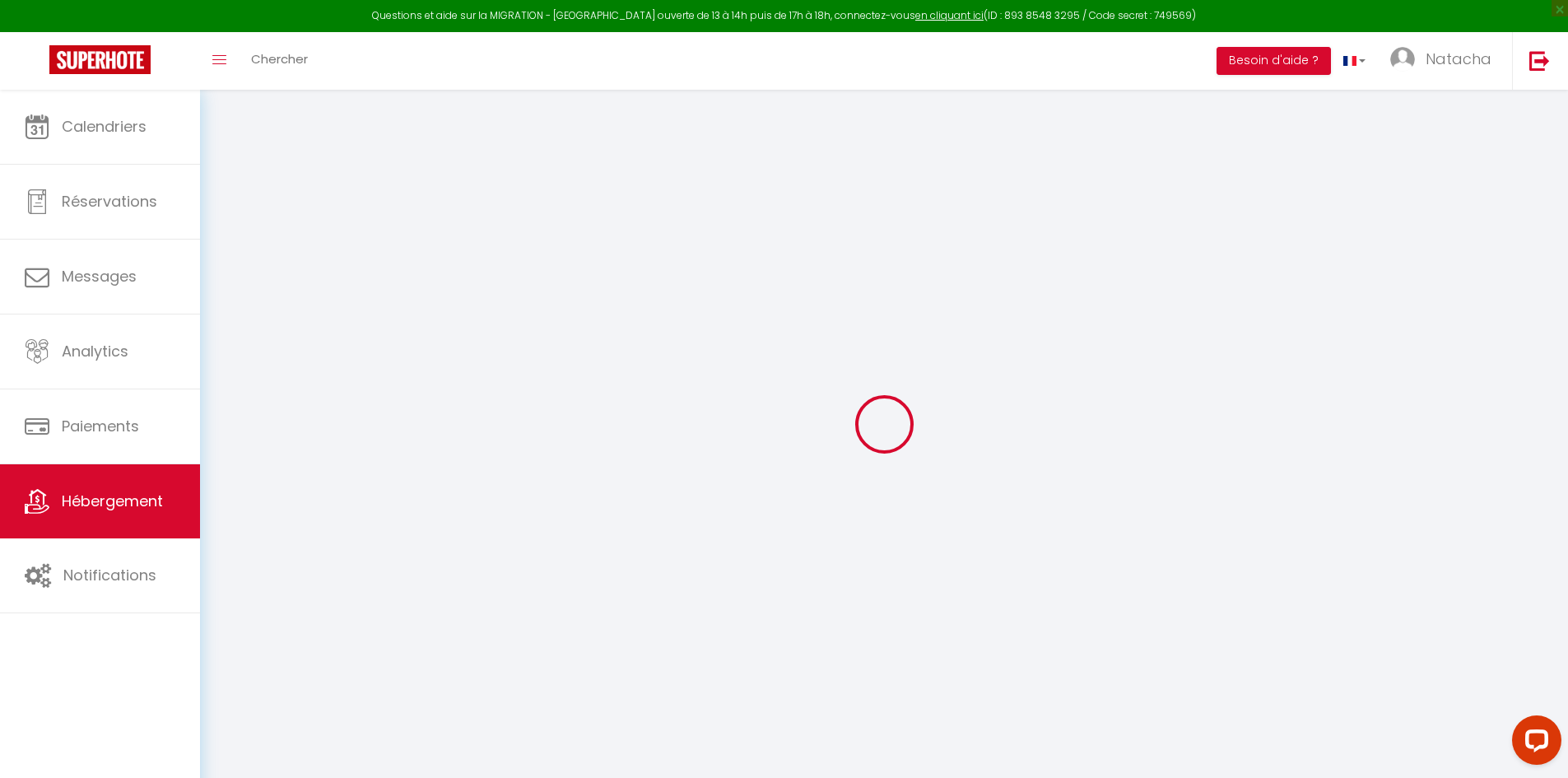
select select "+ 2 %"
checkbox input "false"
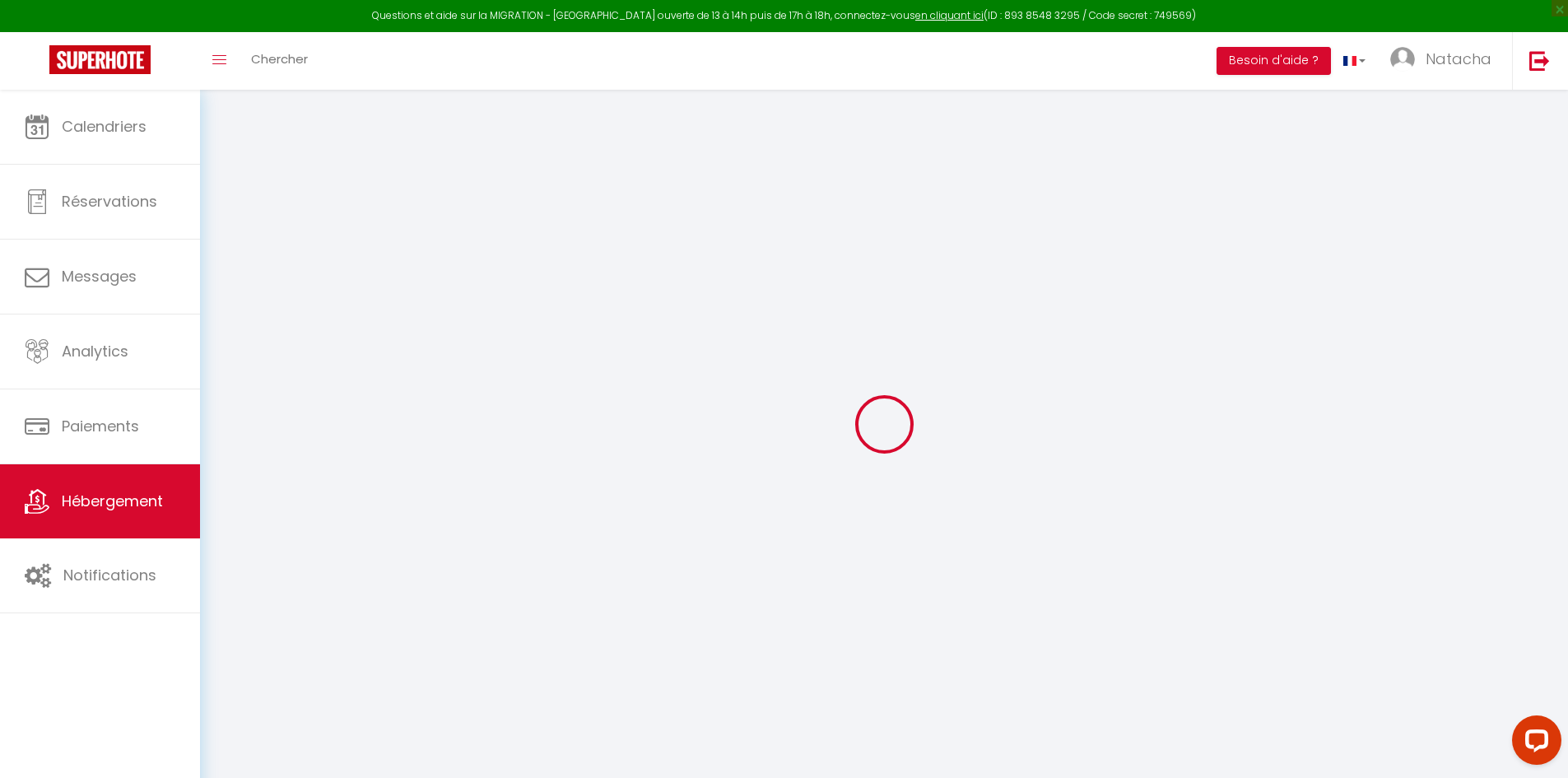
select select "2491-41457841"
select select "16:00"
select select
select select "11:00"
select select "30"
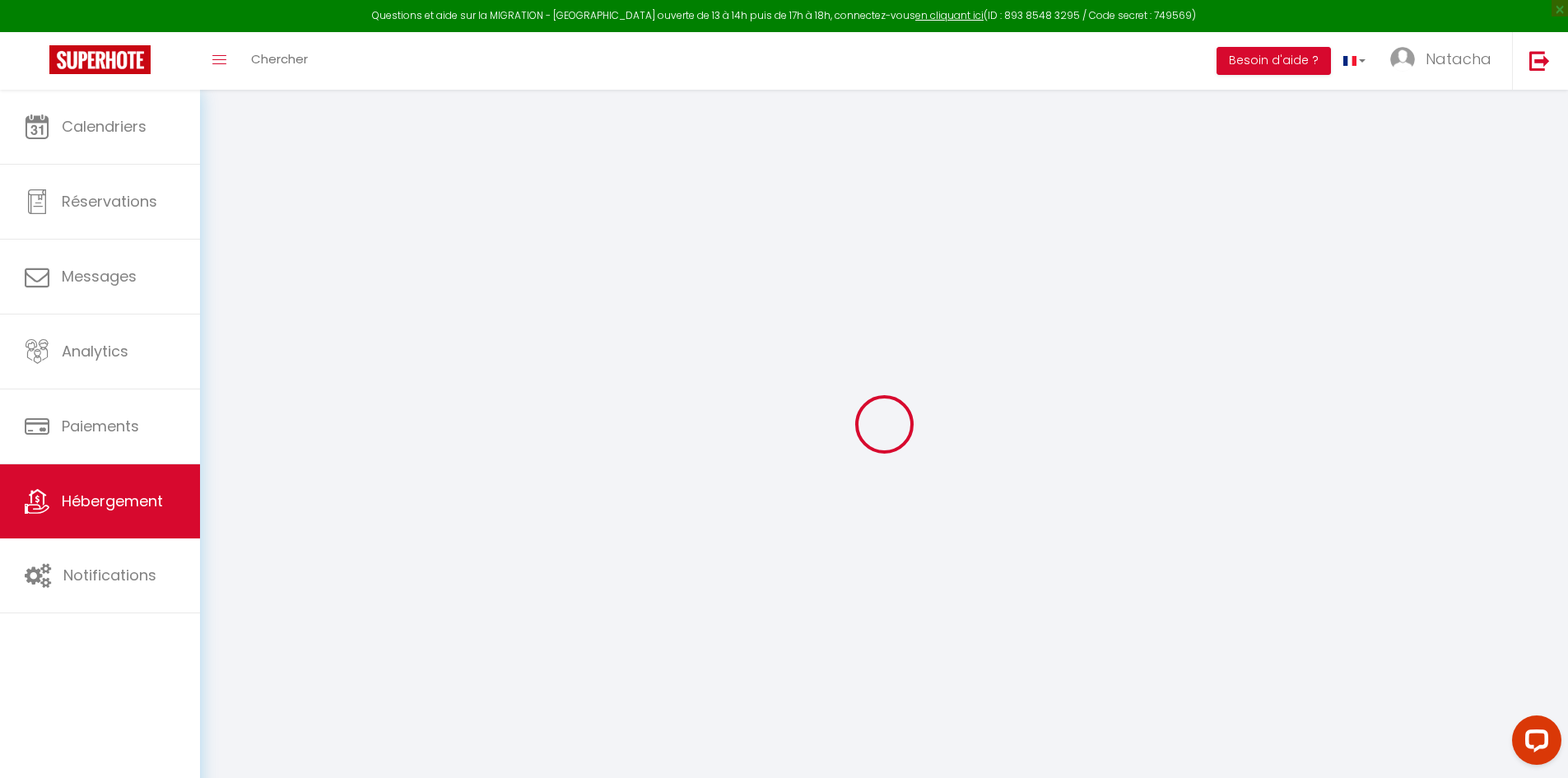
select select "120"
select select "365"
select select "EUR"
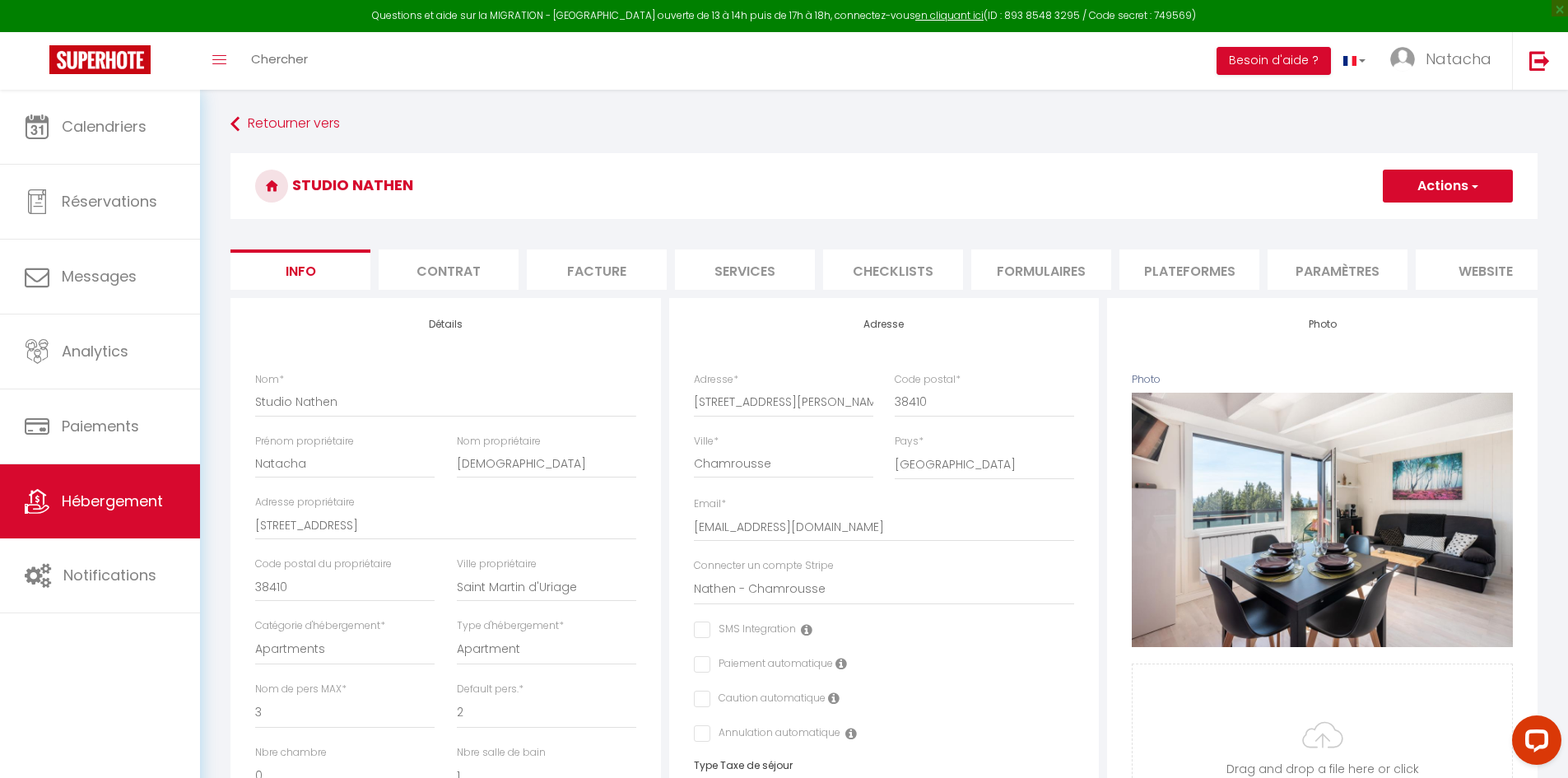
click at [1220, 265] on li "Plateformes" at bounding box center [1189, 270] width 140 height 41
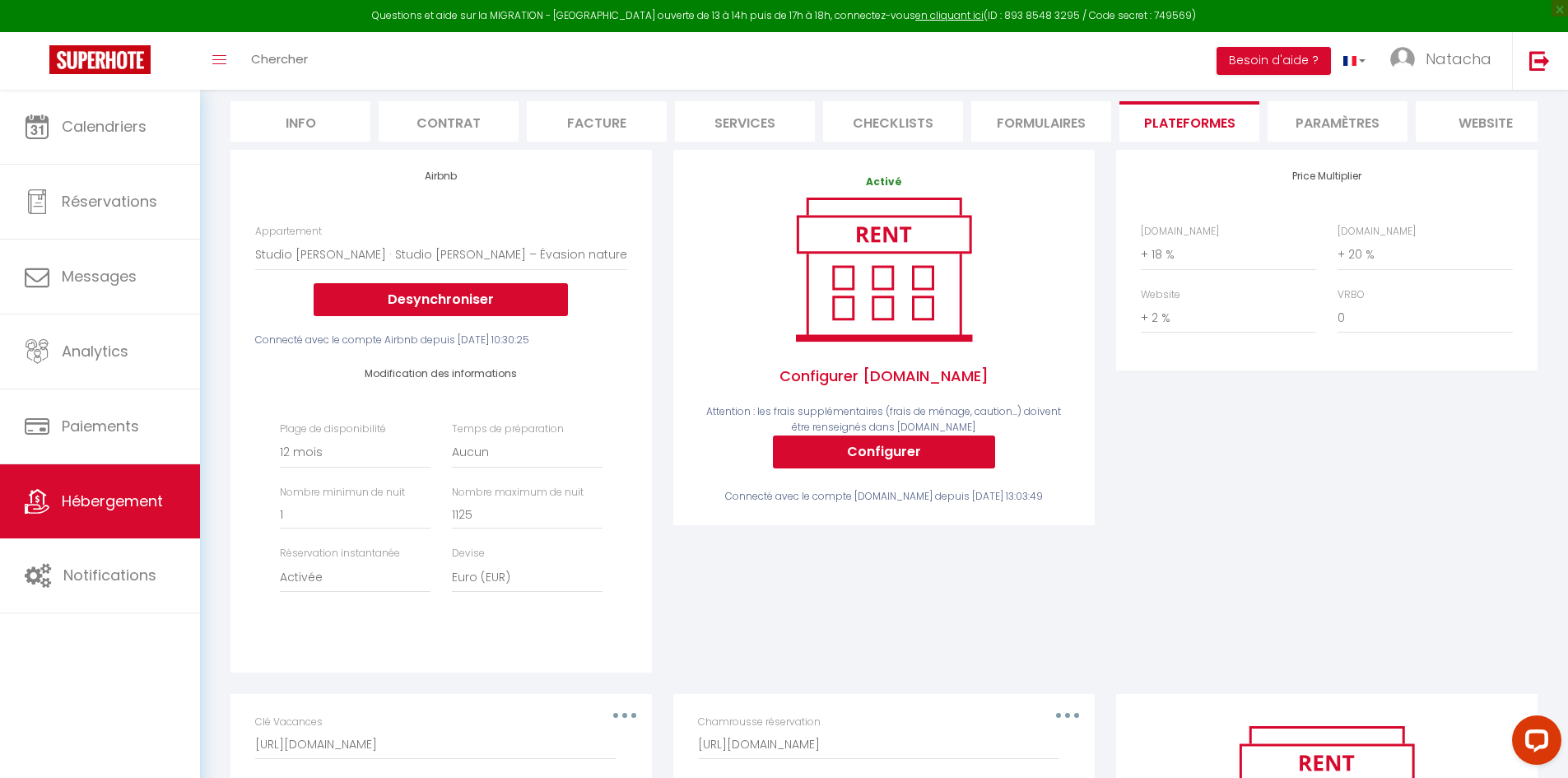
scroll to position [149, 0]
click at [1160, 265] on select "0 + 1 % + 2 % + 3 % + 4 % + 5 % + 6 % + 7 % + 8 % + 9 %" at bounding box center [1228, 254] width 175 height 32
select select "+ 20 %"
click at [1141, 250] on select "0 + 1 % + 2 % + 3 % + 4 % + 5 % + 6 % + 7 % + 8 % + 9 %" at bounding box center [1228, 254] width 175 height 32
click at [1354, 264] on select "0 + 1 % + 2 % + 3 % + 4 % + 5 % + 6 % + 7 % + 8 % + 9 %" at bounding box center [1424, 254] width 175 height 32
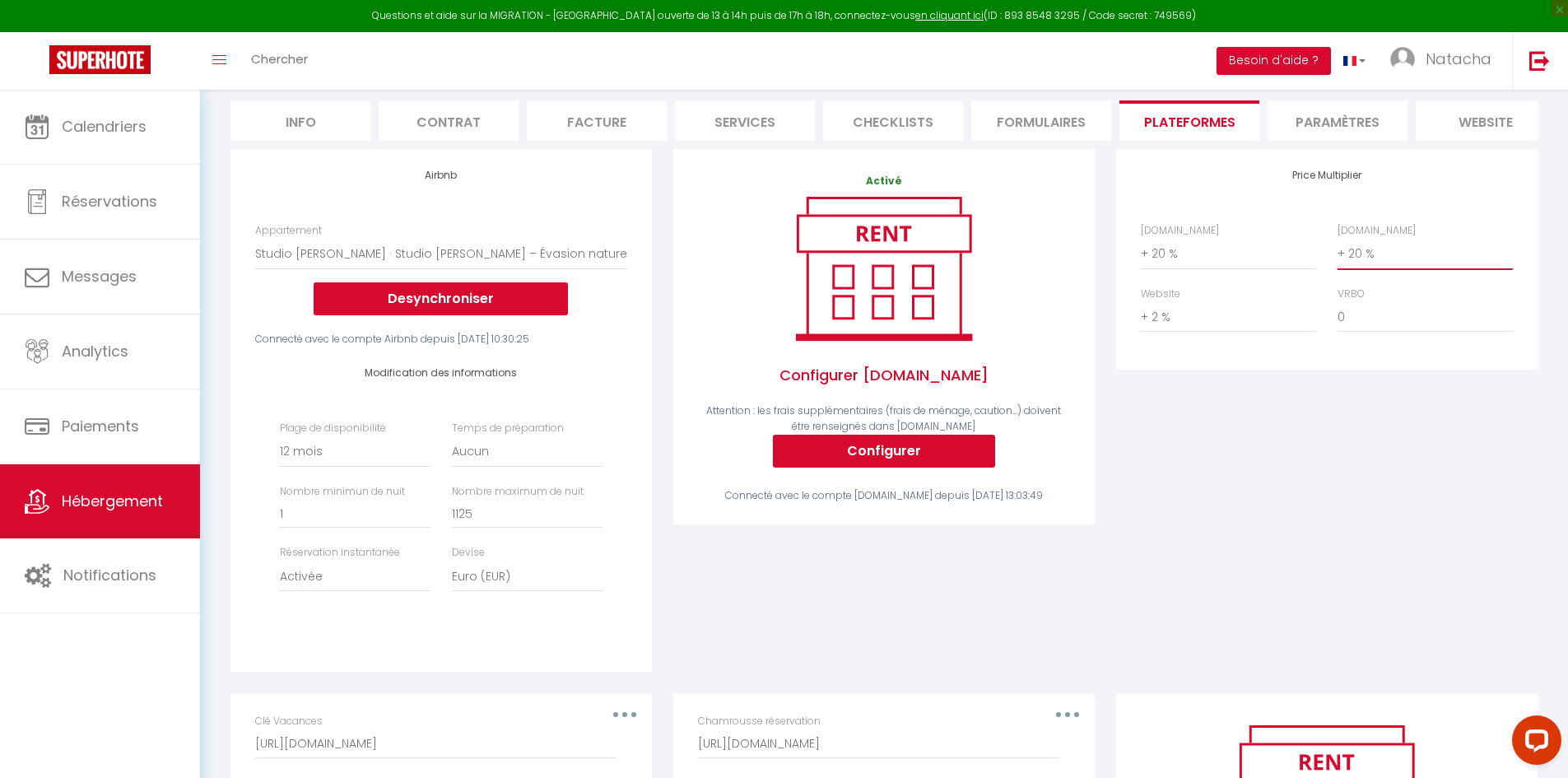
select select "+ 22 %"
click at [1337, 250] on select "0 + 1 % + 2 % + 3 % + 4 % + 5 % + 6 % + 7 % + 8 % + 9 %" at bounding box center [1424, 254] width 175 height 32
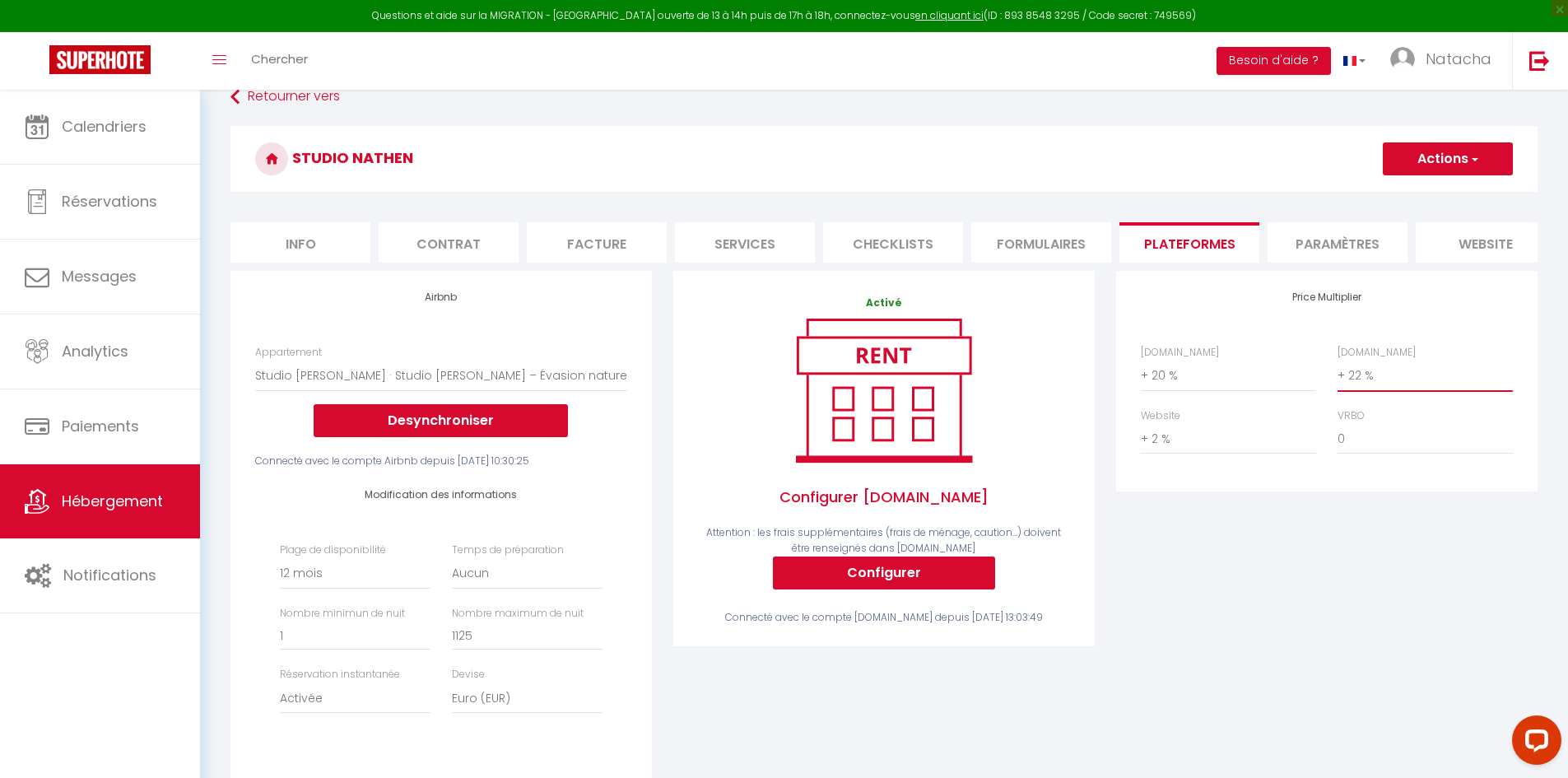
scroll to position [27, 0]
click at [1484, 169] on button "Actions" at bounding box center [1448, 160] width 130 height 33
click at [1473, 198] on link "Enregistrer" at bounding box center [1447, 196] width 130 height 22
